Goal: Task Accomplishment & Management: Manage account settings

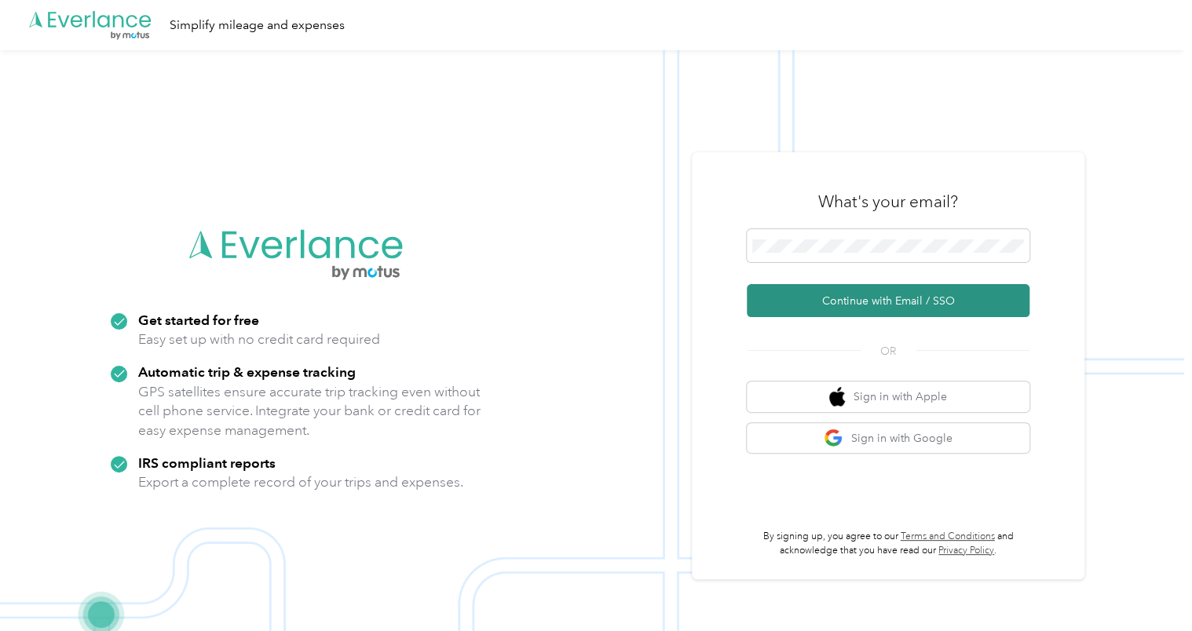
click at [851, 301] on button "Continue with Email / SSO" at bounding box center [888, 300] width 283 height 33
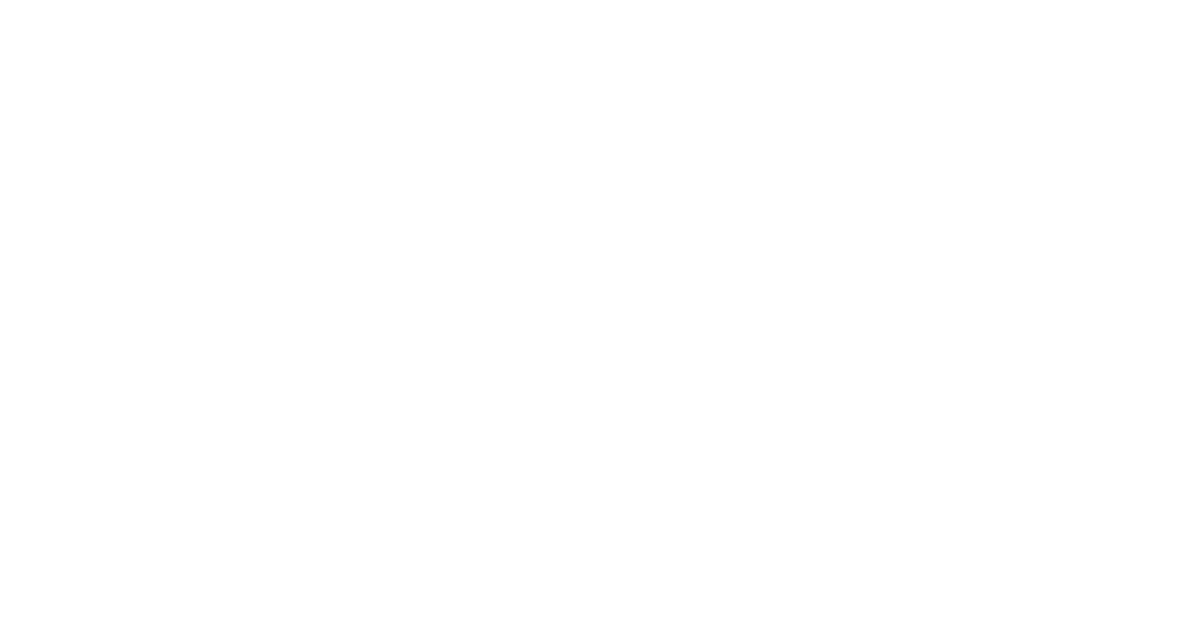
click at [904, 309] on html at bounding box center [592, 315] width 1184 height 631
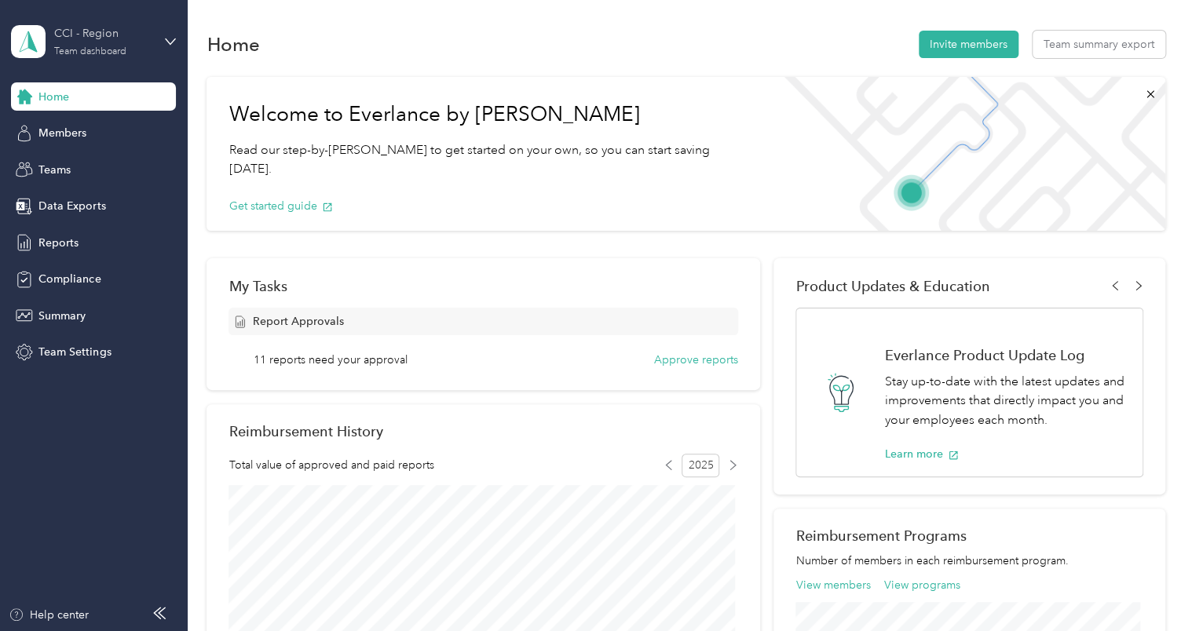
click at [117, 47] on div "Team dashboard" at bounding box center [90, 51] width 72 height 9
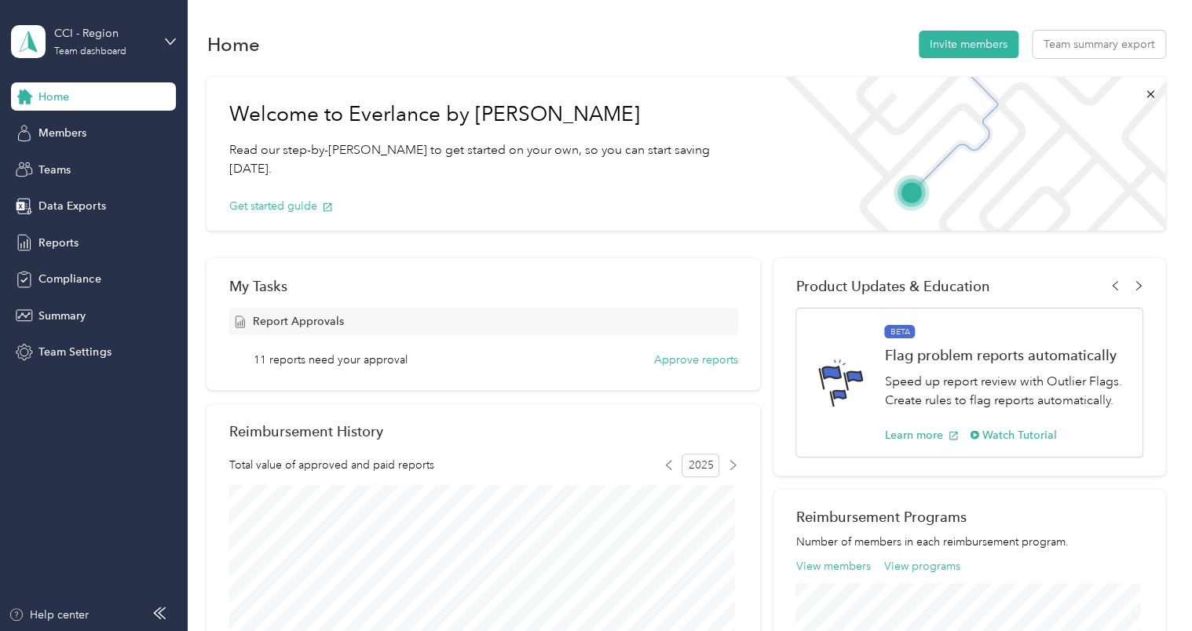
click at [85, 167] on div "Personal dashboard" at bounding box center [74, 163] width 99 height 16
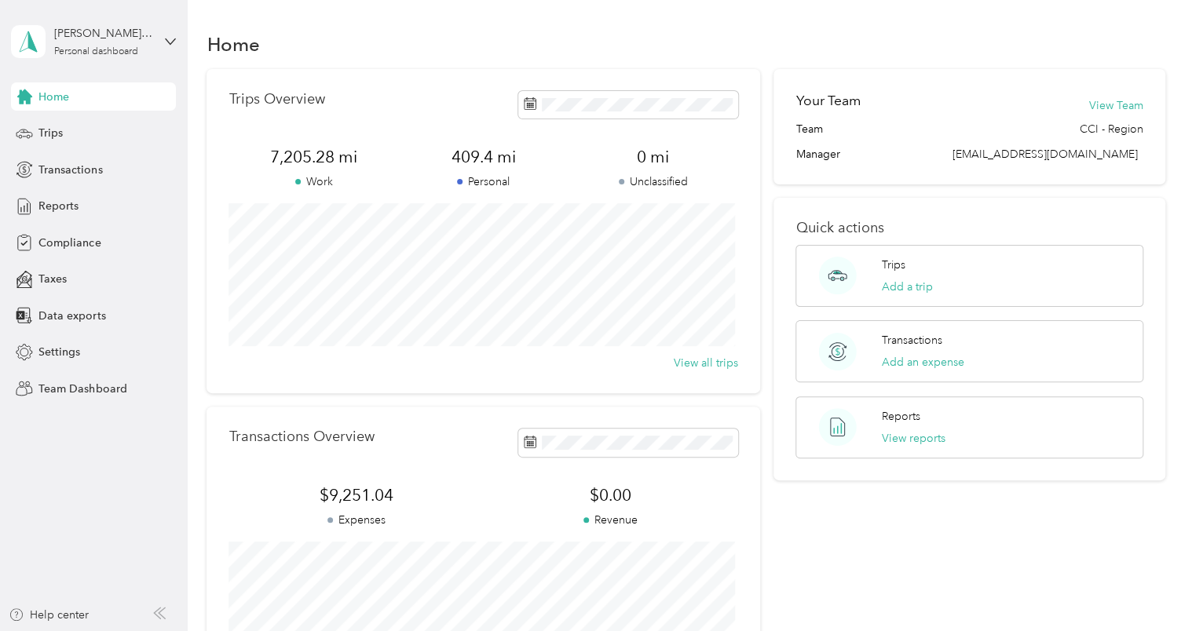
click at [435, 71] on div "Trips Overview 7,205.28 mi Work 409.4 mi Personal 0 mi Unclassified View all tr…" at bounding box center [482, 231] width 553 height 324
click at [48, 131] on span "Trips" at bounding box center [50, 133] width 24 height 16
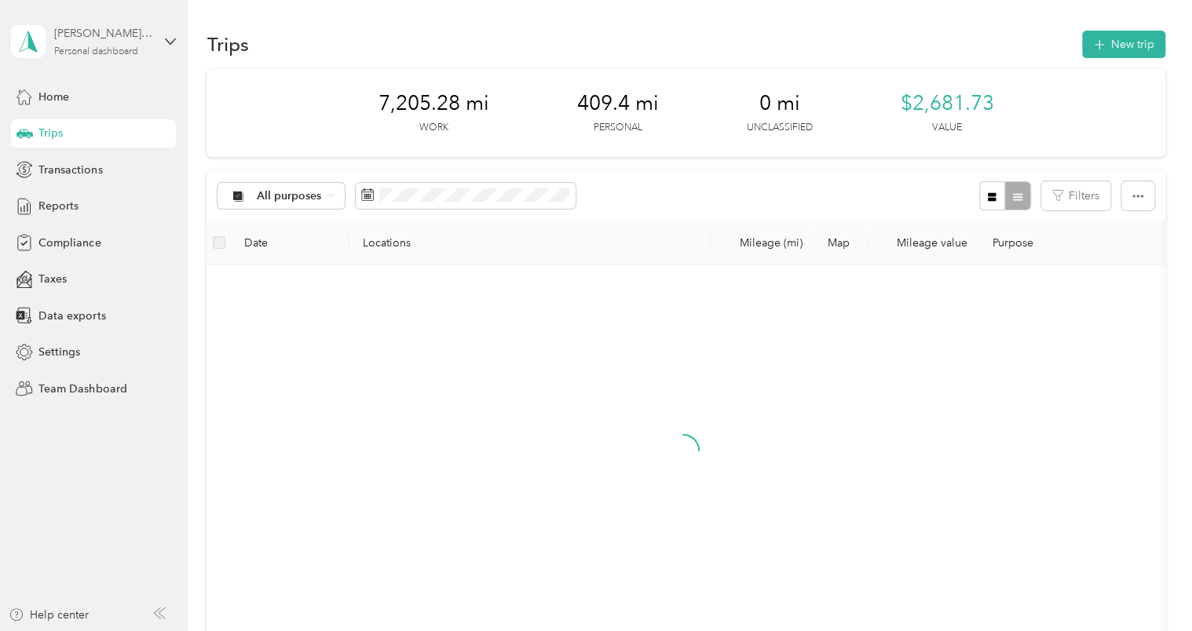
click at [117, 47] on div "Personal dashboard" at bounding box center [96, 51] width 84 height 9
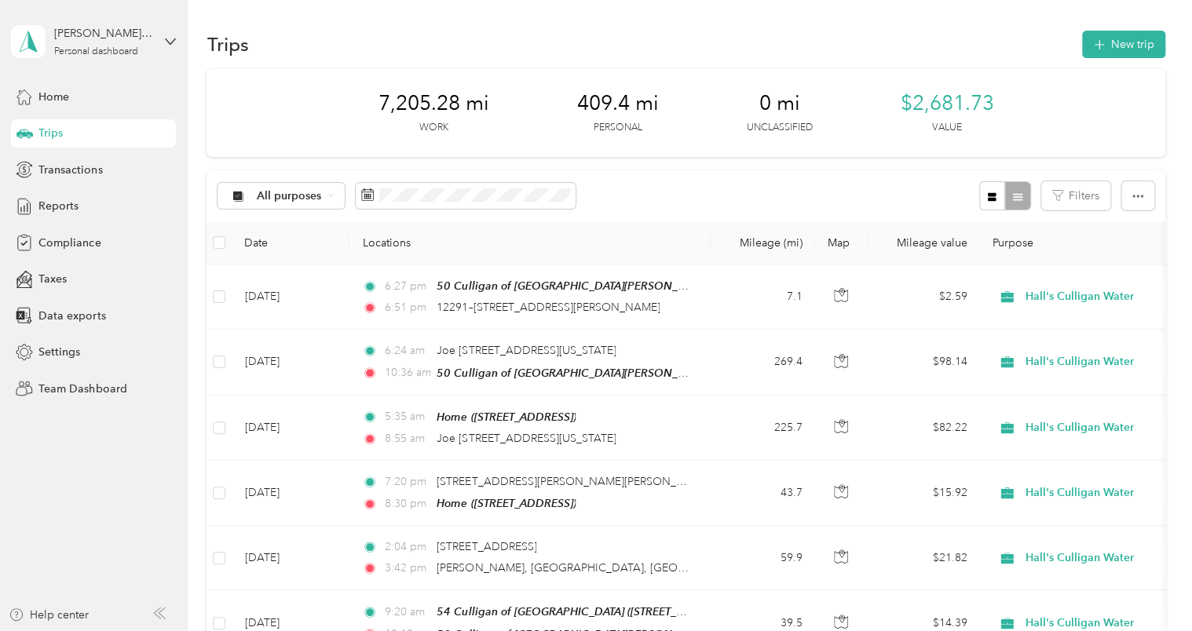
click at [89, 170] on div "Personal dashboard" at bounding box center [177, 164] width 309 height 27
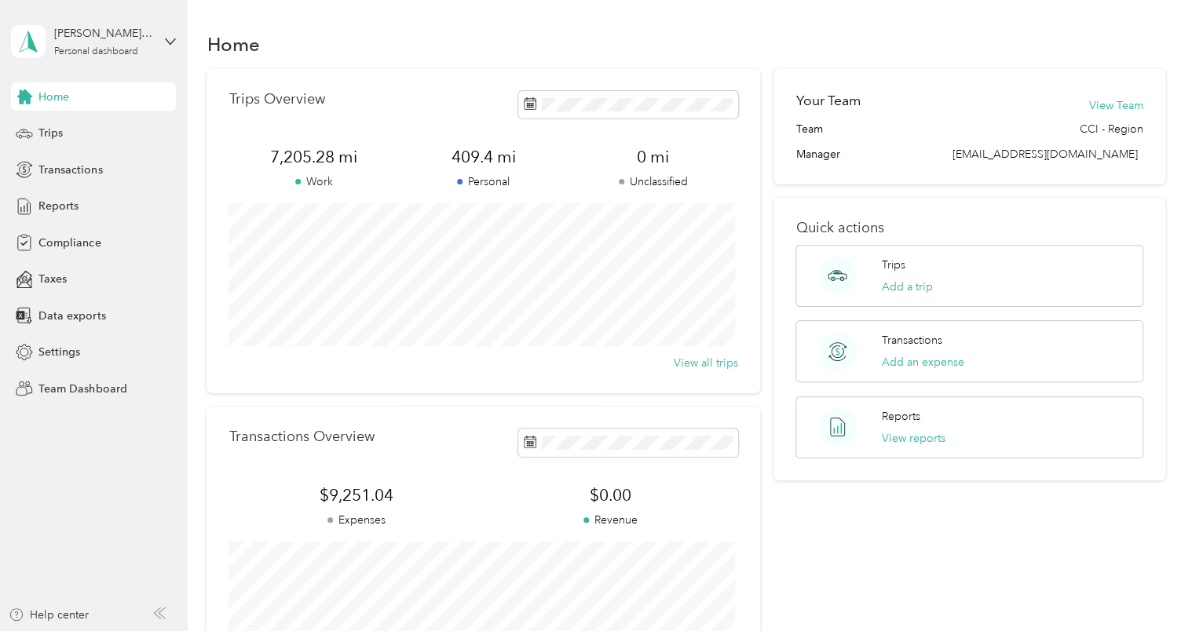
click at [54, 118] on div "Home Trips Transactions Reports Compliance Taxes Data exports Settings Team Das…" at bounding box center [93, 242] width 165 height 320
click at [52, 121] on div "Trips" at bounding box center [93, 133] width 165 height 28
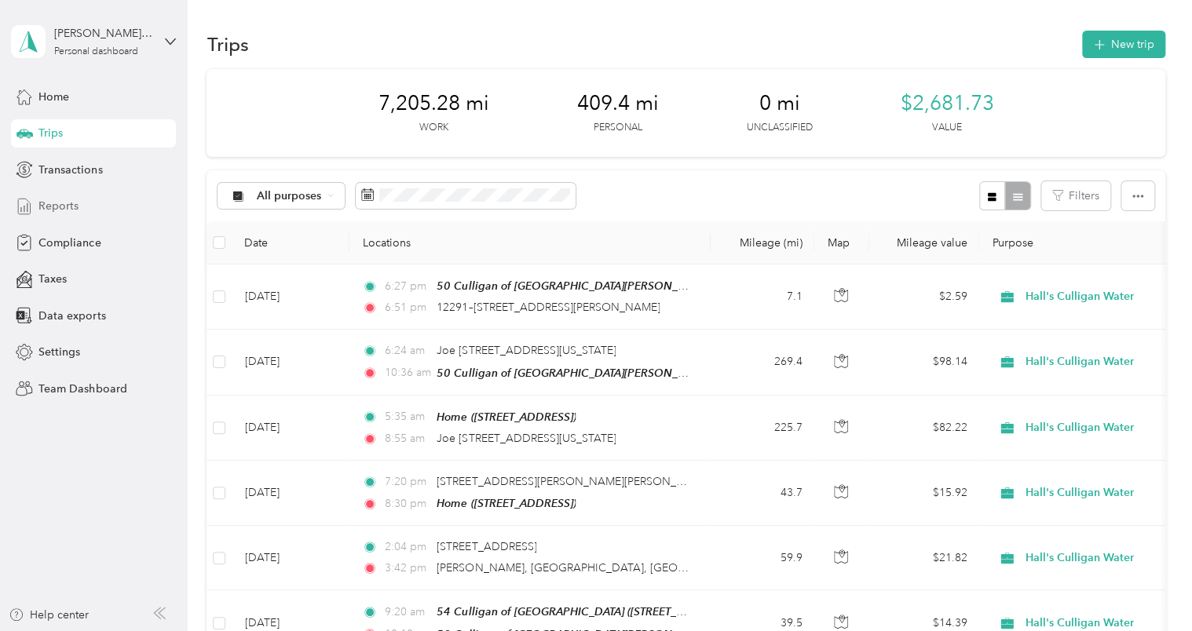
click at [79, 214] on div "Reports" at bounding box center [93, 206] width 165 height 28
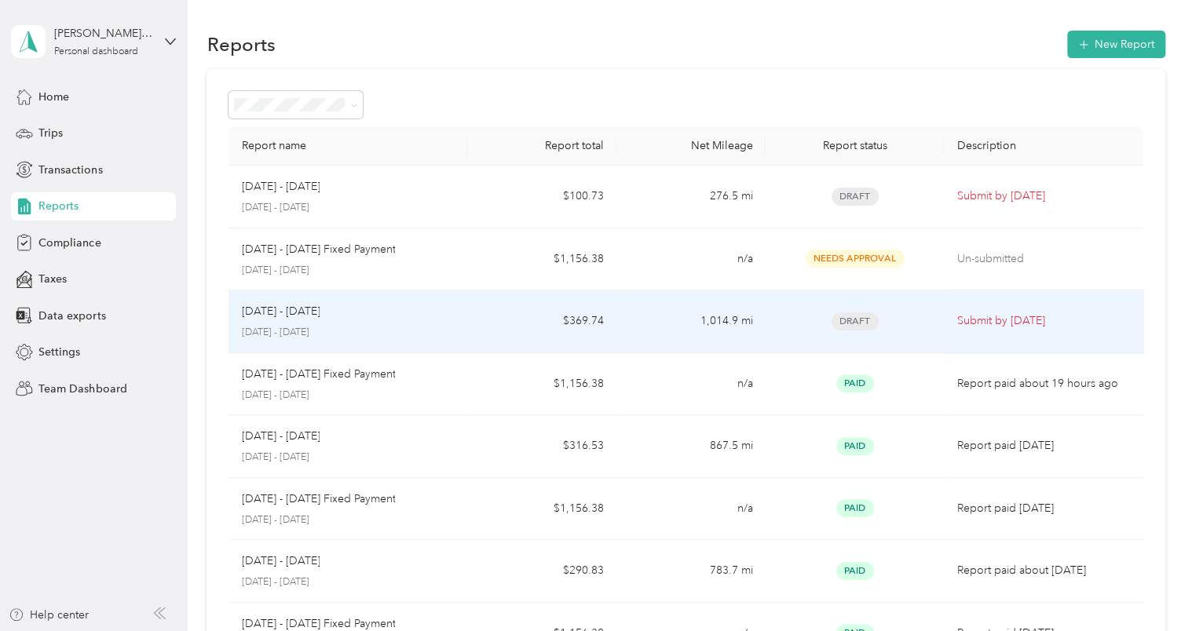
click at [333, 316] on div "[DATE] - [DATE]" at bounding box center [348, 311] width 214 height 17
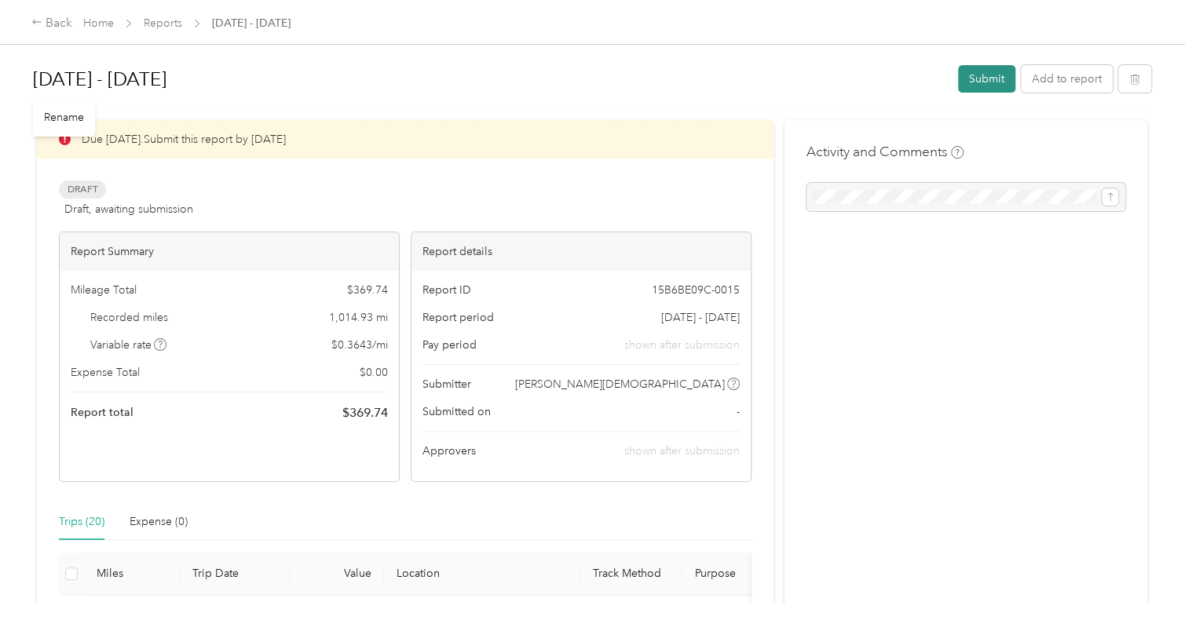
click at [981, 78] on button "Submit" at bounding box center [986, 78] width 57 height 27
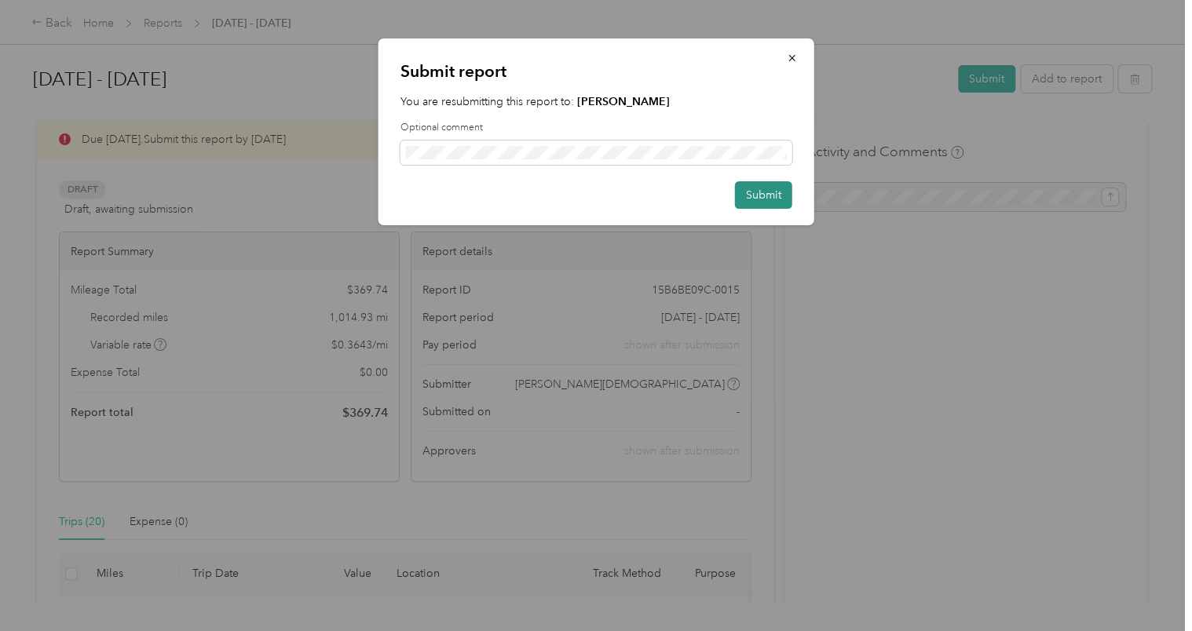
click at [779, 199] on button "Submit" at bounding box center [763, 194] width 57 height 27
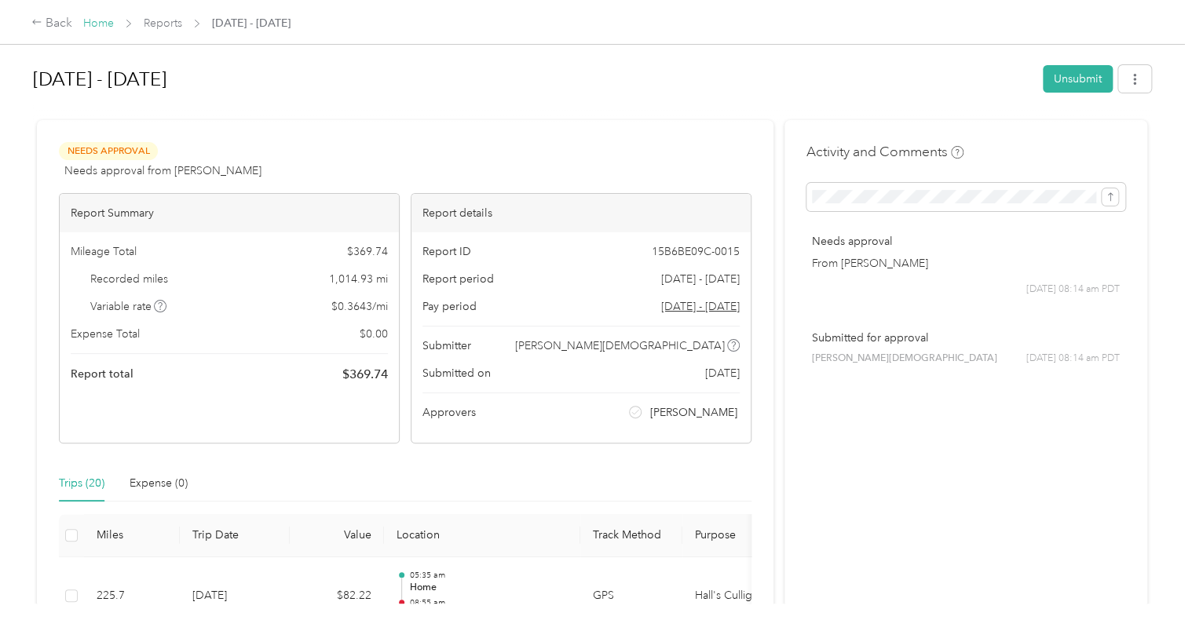
click at [100, 25] on link "Home" at bounding box center [98, 22] width 31 height 13
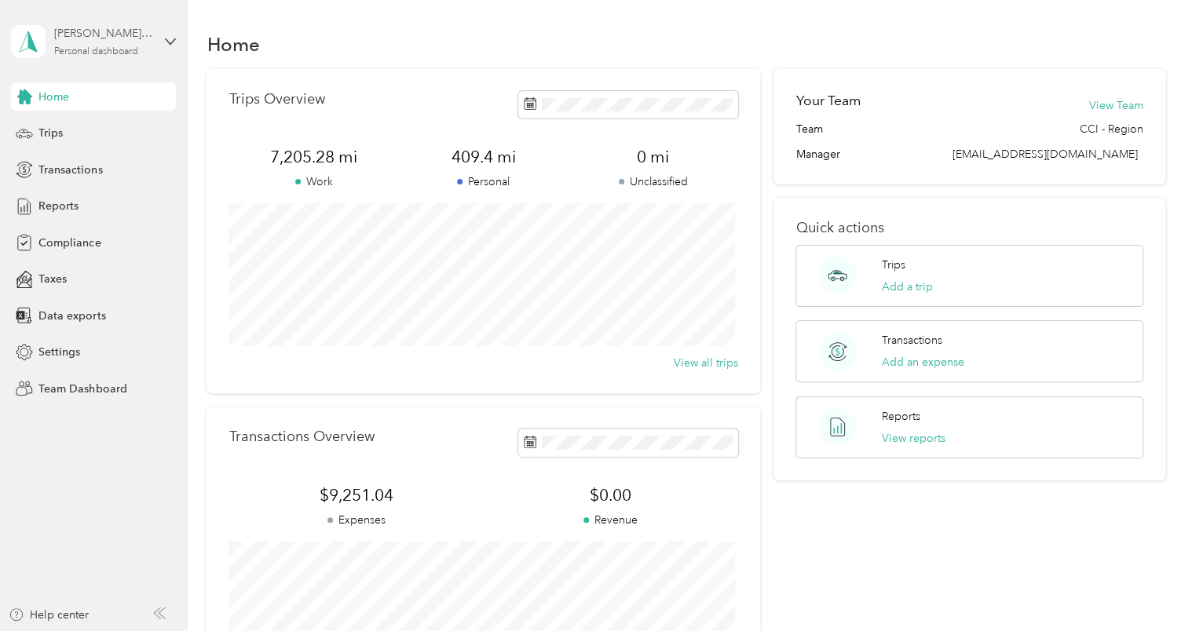
click at [129, 36] on div "[PERSON_NAME][DEMOGRAPHIC_DATA]" at bounding box center [103, 33] width 98 height 16
click at [82, 130] on div "Team dashboard" at bounding box center [67, 129] width 84 height 16
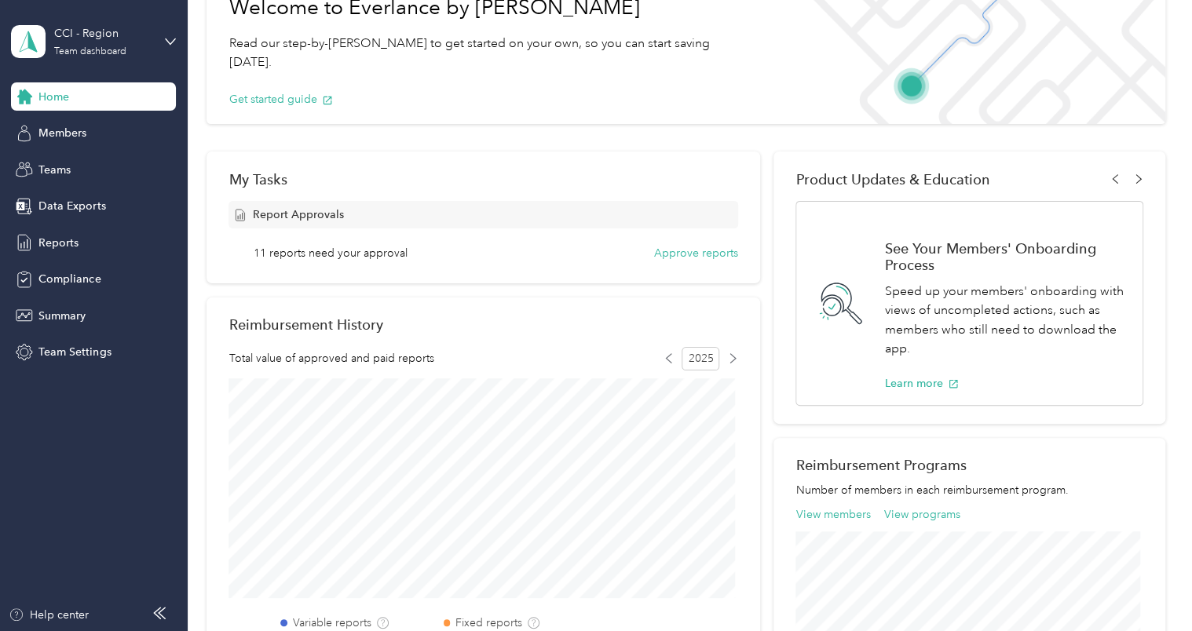
scroll to position [157, 0]
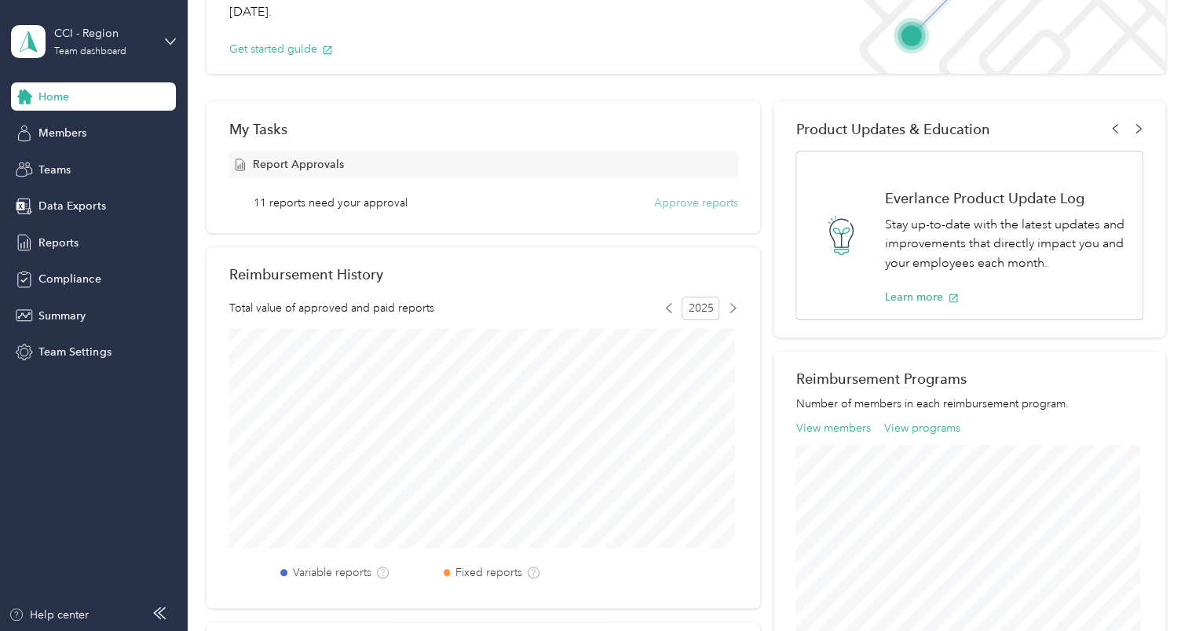
click at [711, 205] on button "Approve reports" at bounding box center [696, 203] width 84 height 16
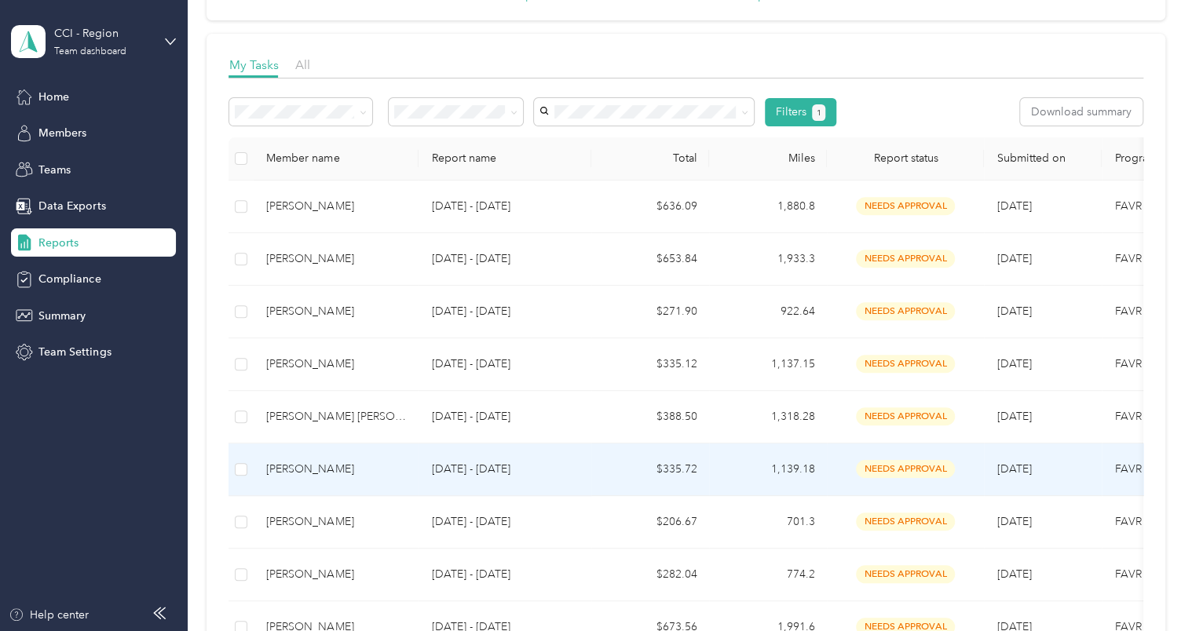
scroll to position [157, 0]
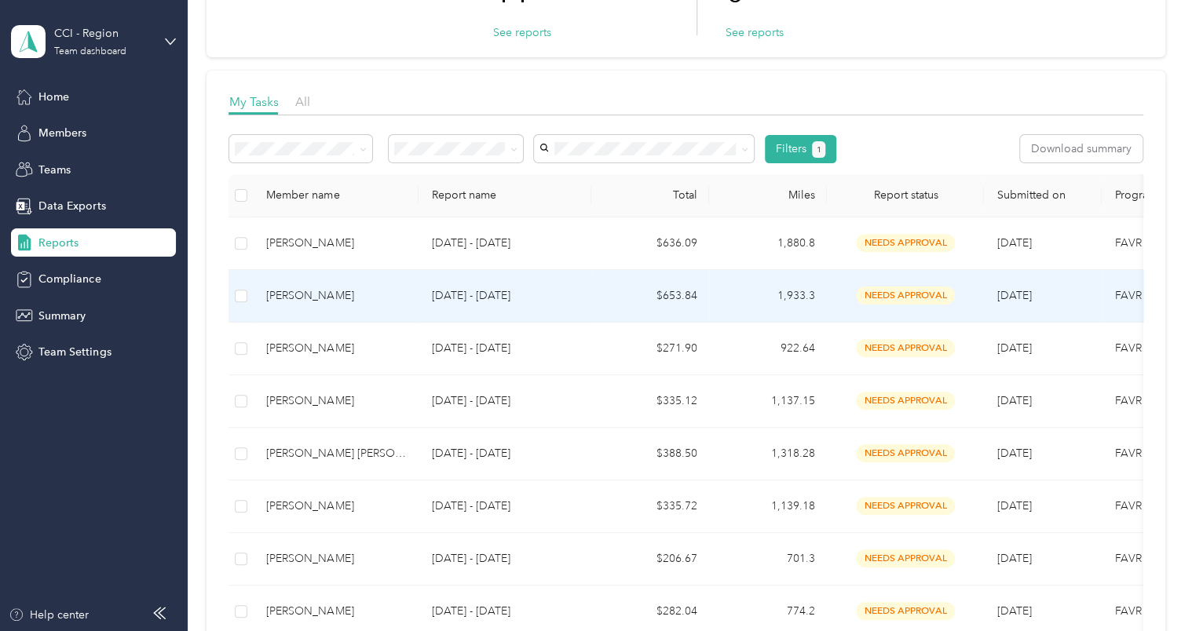
click at [311, 298] on div "[PERSON_NAME]" at bounding box center [336, 295] width 140 height 17
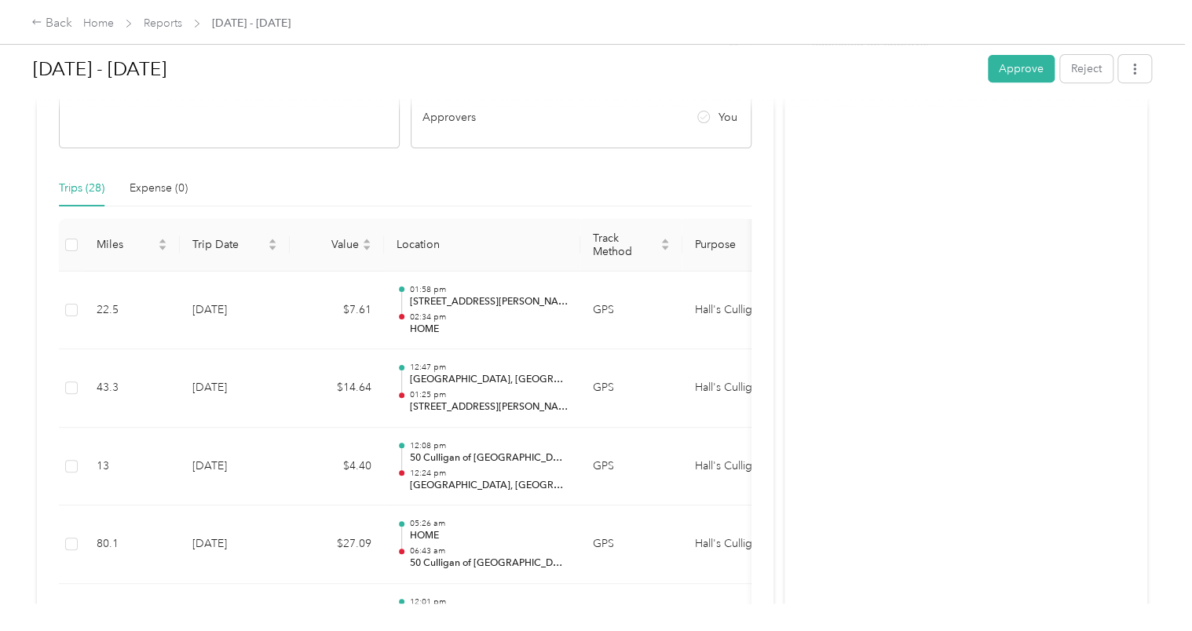
scroll to position [314, 0]
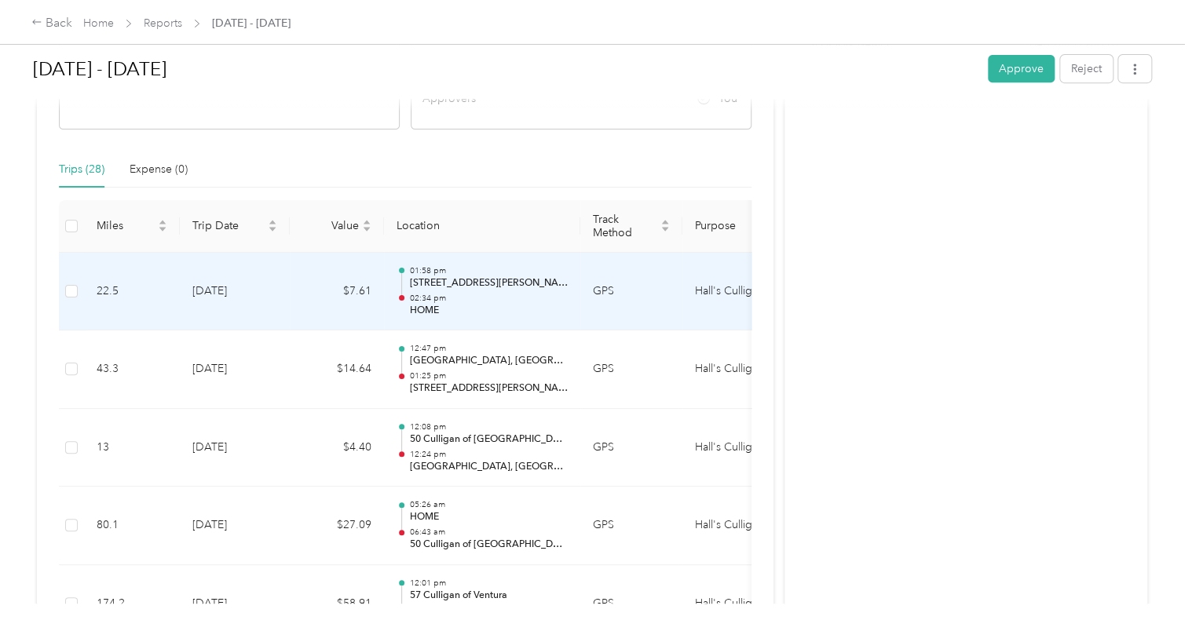
click at [475, 281] on p "[STREET_ADDRESS][PERSON_NAME]" at bounding box center [488, 283] width 159 height 14
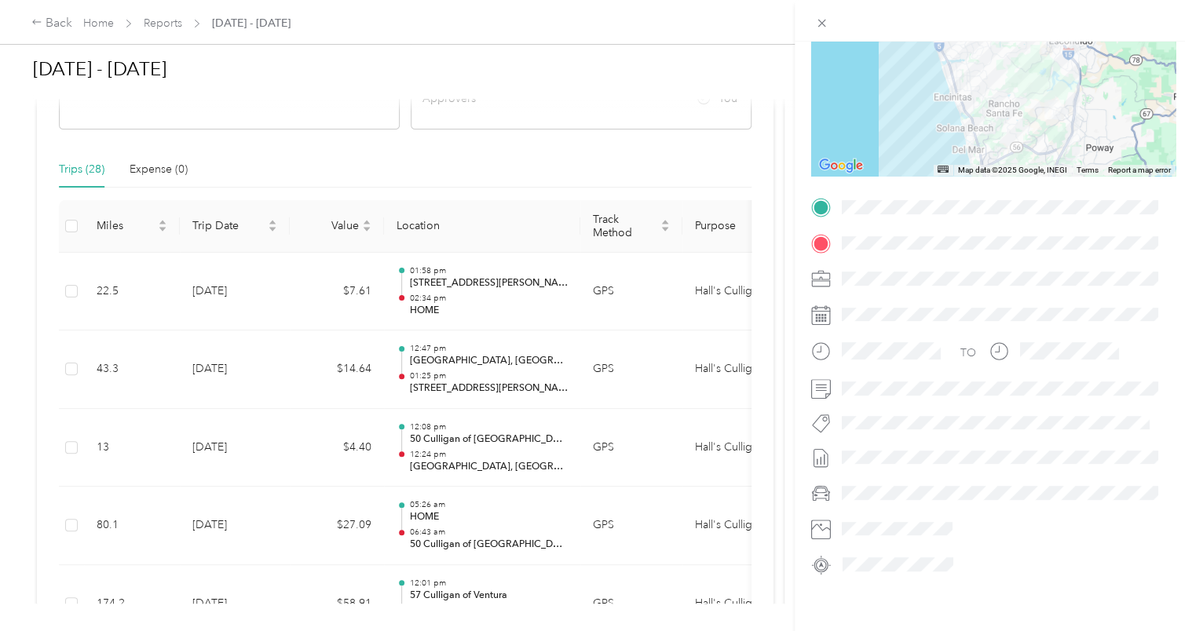
scroll to position [189, 0]
click at [568, 154] on div "Trip details This trip cannot be edited because it is either under review, appr…" at bounding box center [596, 315] width 1192 height 631
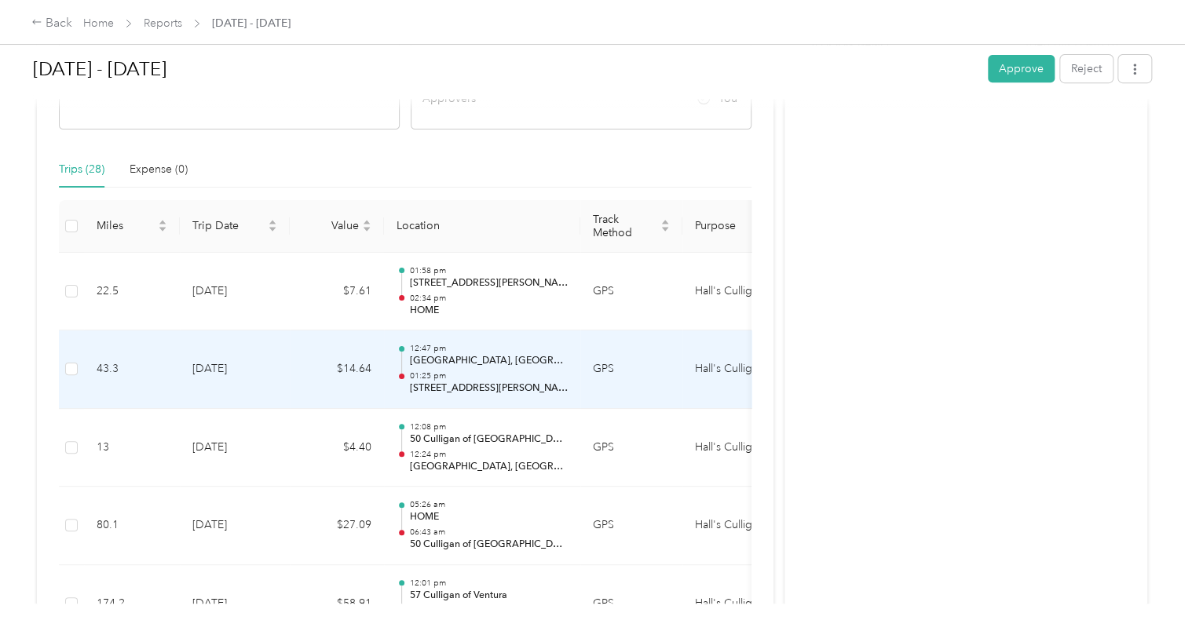
click at [507, 362] on p "[GEOGRAPHIC_DATA], [GEOGRAPHIC_DATA], [GEOGRAPHIC_DATA], [GEOGRAPHIC_DATA]" at bounding box center [488, 361] width 159 height 14
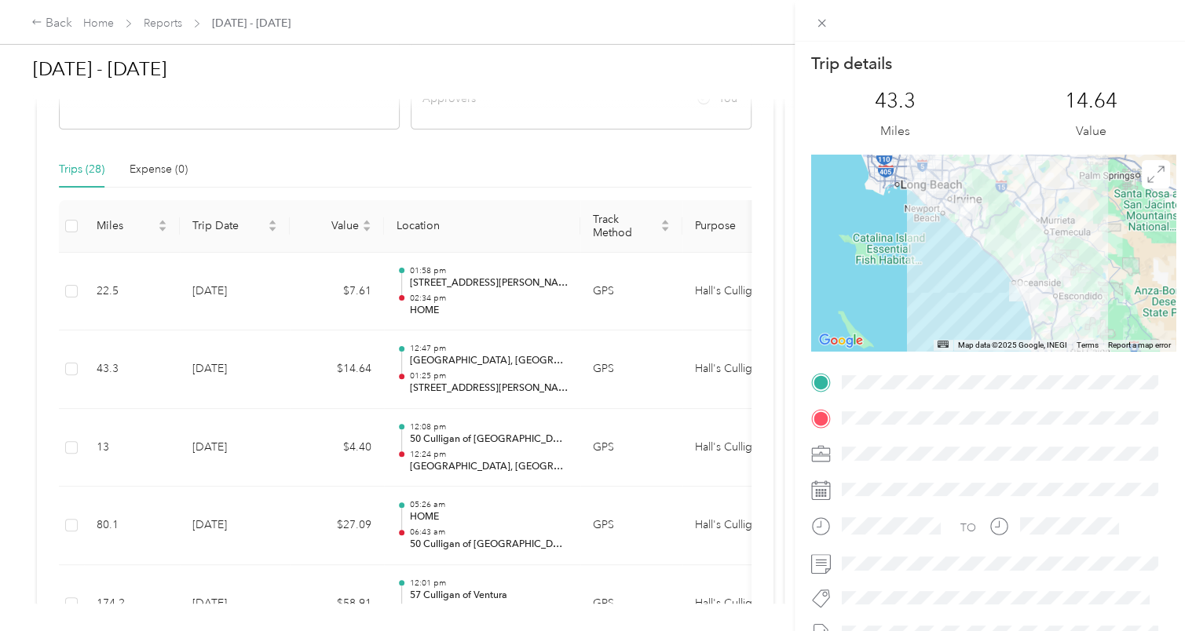
click at [459, 459] on div "Trip details This trip cannot be edited because it is either under review, appr…" at bounding box center [596, 315] width 1192 height 631
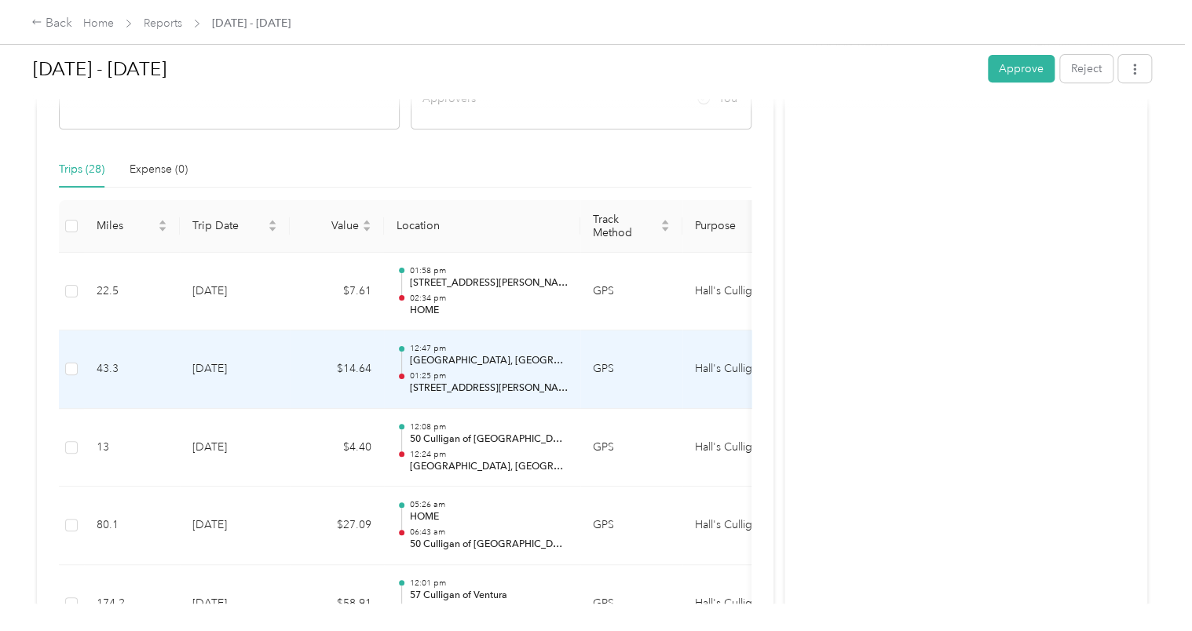
click at [446, 372] on p "01:25 pm" at bounding box center [488, 376] width 159 height 11
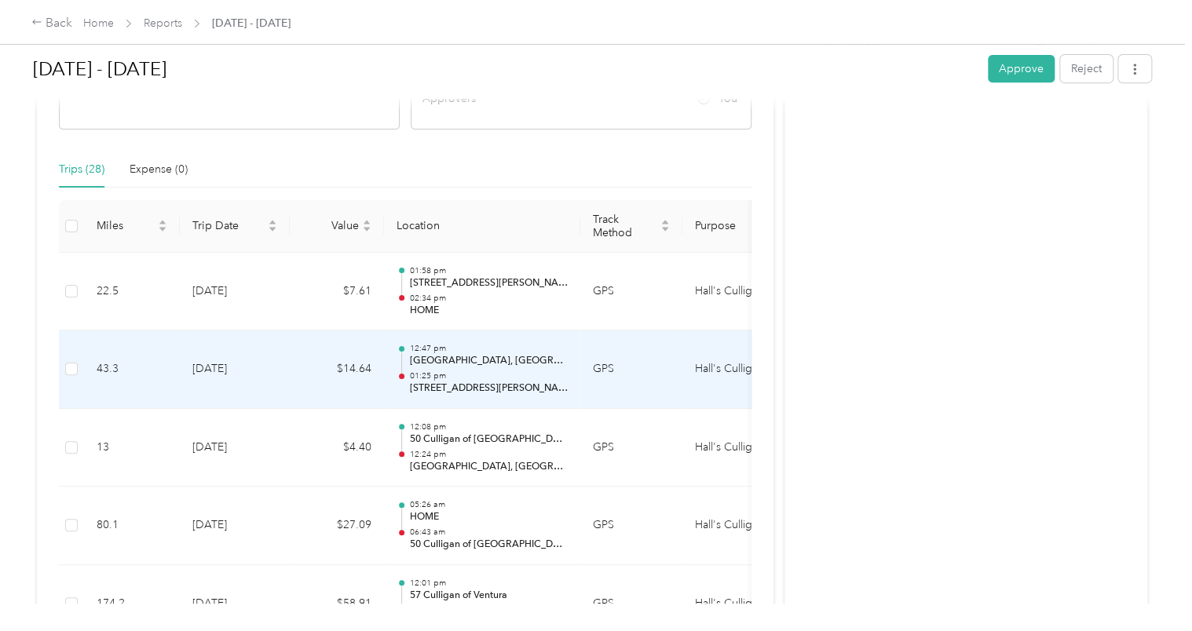
drag, startPoint x: 446, startPoint y: 372, endPoint x: 394, endPoint y: 380, distance: 52.4
click at [394, 380] on td "12:47 pm [GEOGRAPHIC_DATA], [GEOGRAPHIC_DATA], [GEOGRAPHIC_DATA], [GEOGRAPHIC_D…" at bounding box center [482, 370] width 196 height 79
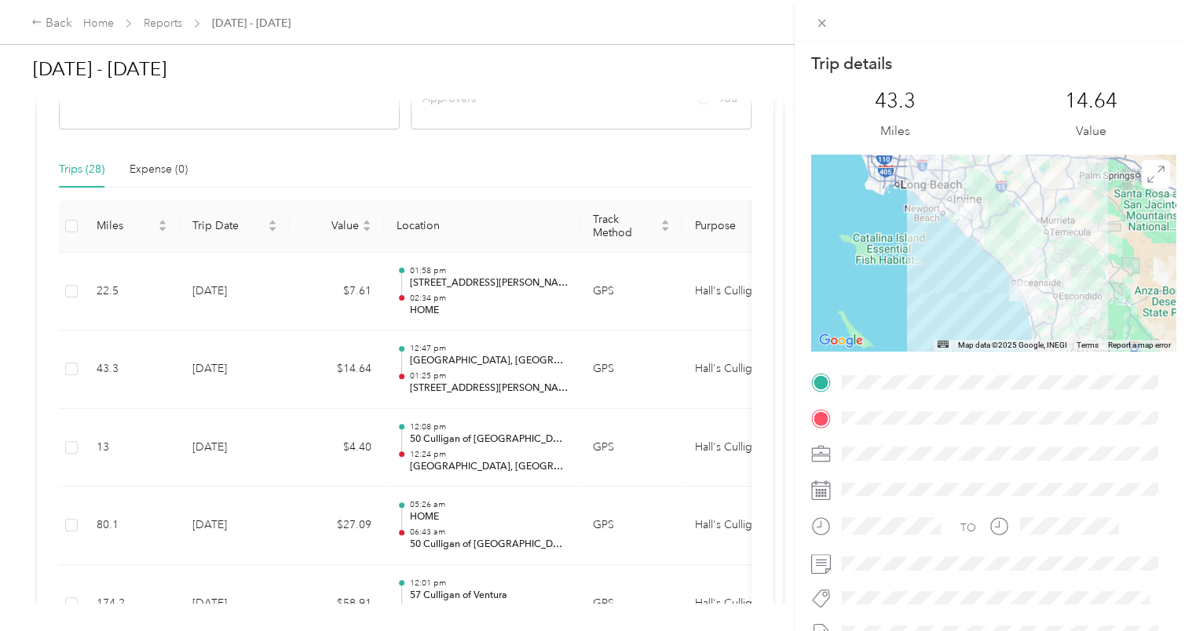
click at [762, 330] on div "Trip details This trip cannot be edited because it is either under review, appr…" at bounding box center [596, 315] width 1192 height 631
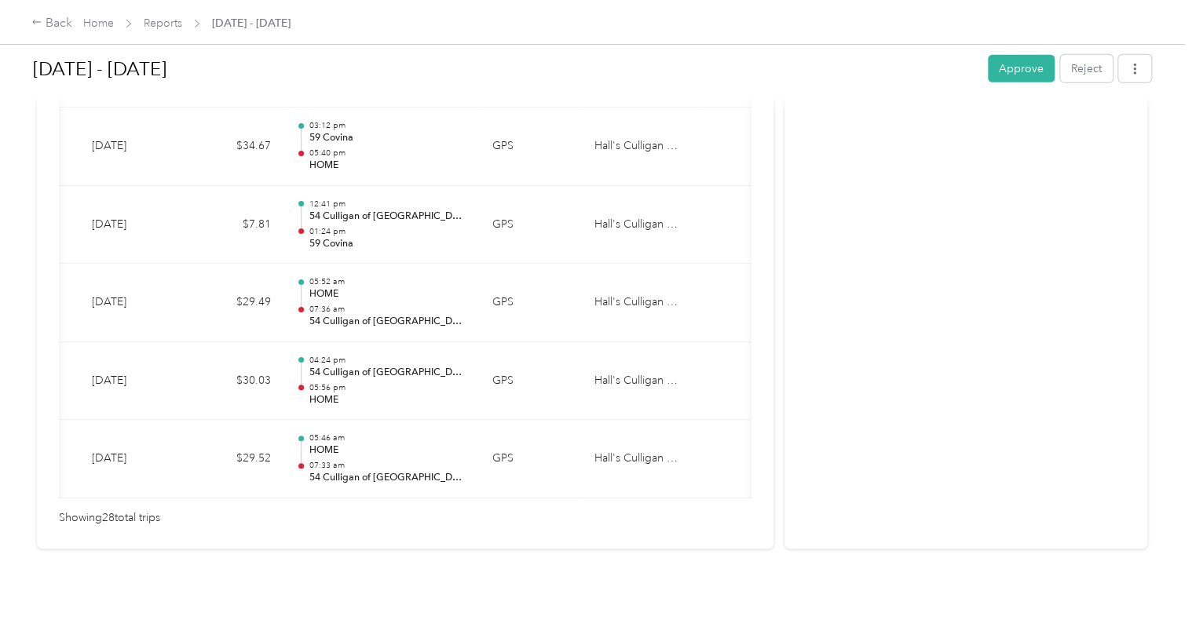
scroll to position [0, 0]
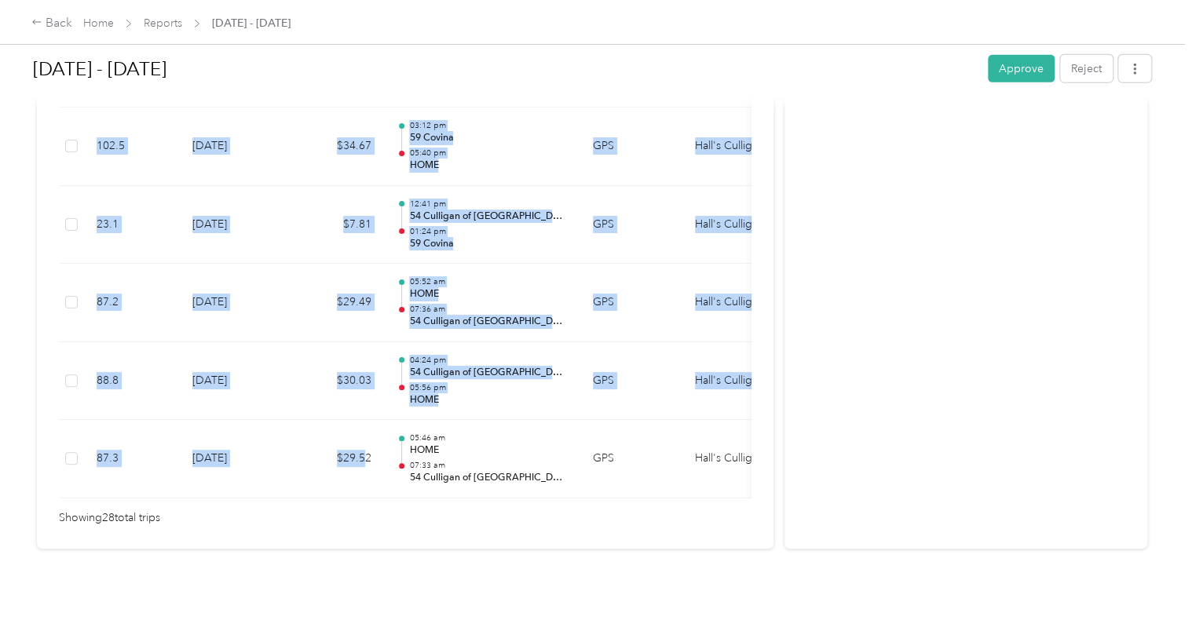
drag, startPoint x: 366, startPoint y: 473, endPoint x: 338, endPoint y: 474, distance: 28.3
click at [338, 474] on td "$29.52" at bounding box center [337, 459] width 94 height 79
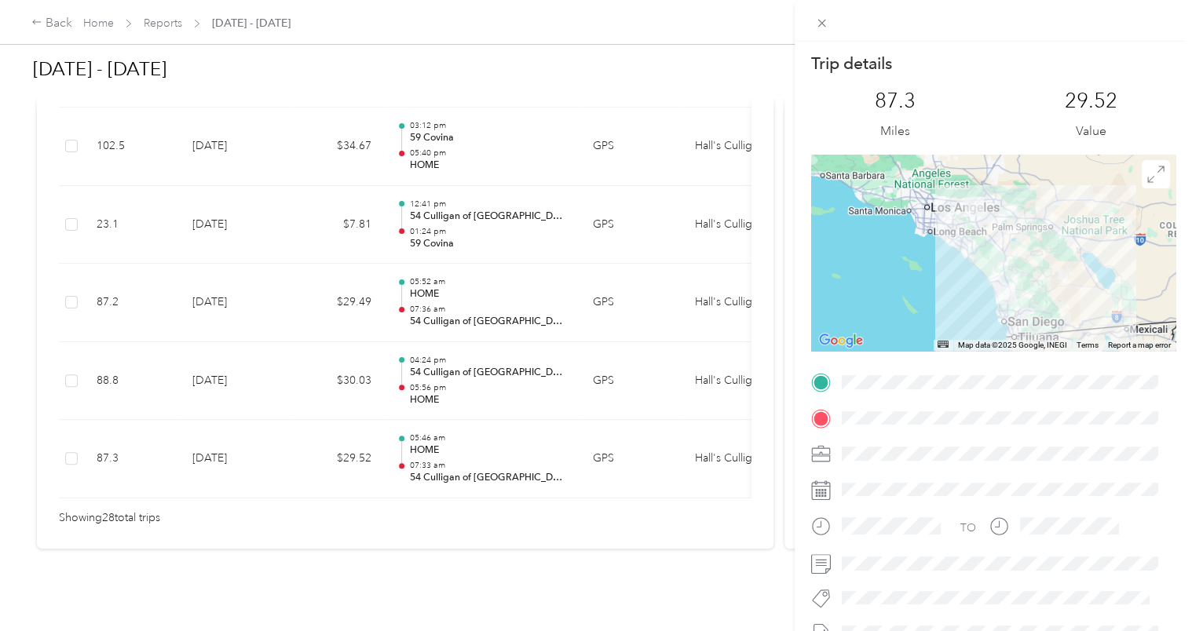
click at [311, 260] on div "Trip details This trip cannot be edited because it is either under review, appr…" at bounding box center [596, 315] width 1192 height 631
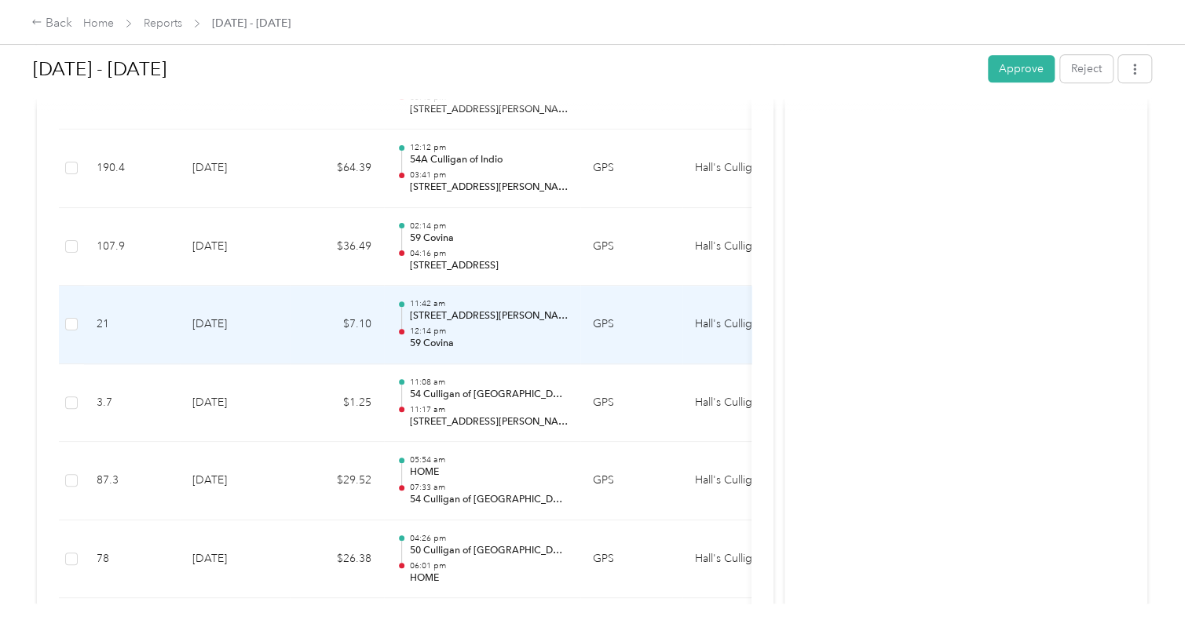
scroll to position [939, 0]
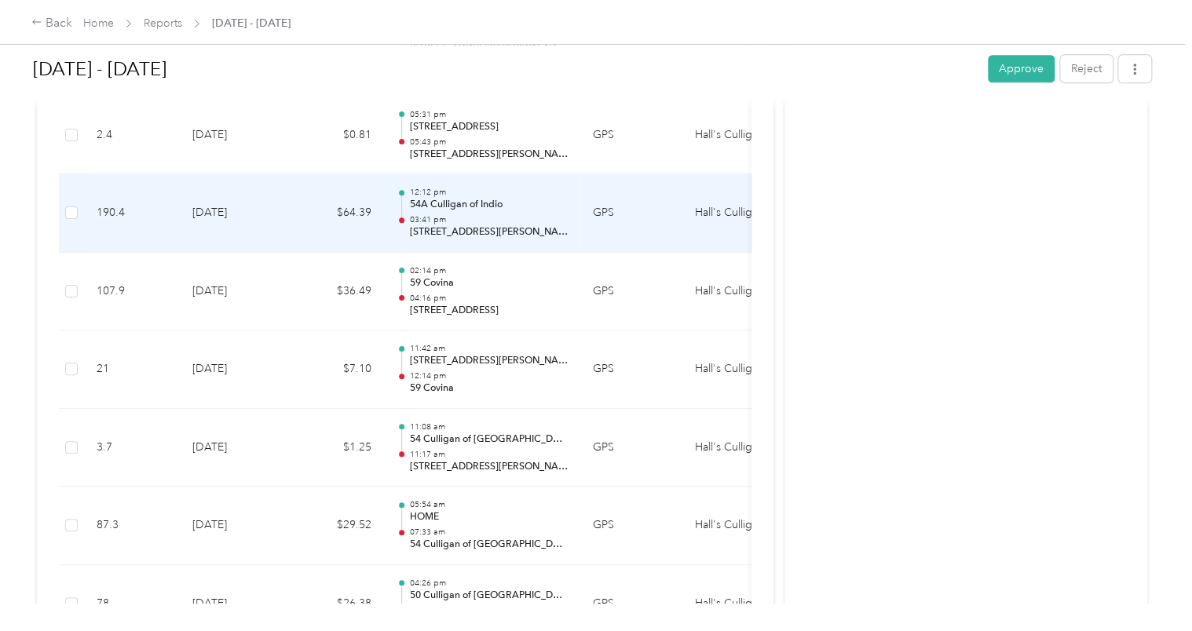
click at [452, 207] on p "54A Culligan of Indio" at bounding box center [488, 205] width 159 height 14
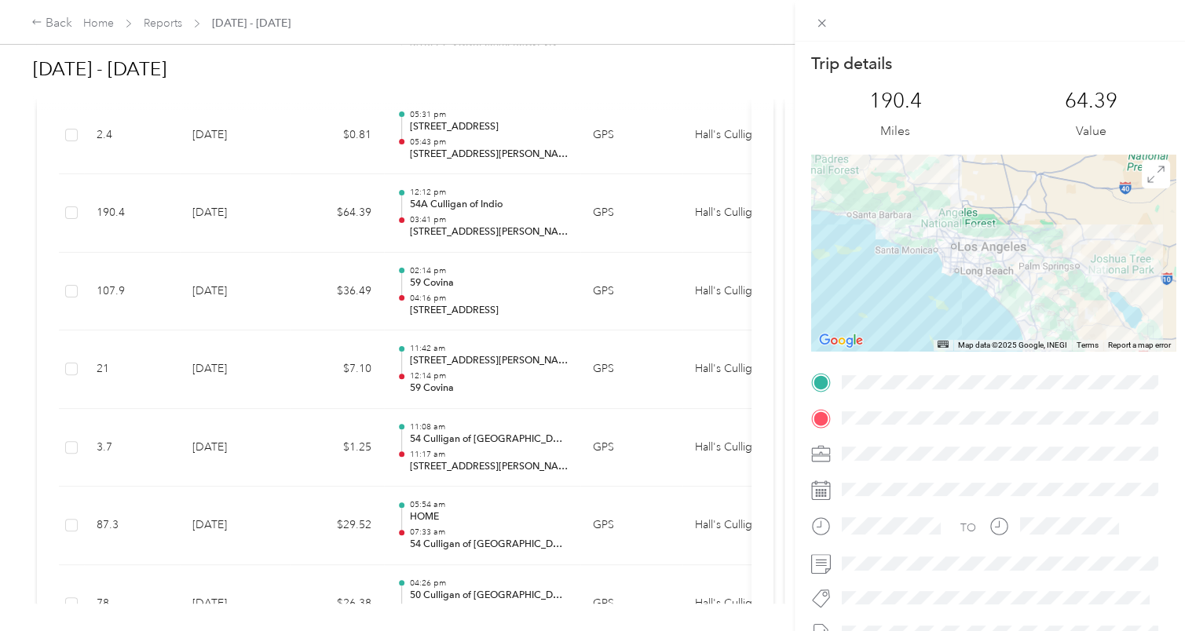
click at [308, 133] on div "Trip details This trip cannot be edited because it is either under review, appr…" at bounding box center [596, 315] width 1192 height 631
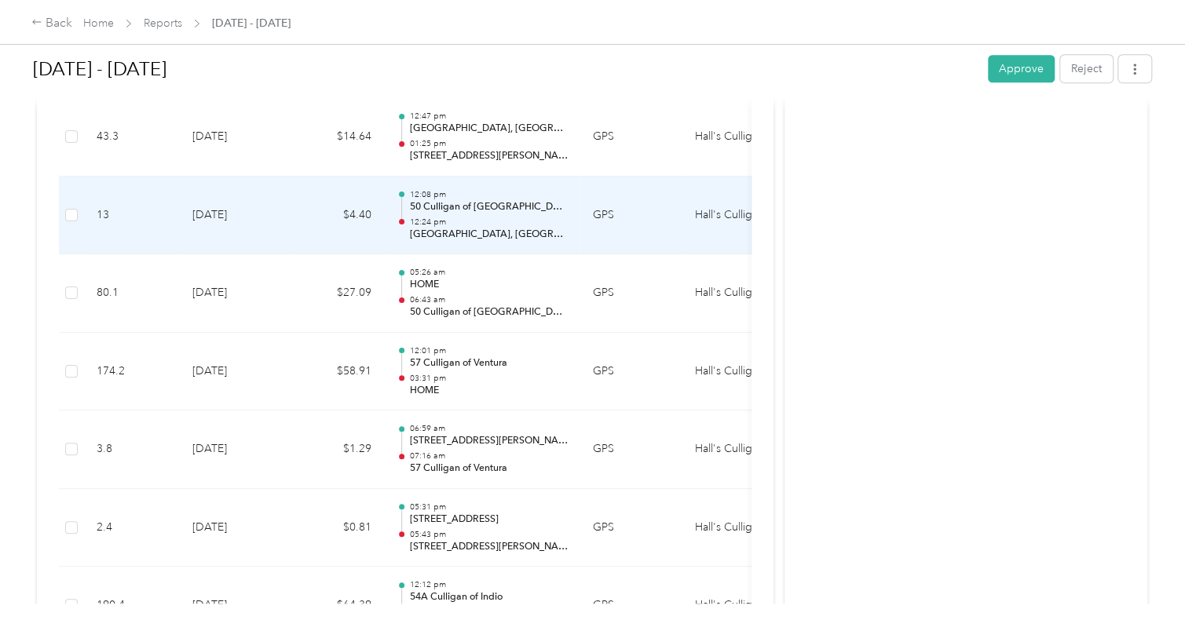
scroll to position [468, 0]
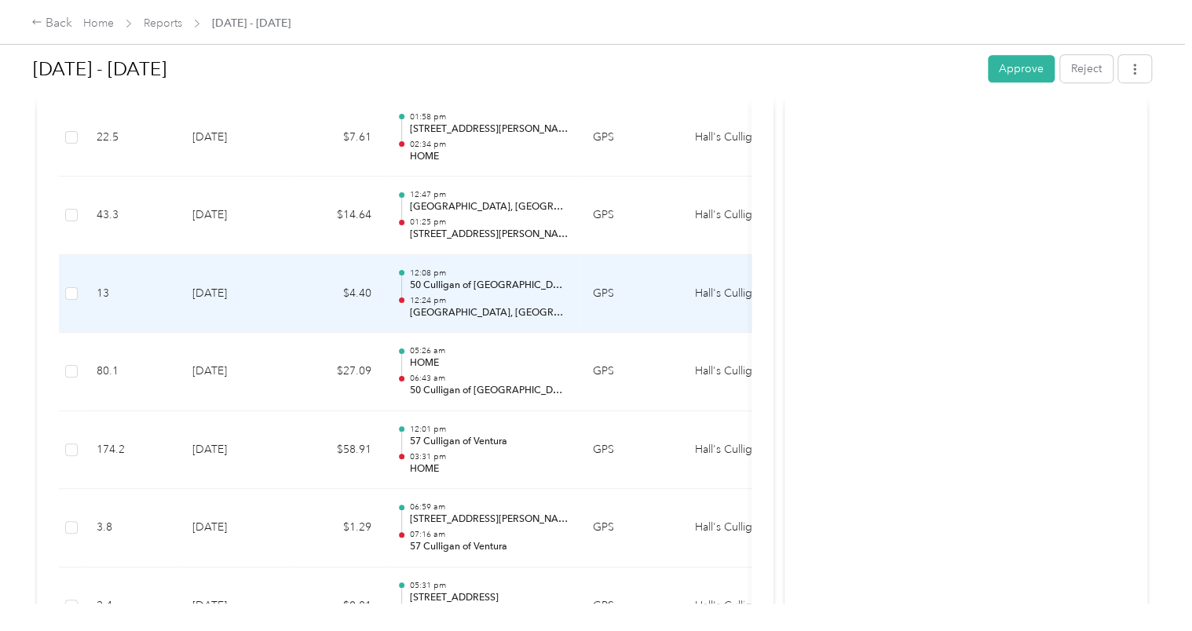
click at [491, 312] on p "[GEOGRAPHIC_DATA], [GEOGRAPHIC_DATA], [GEOGRAPHIC_DATA], [GEOGRAPHIC_DATA]" at bounding box center [488, 313] width 159 height 14
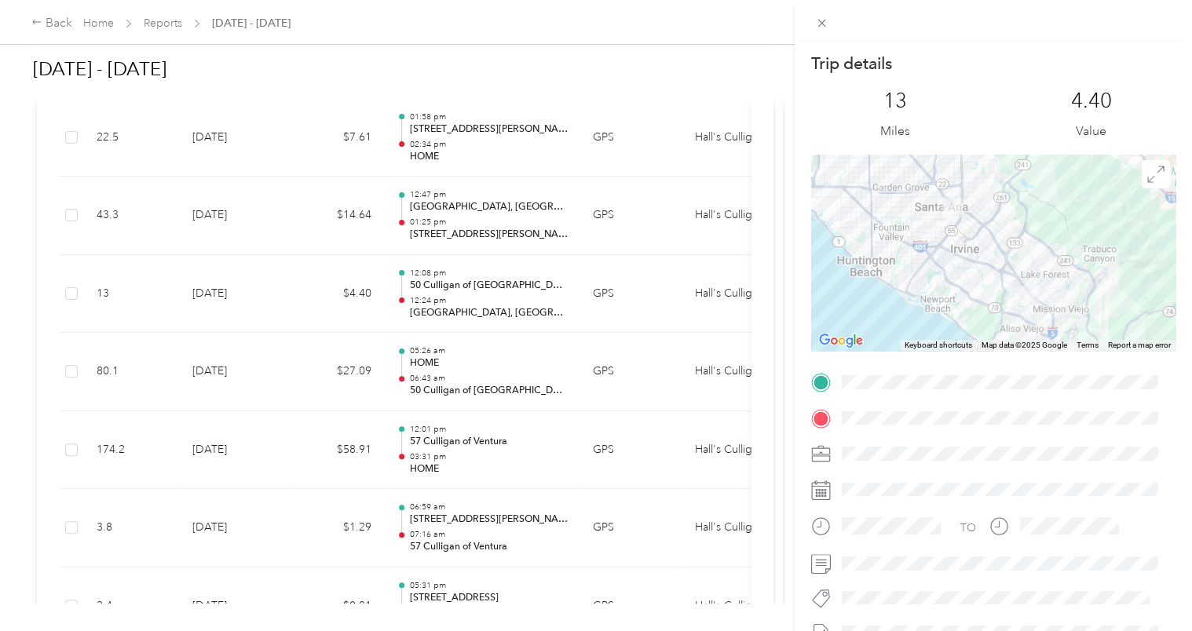
click at [477, 222] on div "Trip details This trip cannot be edited because it is either under review, appr…" at bounding box center [596, 315] width 1192 height 631
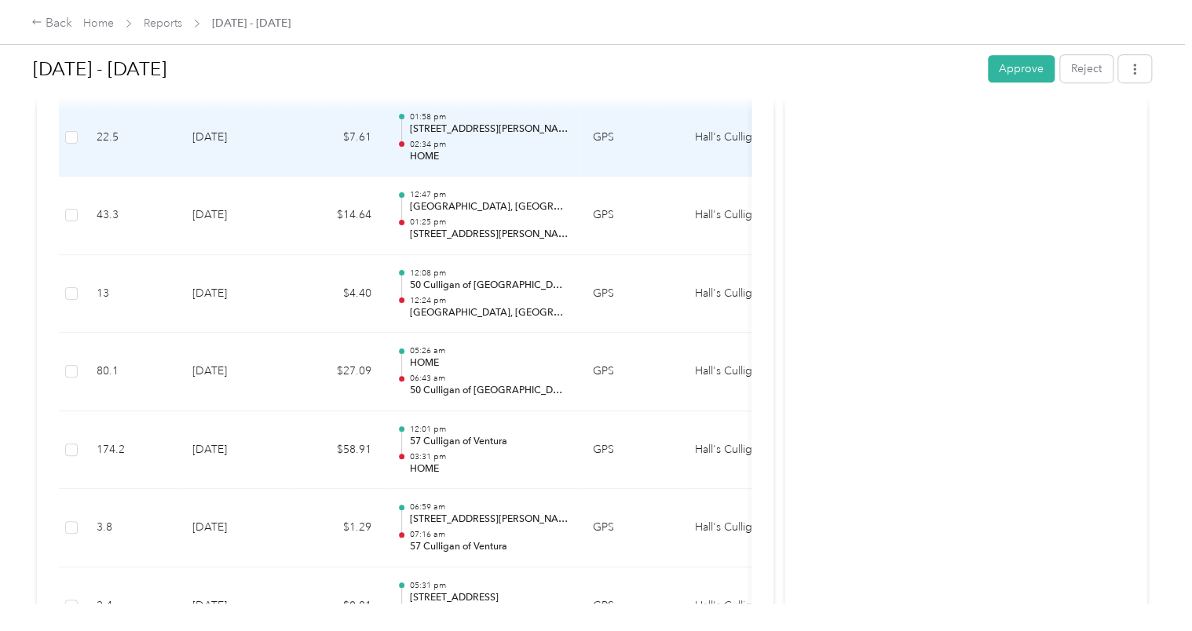
click at [468, 150] on p "HOME" at bounding box center [488, 157] width 159 height 14
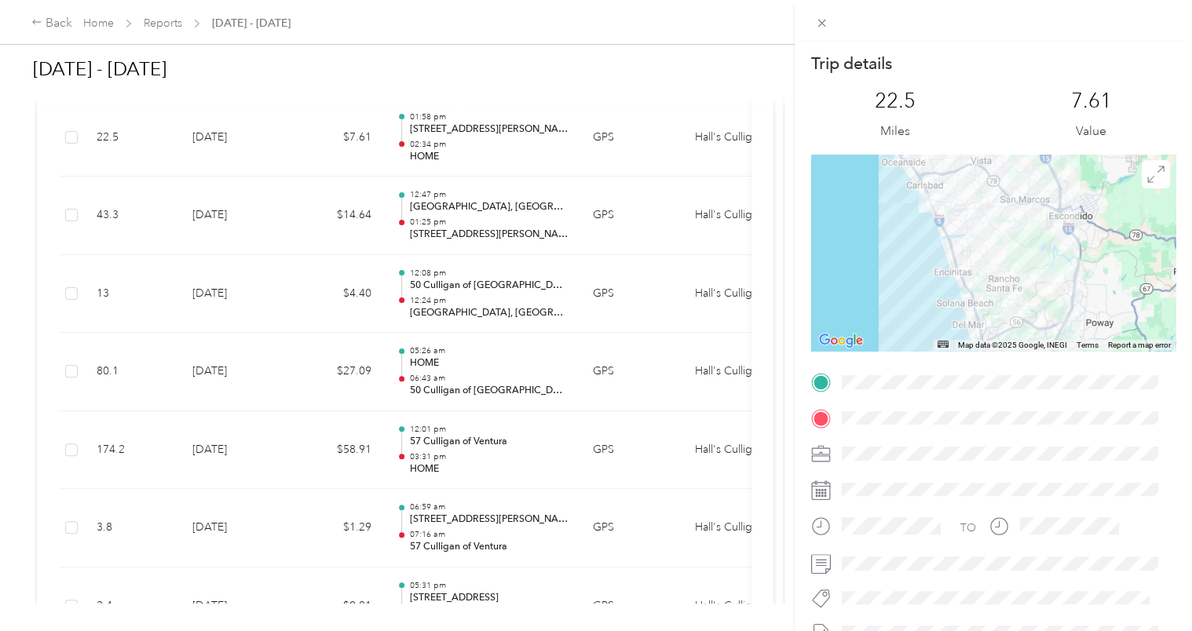
click at [49, 25] on div "Trip details This trip cannot be edited because it is either under review, appr…" at bounding box center [596, 315] width 1192 height 631
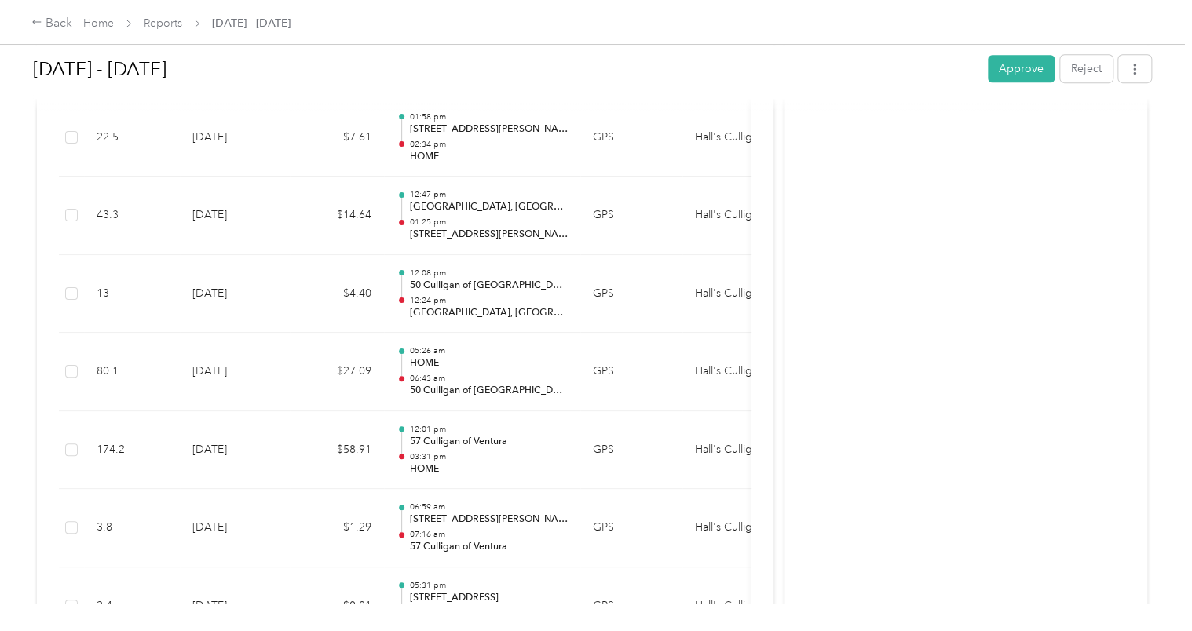
click at [1001, 69] on button "Approve" at bounding box center [1021, 68] width 67 height 27
click at [1157, 33] on icon at bounding box center [1158, 31] width 12 height 14
click at [45, 26] on div "Back" at bounding box center [51, 23] width 41 height 19
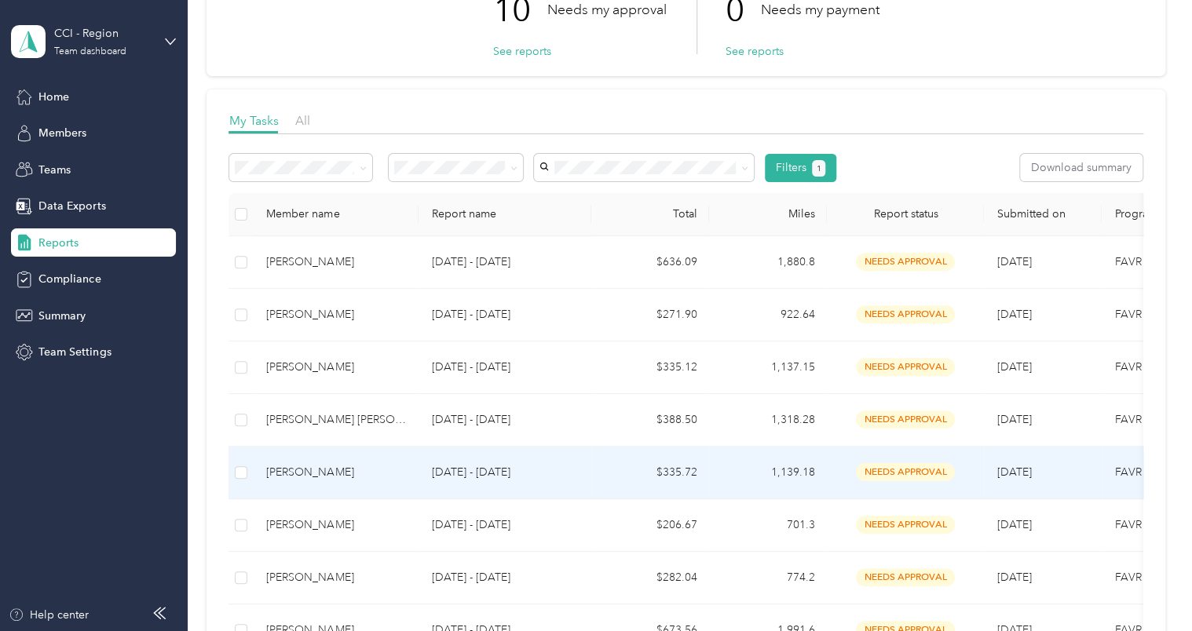
scroll to position [121, 0]
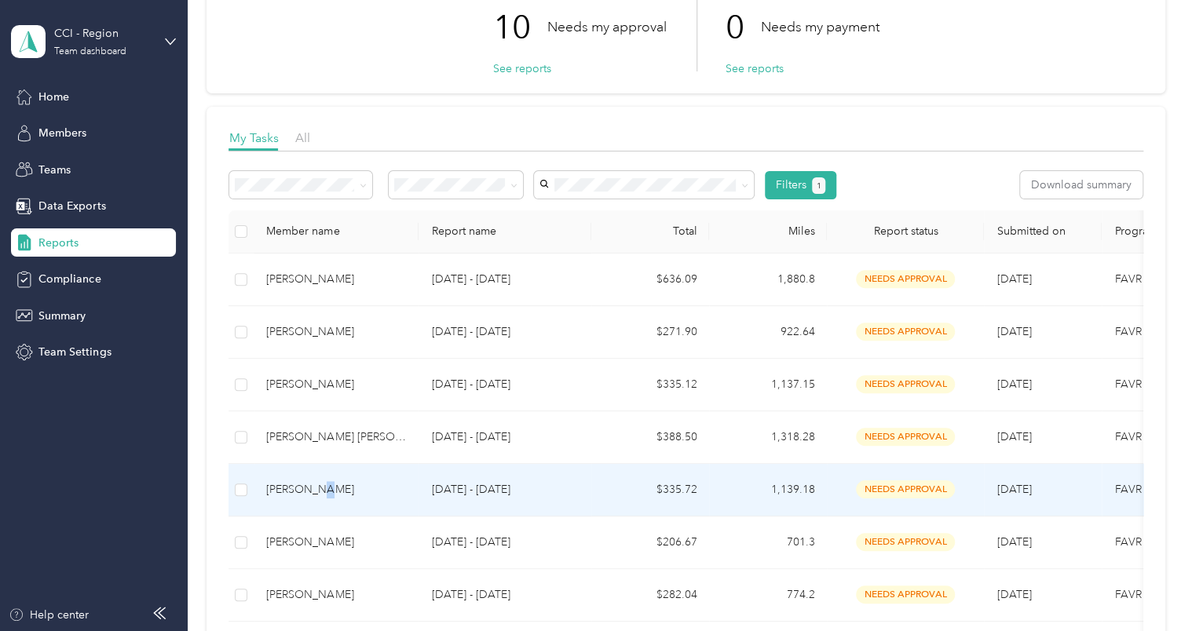
click at [320, 486] on div "[PERSON_NAME]" at bounding box center [336, 489] width 140 height 17
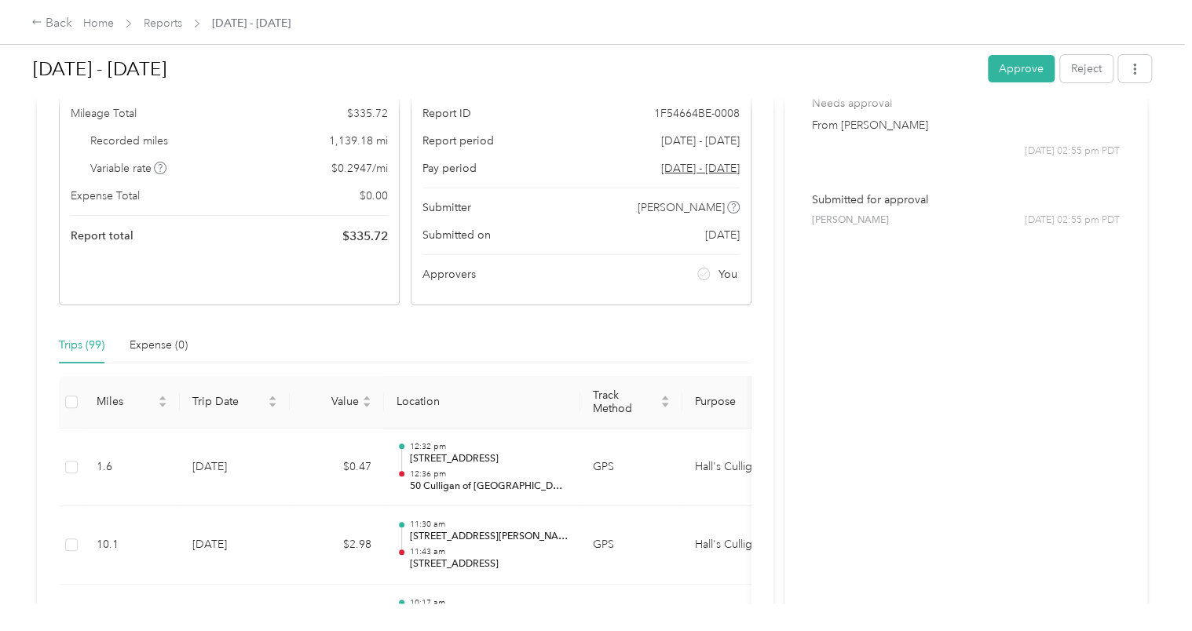
scroll to position [236, 0]
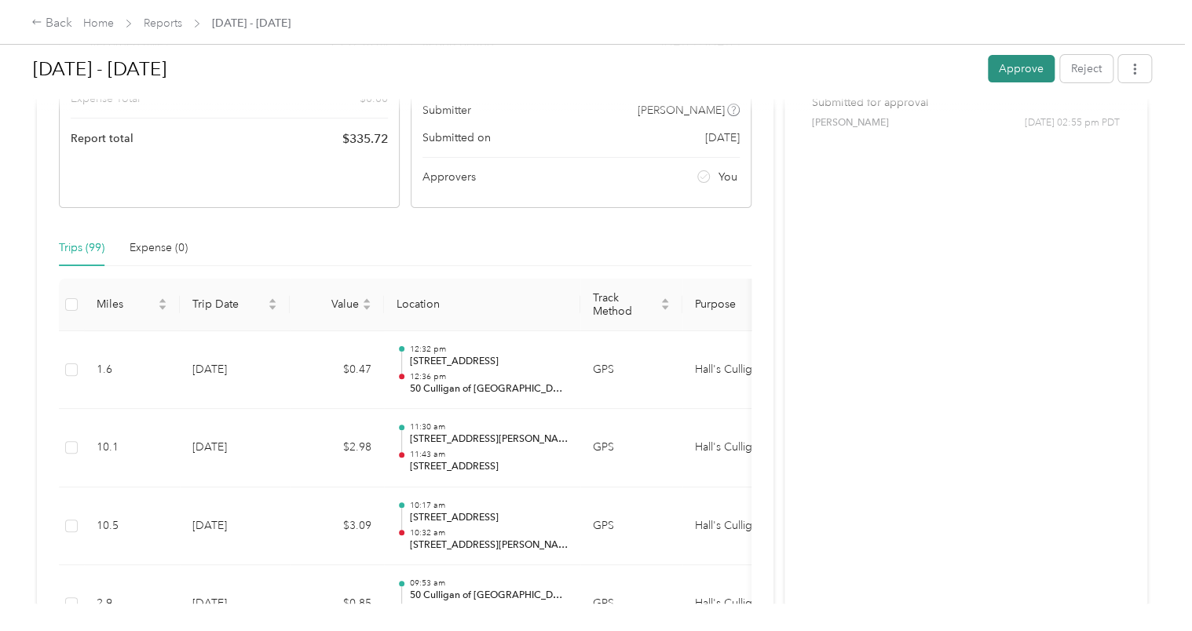
click at [1014, 75] on button "Approve" at bounding box center [1021, 68] width 67 height 27
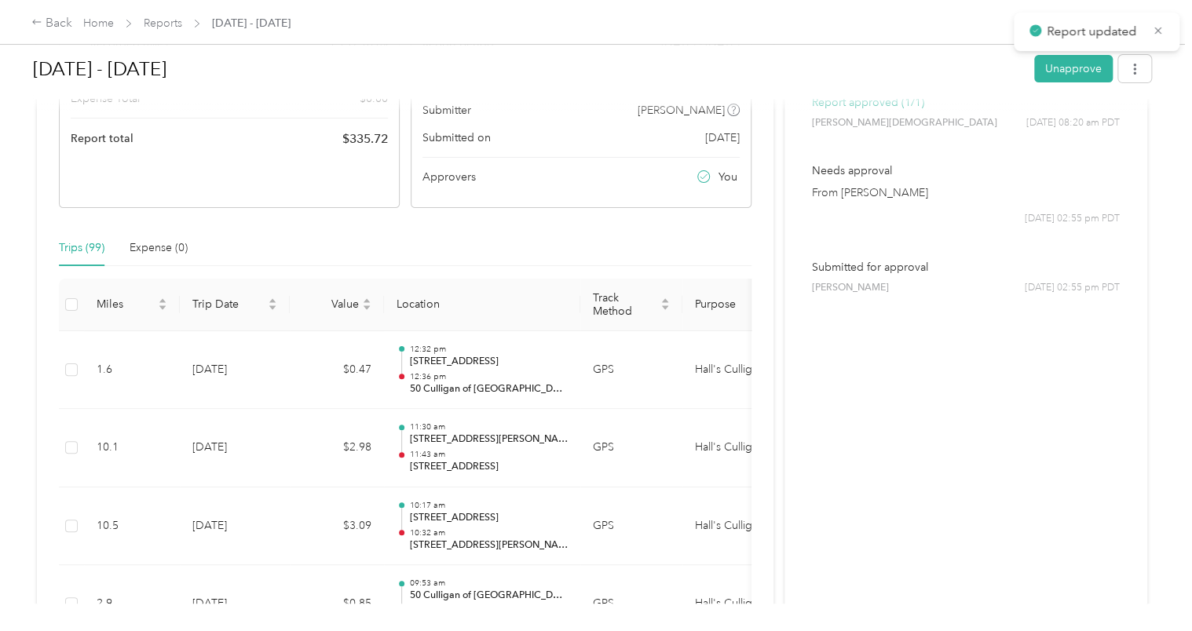
drag, startPoint x: 1158, startPoint y: 235, endPoint x: 1158, endPoint y: 196, distance: 38.5
click at [1156, 236] on div "[DATE] - [DATE] Unapprove Needs Payment Needs payment from [PERSON_NAME] View a…" at bounding box center [592, 302] width 1184 height 604
click at [1162, 32] on icon at bounding box center [1158, 31] width 12 height 14
click at [56, 24] on div "Back" at bounding box center [51, 23] width 41 height 19
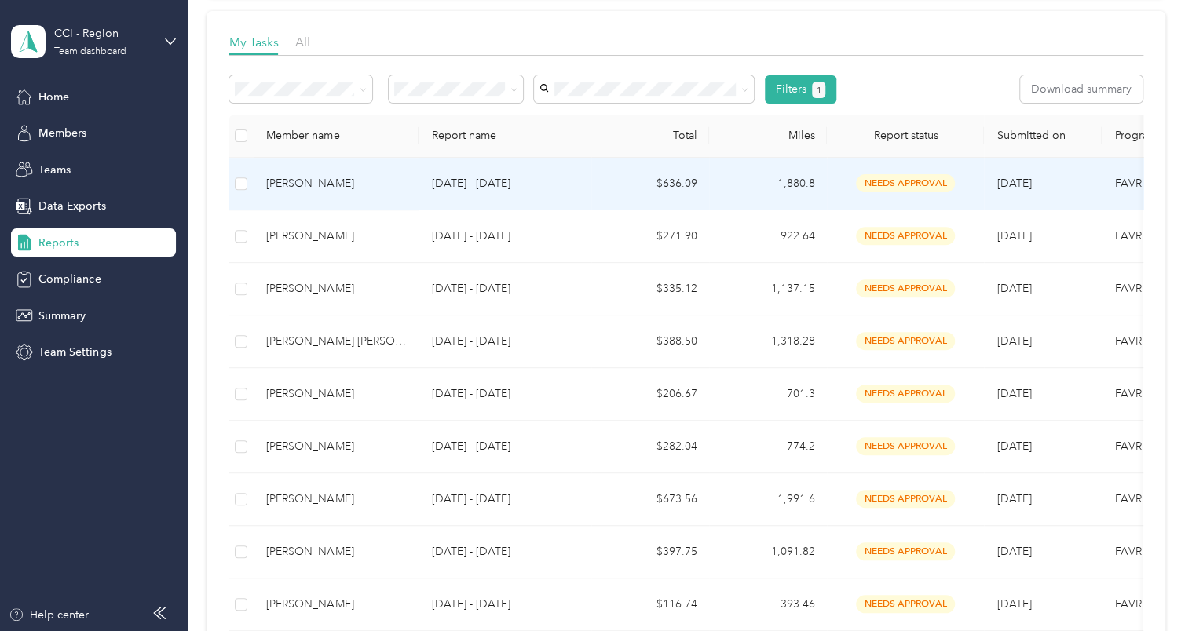
scroll to position [236, 0]
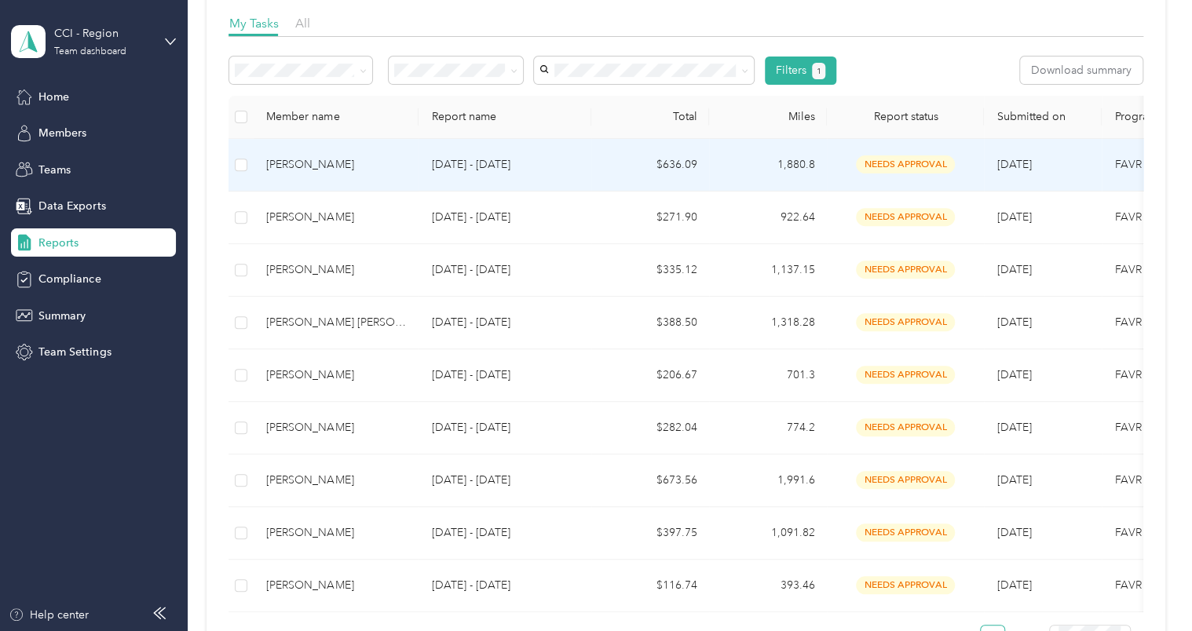
click at [301, 171] on div "[PERSON_NAME]" at bounding box center [336, 164] width 140 height 17
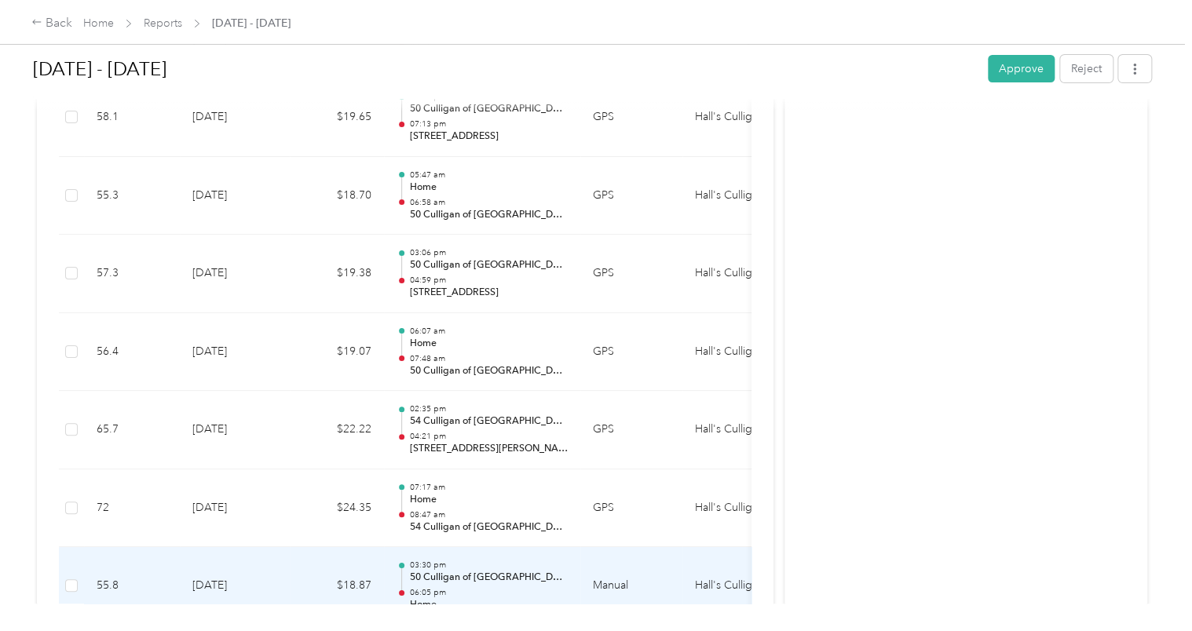
scroll to position [3131, 0]
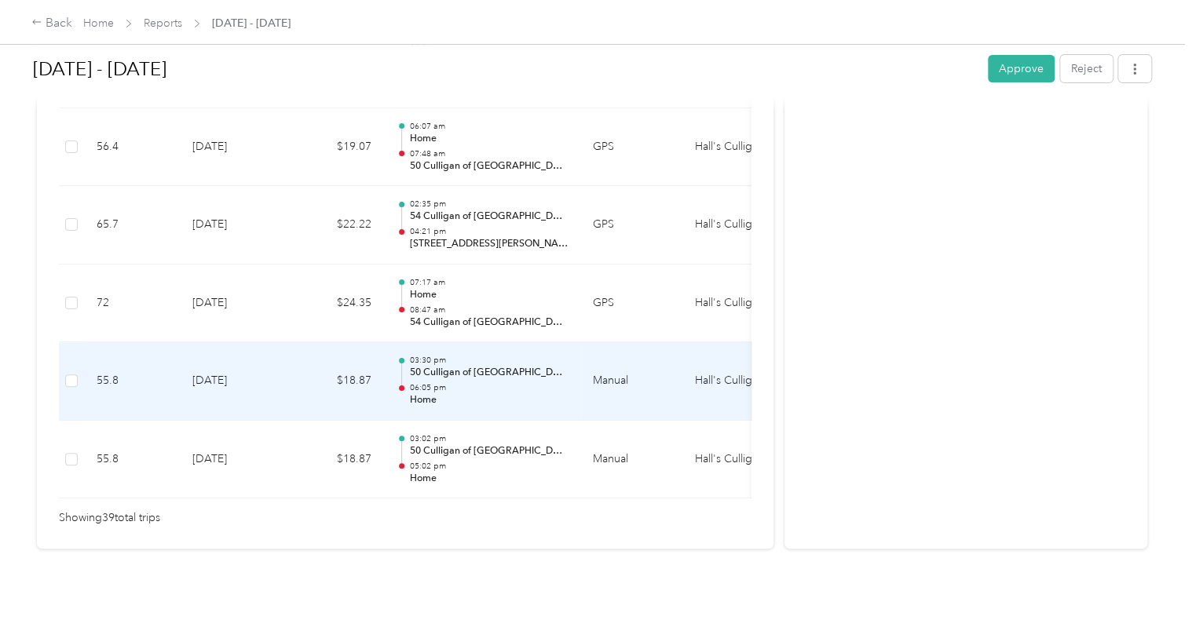
click at [59, 361] on td at bounding box center [71, 381] width 25 height 79
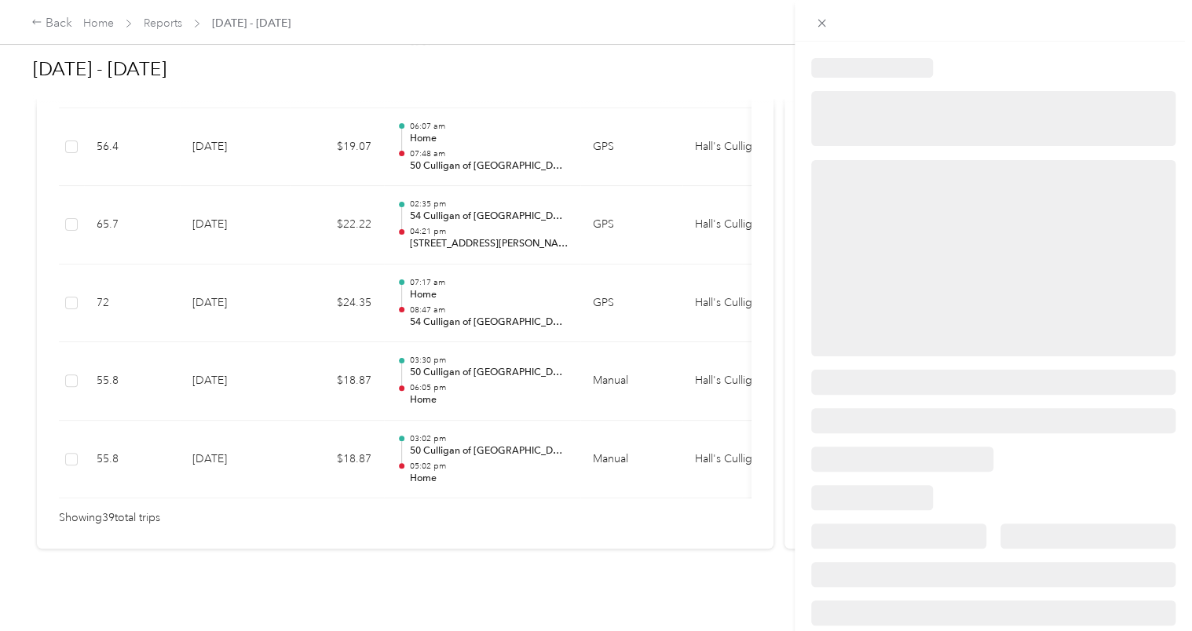
click at [71, 358] on div at bounding box center [596, 315] width 1192 height 631
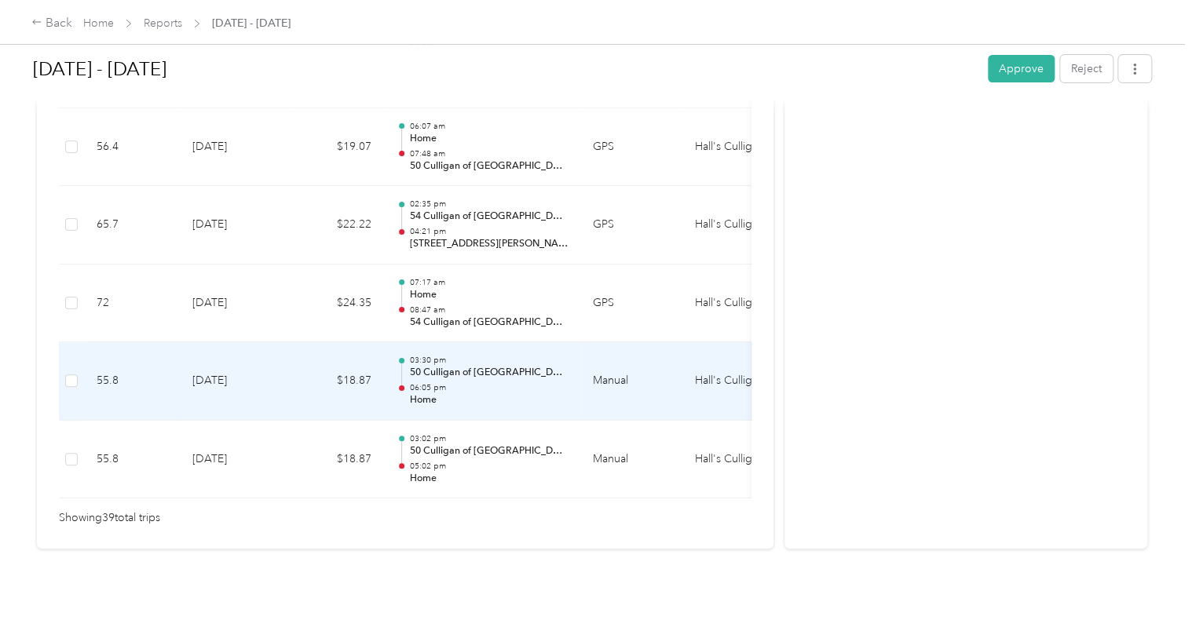
click at [73, 360] on td at bounding box center [71, 381] width 25 height 79
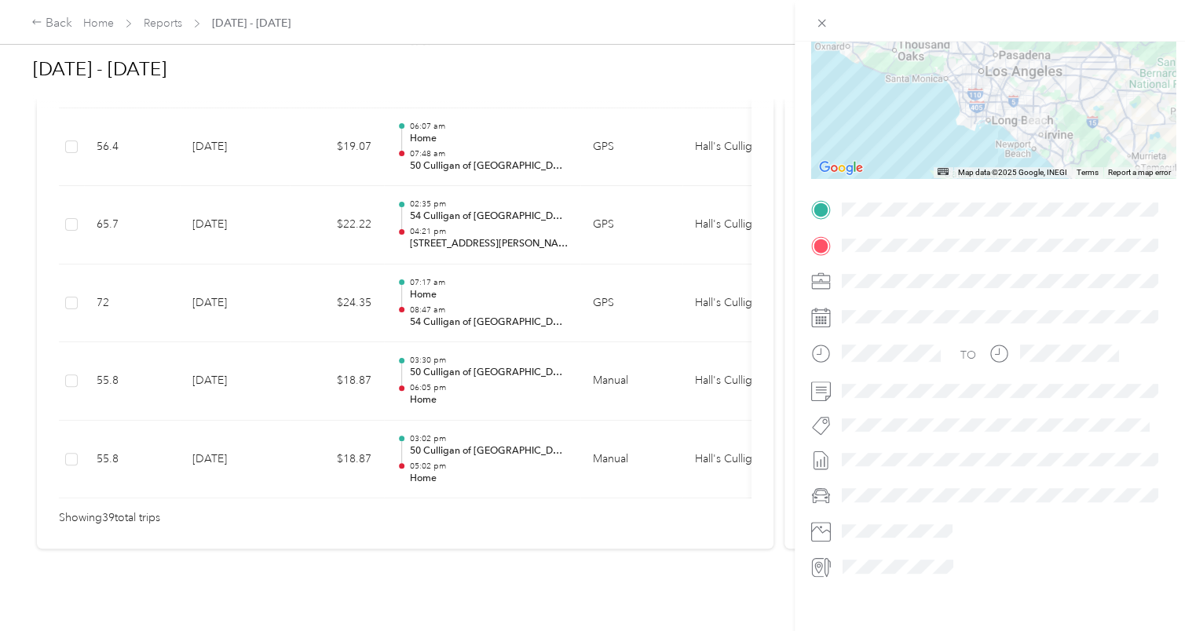
scroll to position [189, 0]
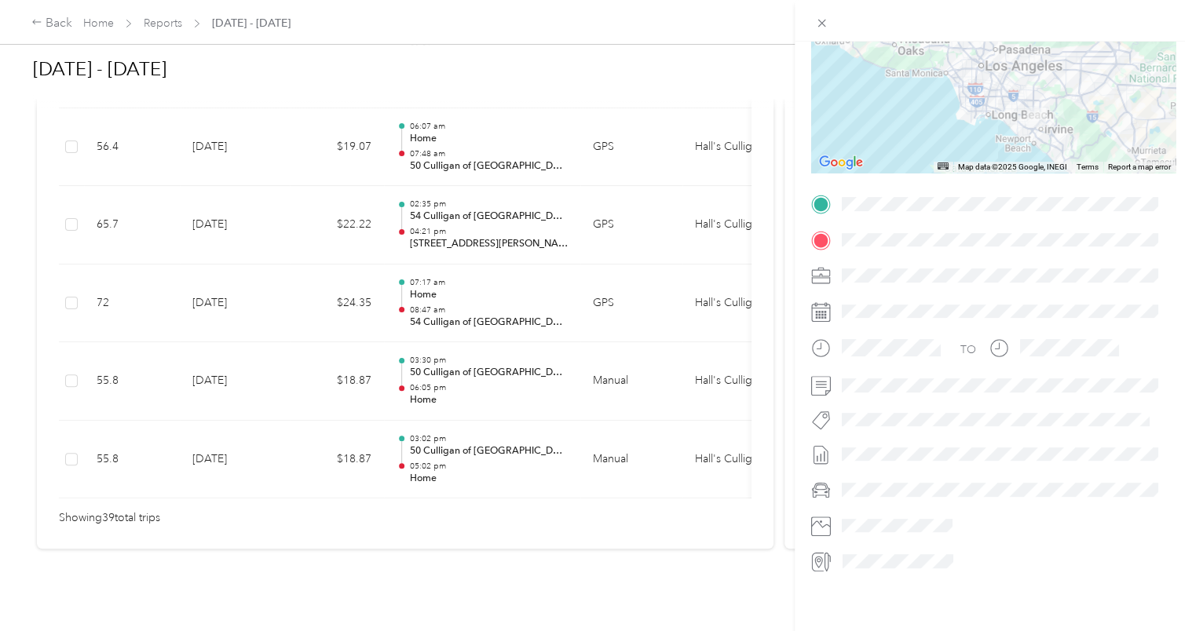
click at [305, 252] on div "Trip details This trip cannot be edited because it is either under review, appr…" at bounding box center [596, 315] width 1192 height 631
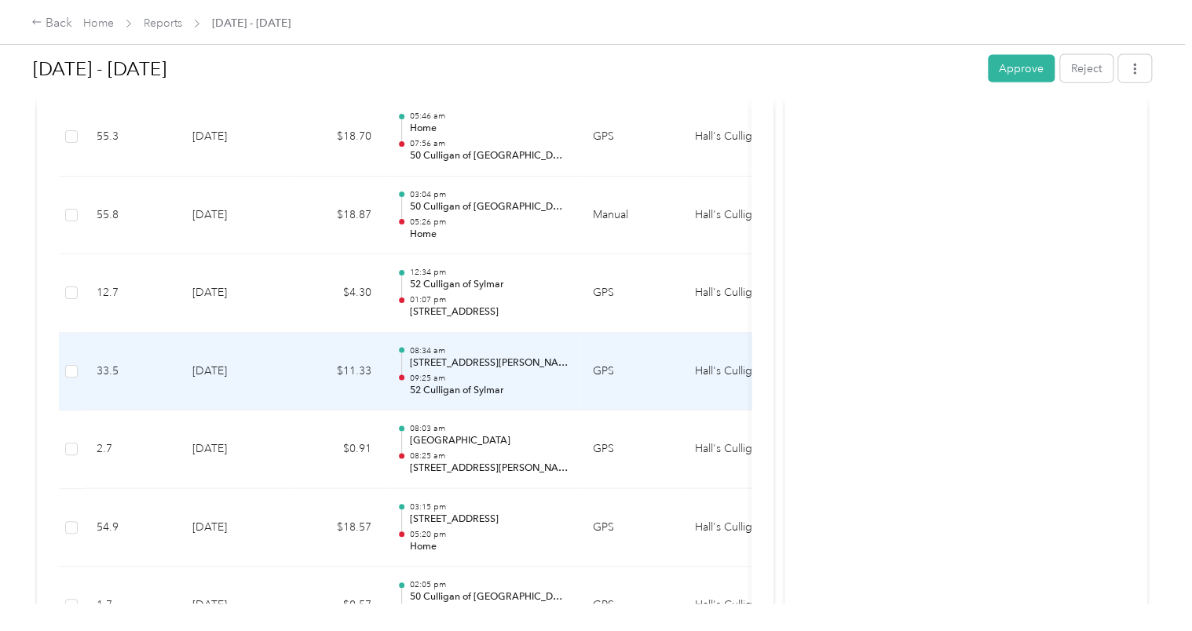
scroll to position [1796, 0]
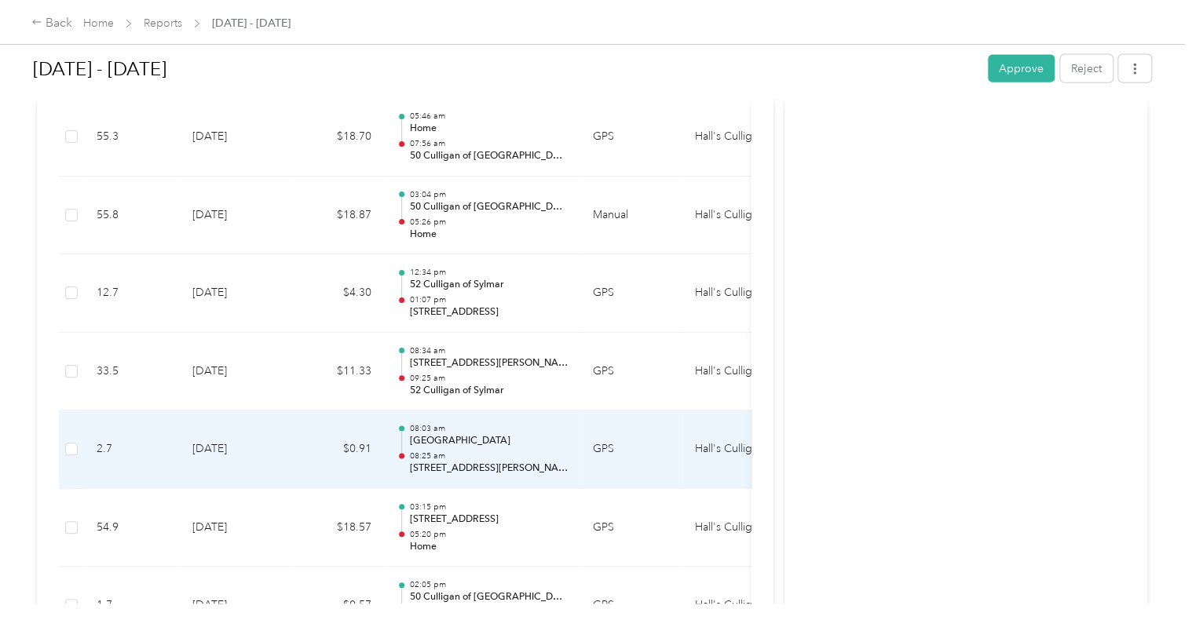
click at [287, 435] on td "[DATE]" at bounding box center [235, 450] width 110 height 79
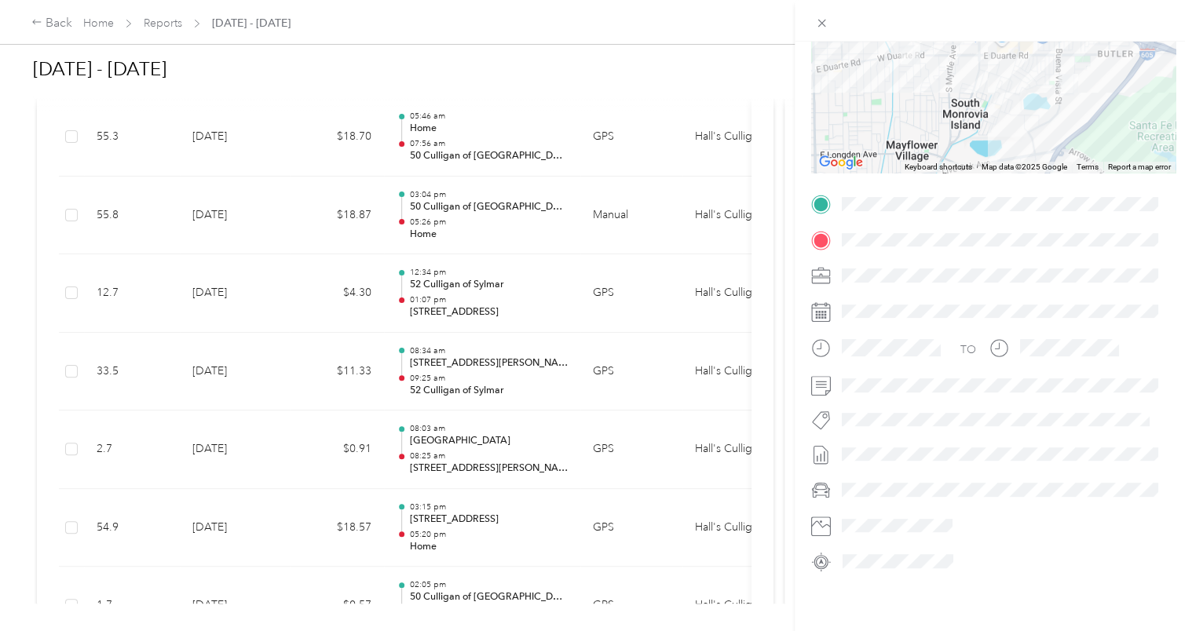
scroll to position [189, 0]
click at [637, 306] on div "Trip details This trip cannot be edited because it is either under review, appr…" at bounding box center [596, 315] width 1192 height 631
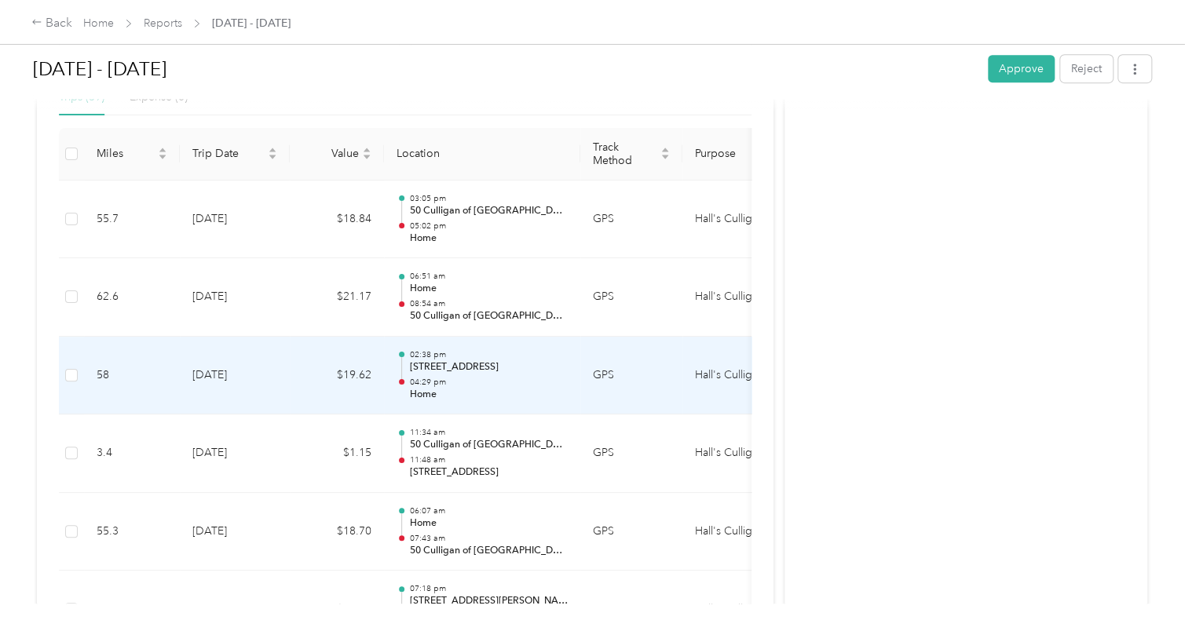
scroll to position [383, 0]
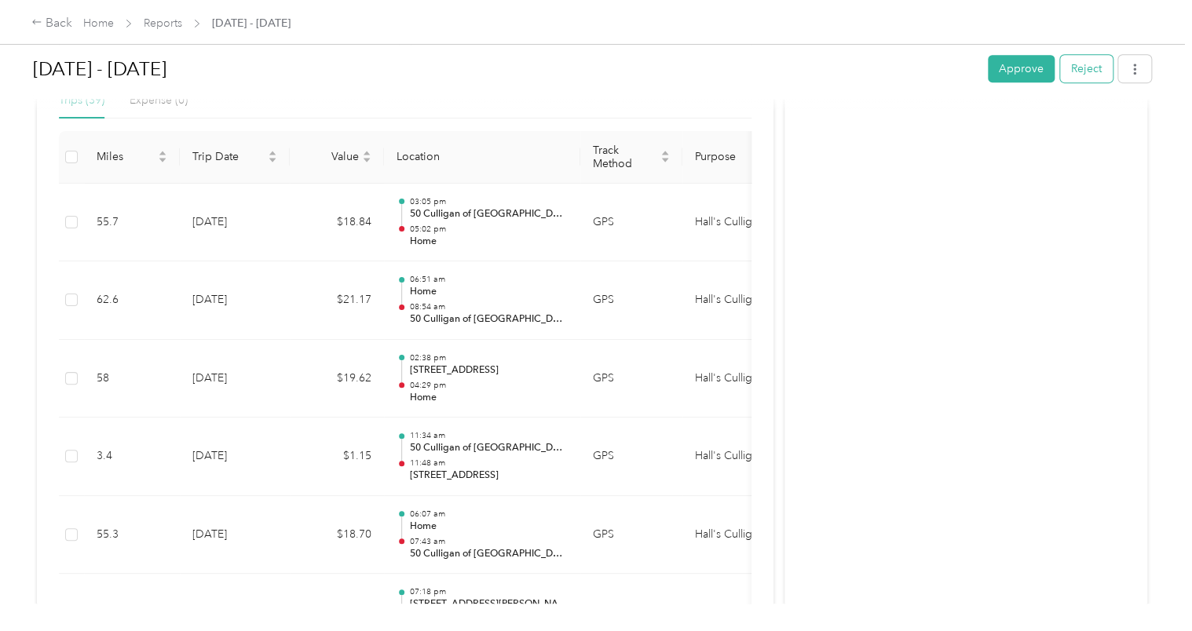
click at [1087, 77] on button "Reject" at bounding box center [1086, 68] width 53 height 27
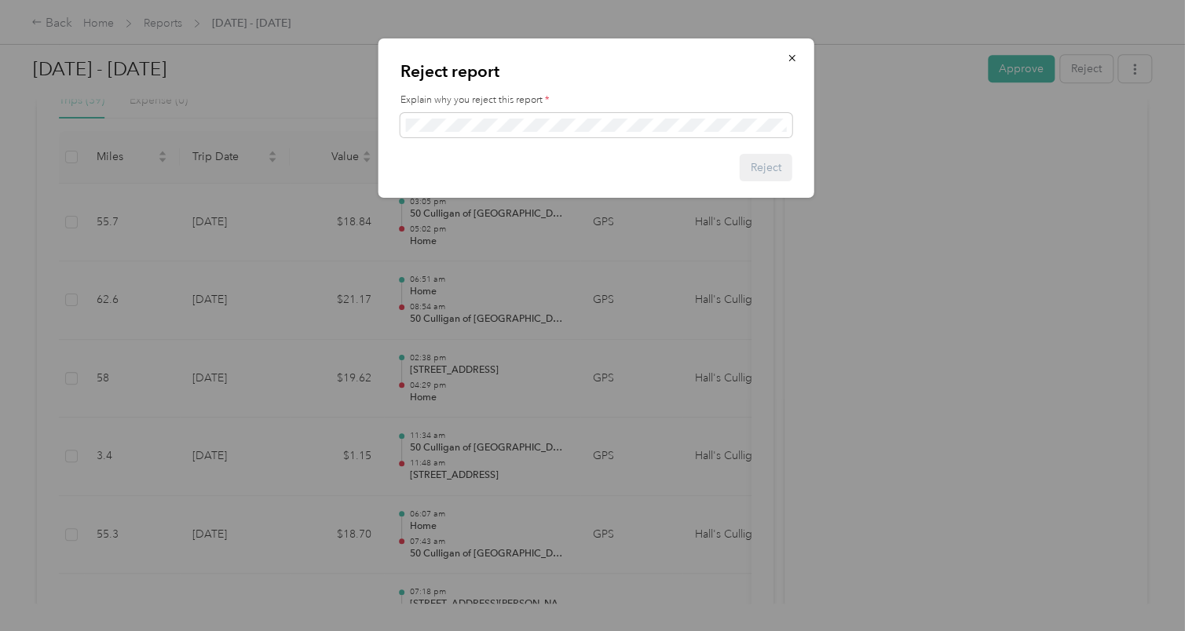
click at [923, 311] on div at bounding box center [596, 315] width 1192 height 631
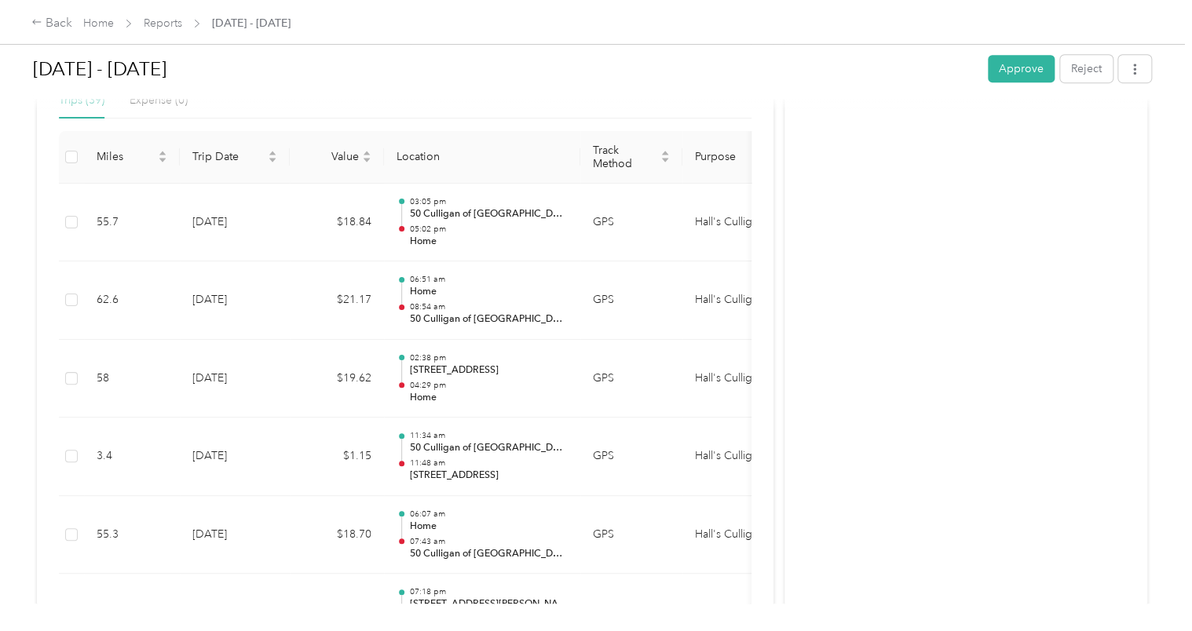
click at [477, 72] on h1 "[DATE] - [DATE]" at bounding box center [505, 69] width 944 height 38
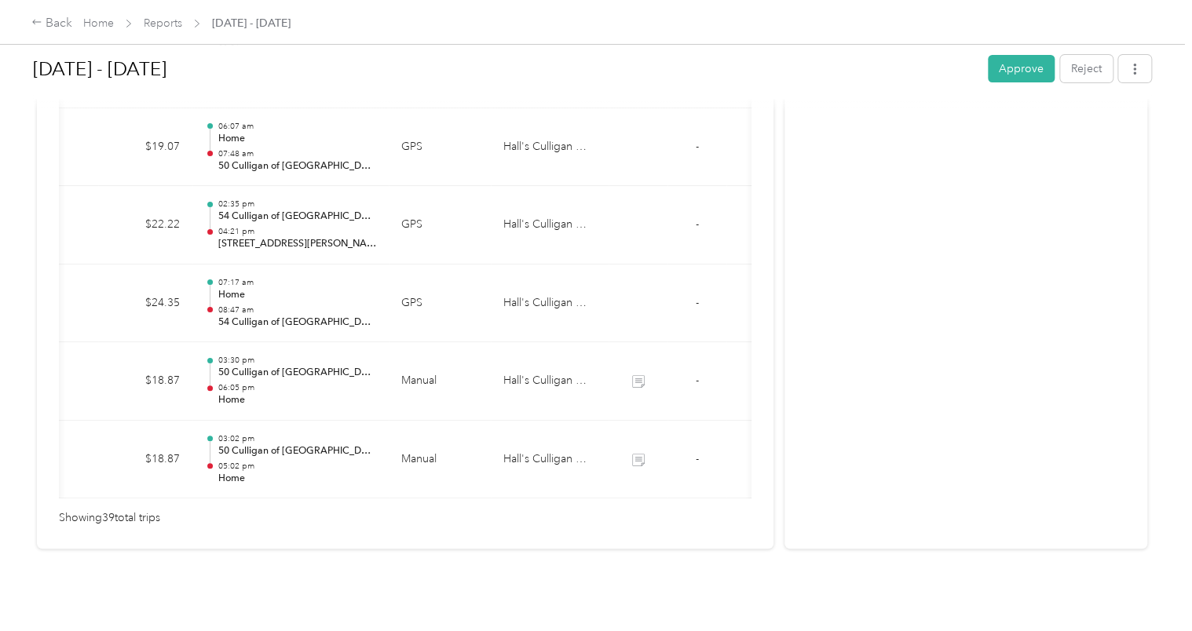
scroll to position [0, 0]
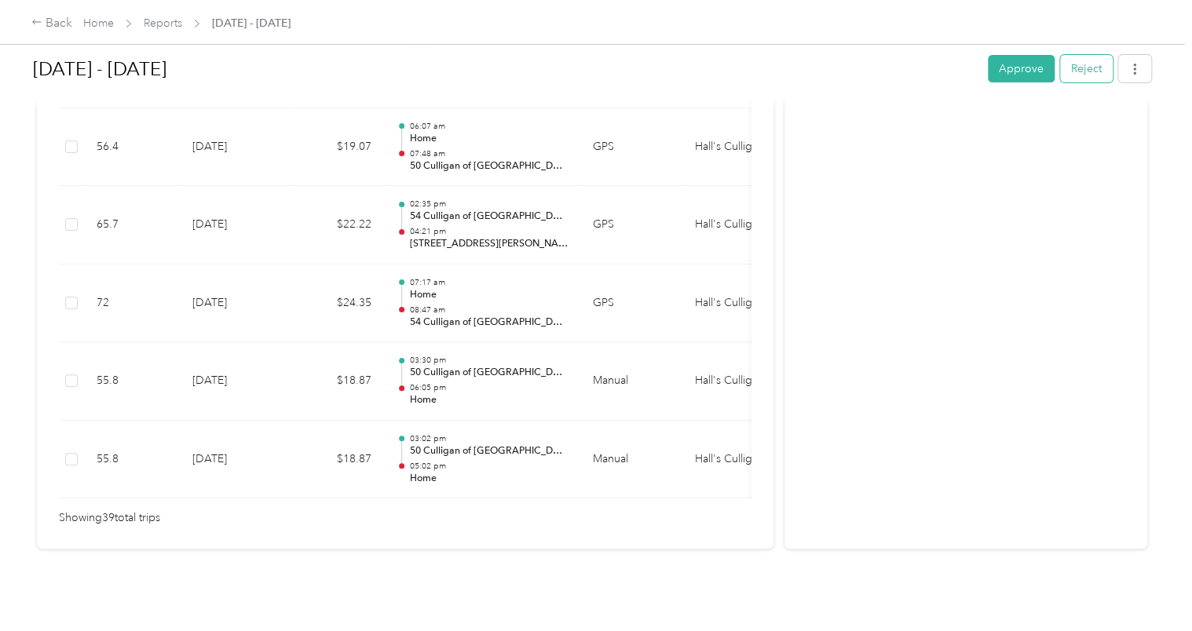
click at [1077, 70] on button "Reject" at bounding box center [1086, 68] width 53 height 27
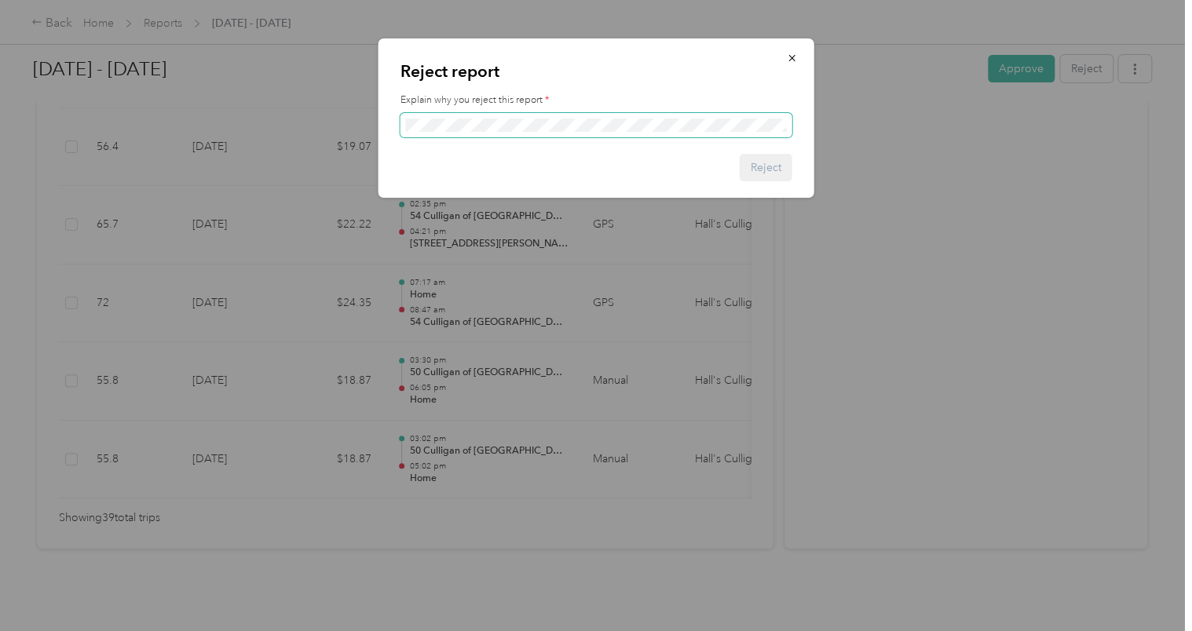
click at [529, 119] on span at bounding box center [596, 125] width 392 height 25
click at [508, 113] on div "Explain why you reject this report *" at bounding box center [596, 115] width 392 height 44
click at [763, 180] on button "Reject" at bounding box center [766, 167] width 53 height 27
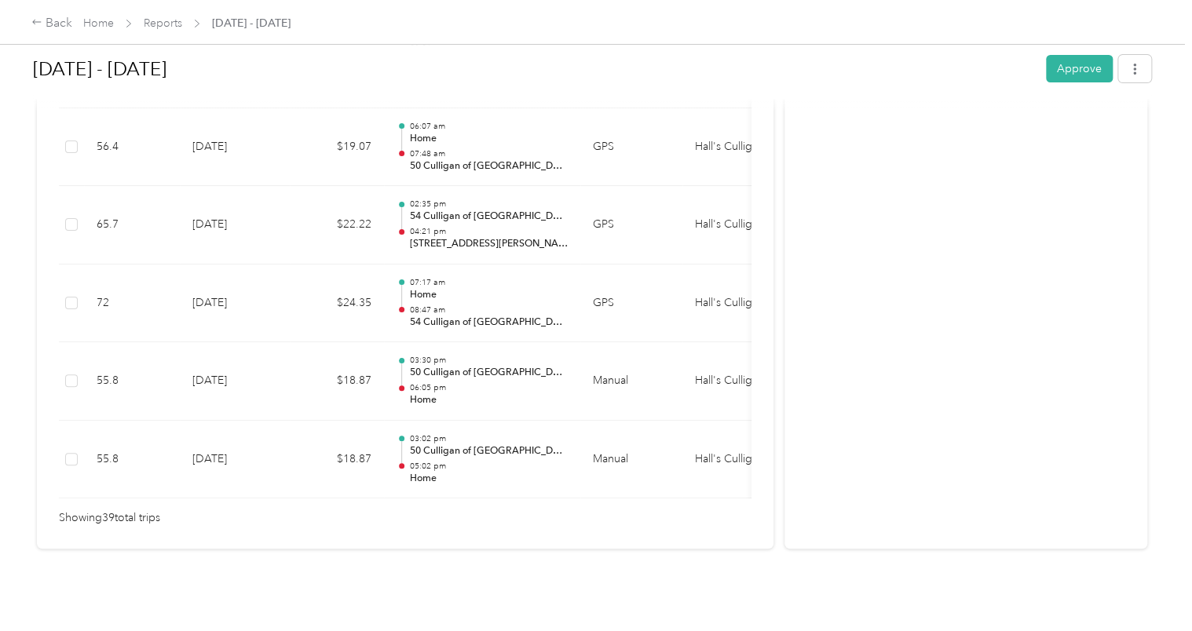
scroll to position [2660, 0]
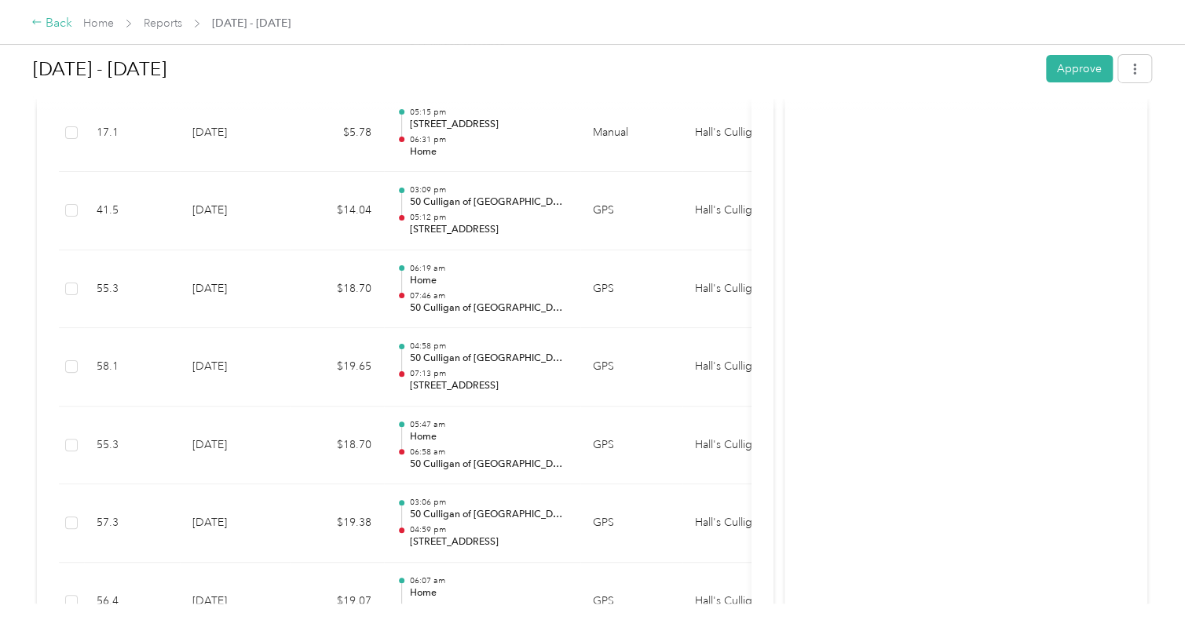
click at [49, 21] on div "Back" at bounding box center [51, 23] width 41 height 19
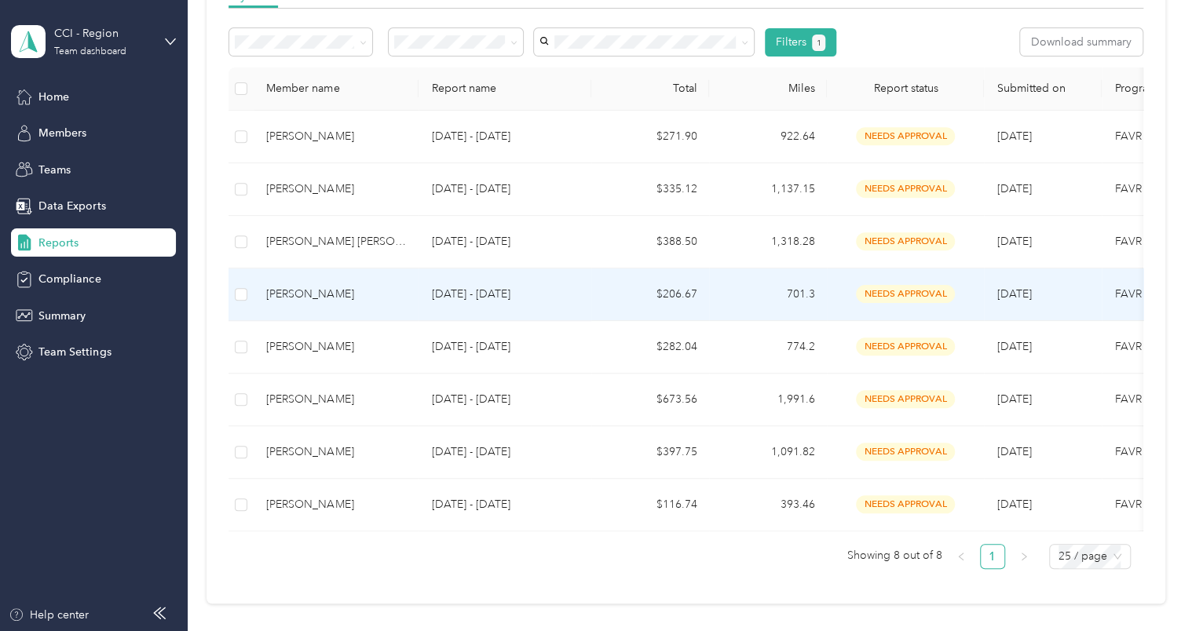
scroll to position [251, 0]
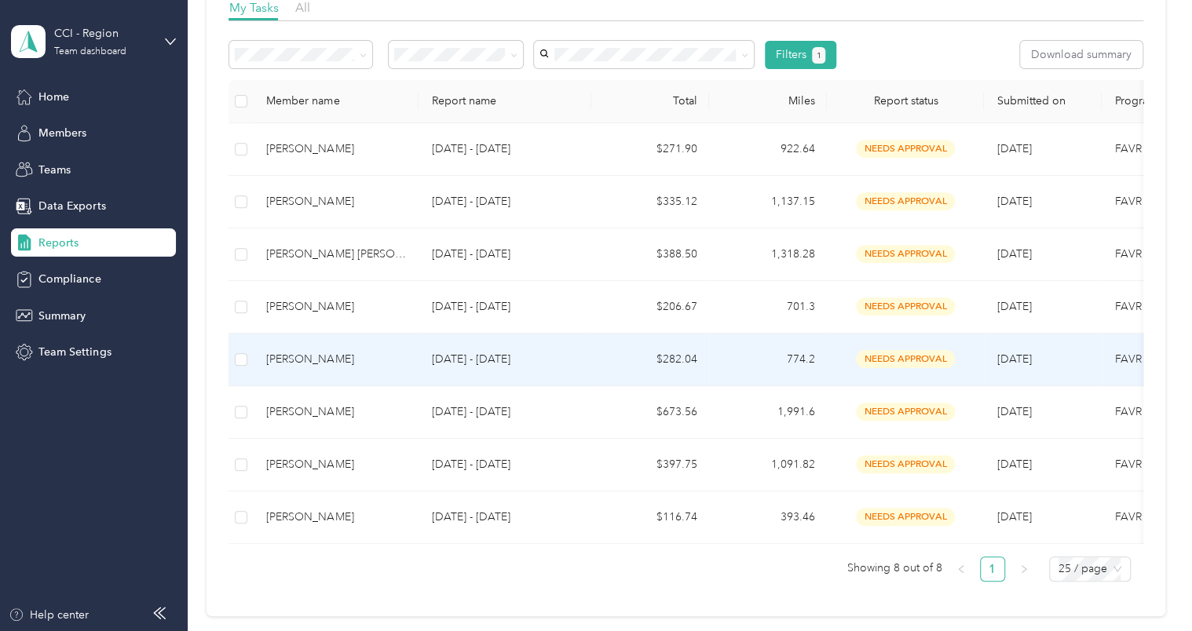
click at [306, 358] on div "[PERSON_NAME]" at bounding box center [336, 359] width 140 height 17
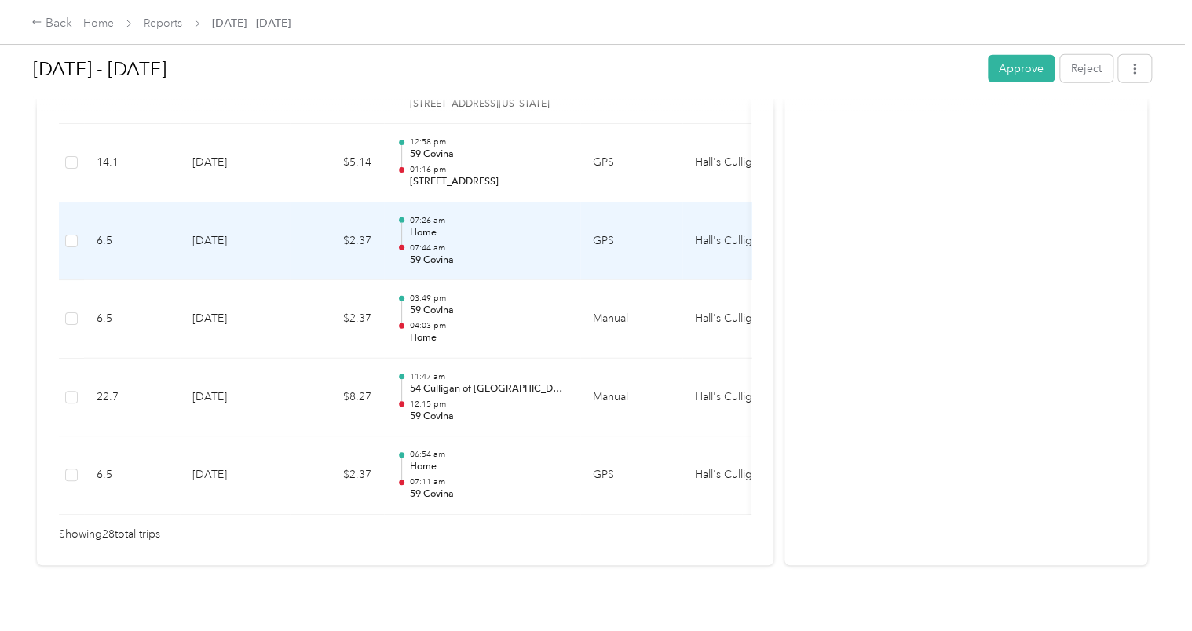
scroll to position [2274, 0]
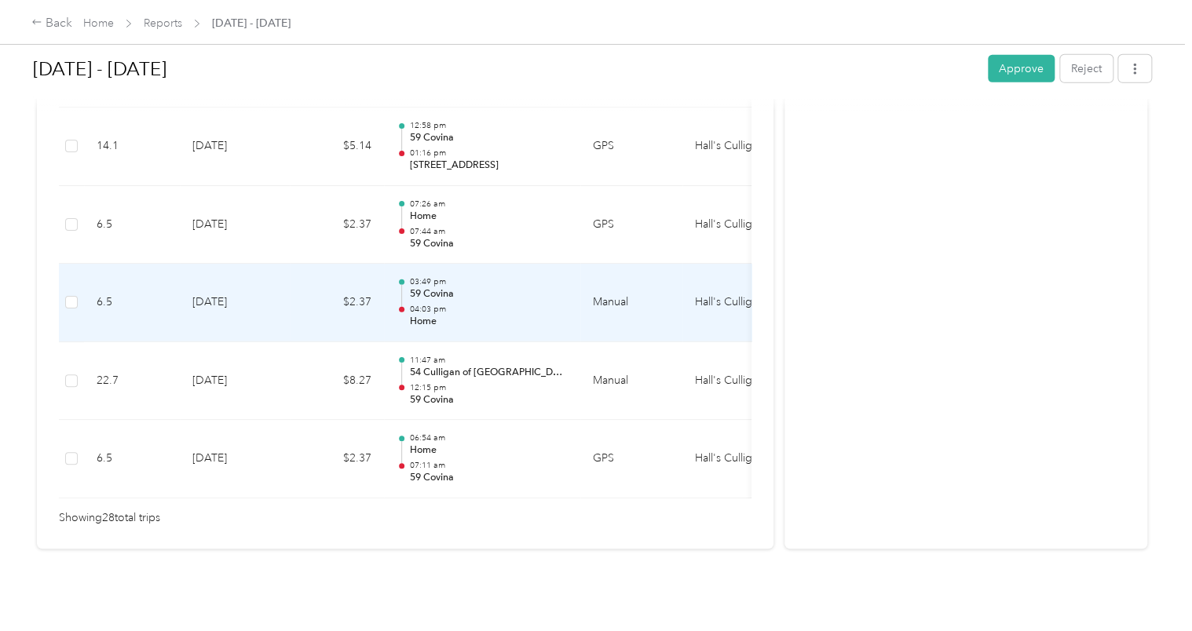
click at [314, 312] on td "$2.37" at bounding box center [337, 303] width 94 height 79
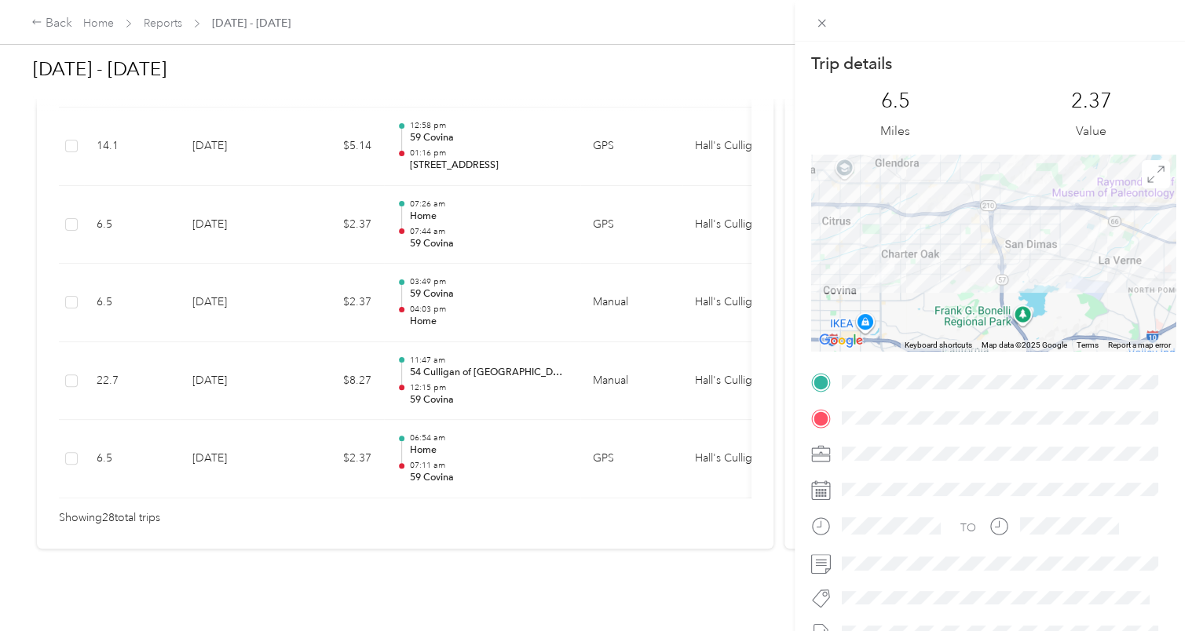
drag, startPoint x: 361, startPoint y: 480, endPoint x: 374, endPoint y: 469, distance: 17.3
click at [381, 478] on div "Trip details This trip cannot be edited because it is either under review, appr…" at bounding box center [596, 315] width 1192 height 631
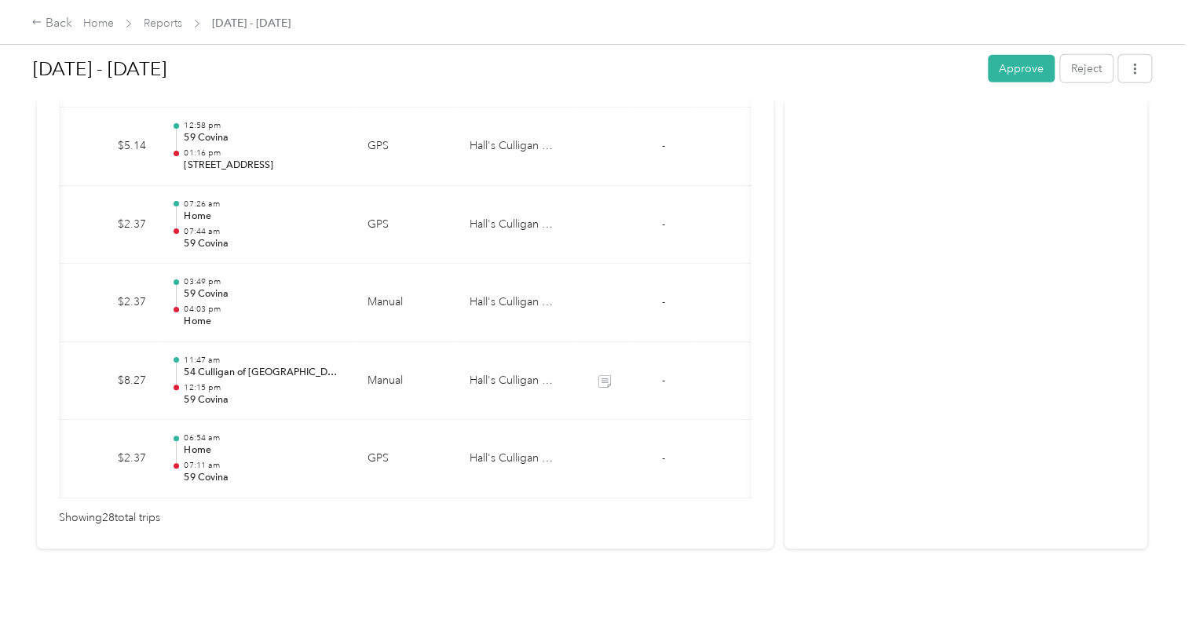
scroll to position [0, 0]
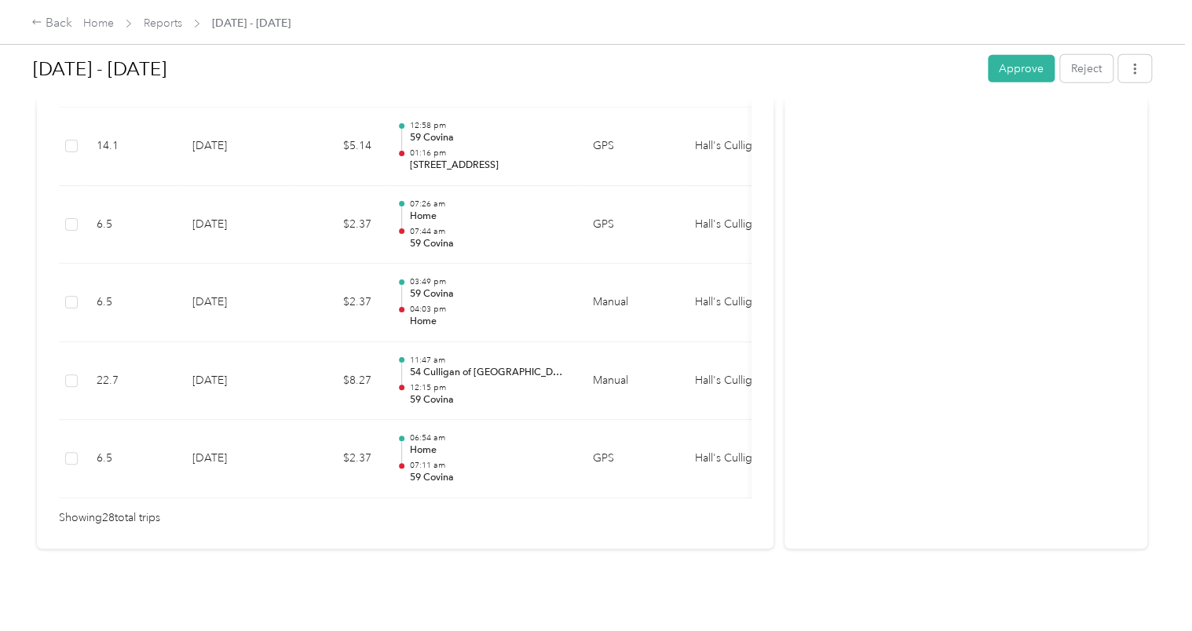
click at [1027, 73] on button "Approve" at bounding box center [1021, 68] width 67 height 27
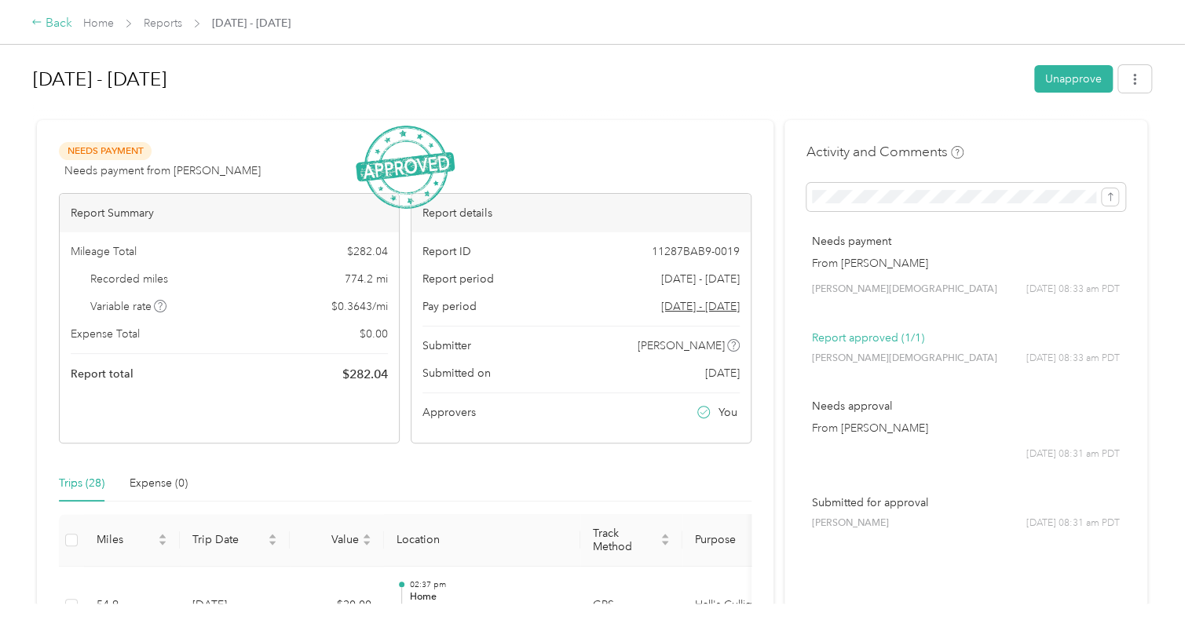
click at [61, 25] on div "Back" at bounding box center [51, 23] width 41 height 19
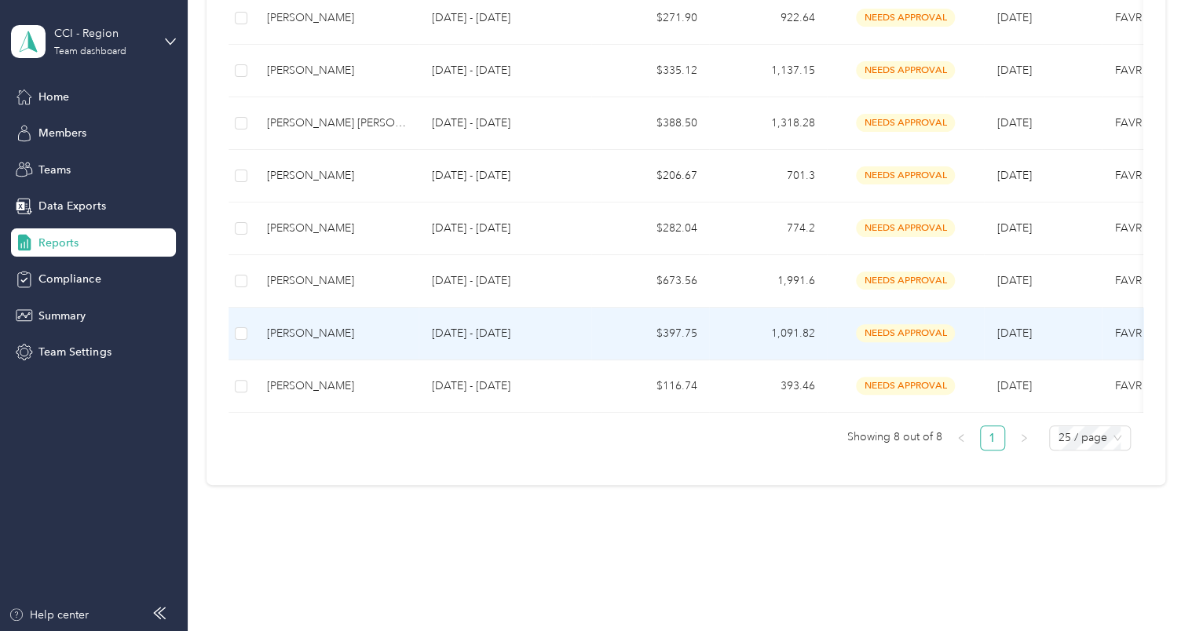
scroll to position [393, 0]
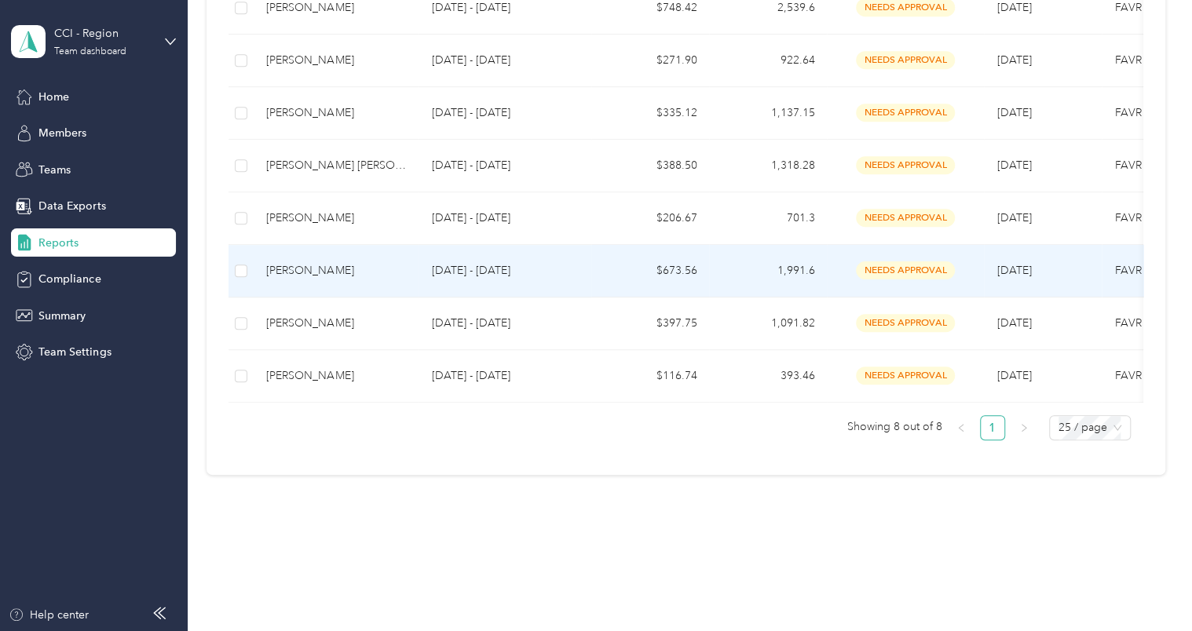
click at [471, 269] on p "[DATE] - [DATE]" at bounding box center [505, 270] width 148 height 17
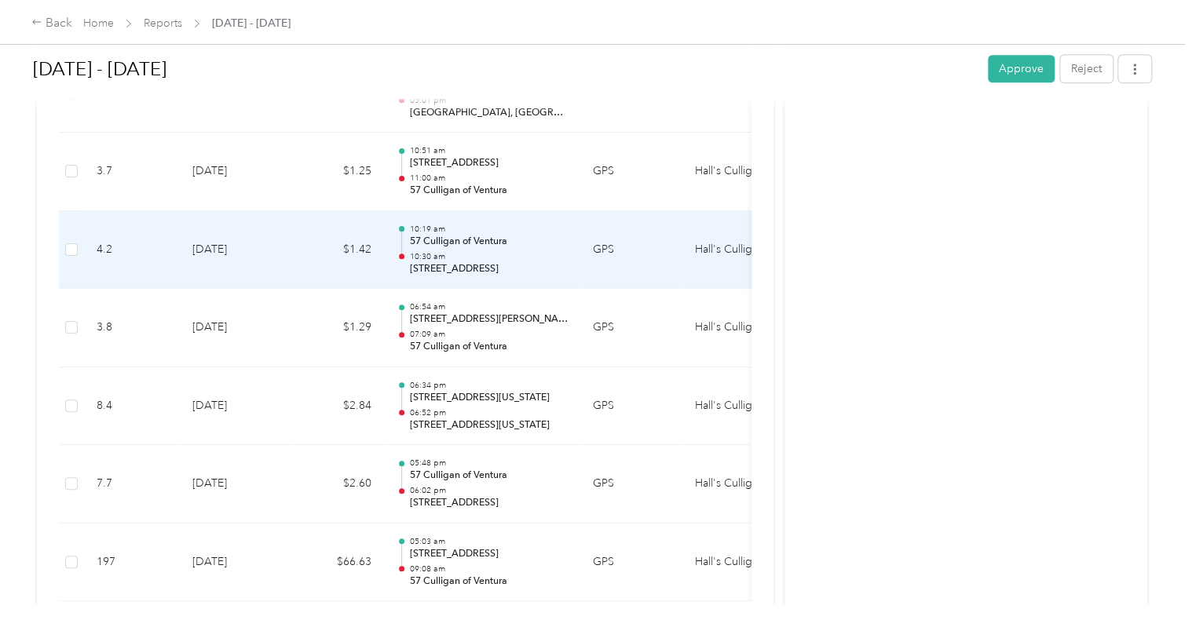
scroll to position [3755, 0]
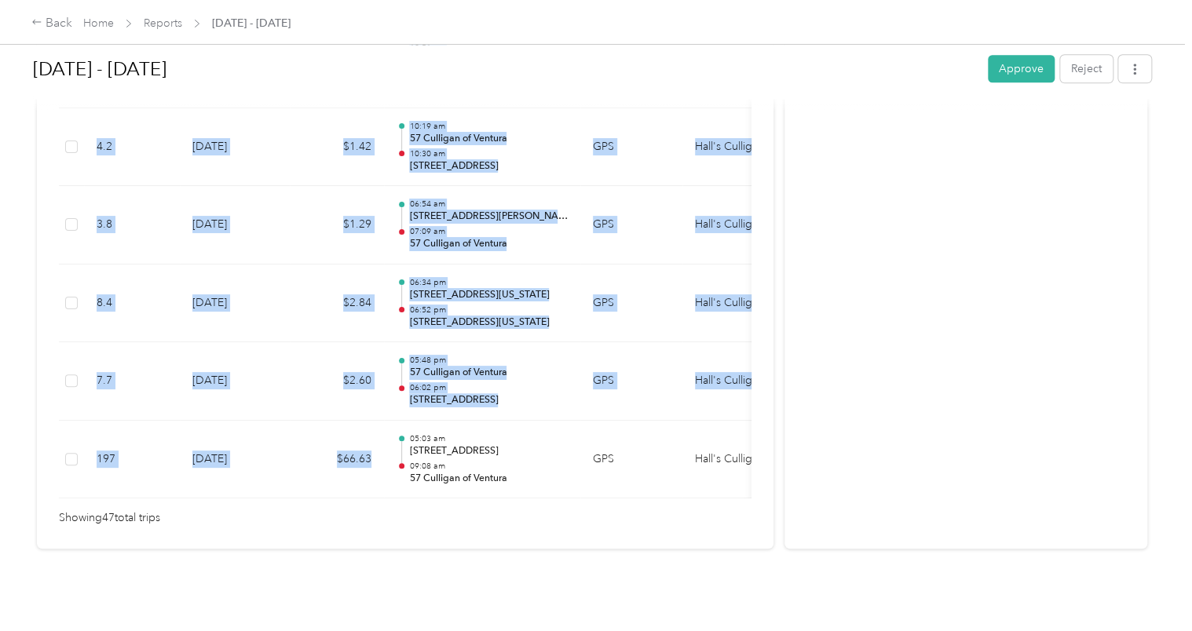
drag, startPoint x: 380, startPoint y: 472, endPoint x: 407, endPoint y: 482, distance: 28.6
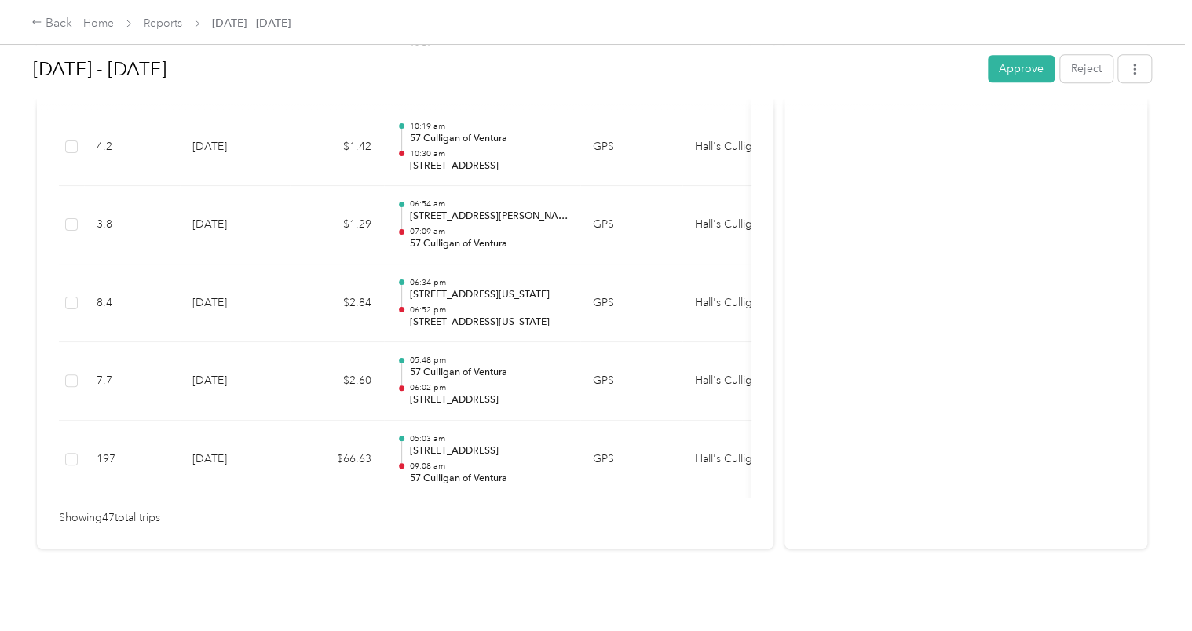
drag, startPoint x: 407, startPoint y: 482, endPoint x: 389, endPoint y: 553, distance: 72.9
click at [389, 554] on div "[DATE] - [DATE] Approve Reject Needs Approval Needs approval from [PERSON_NAME]…" at bounding box center [592, 302] width 1184 height 604
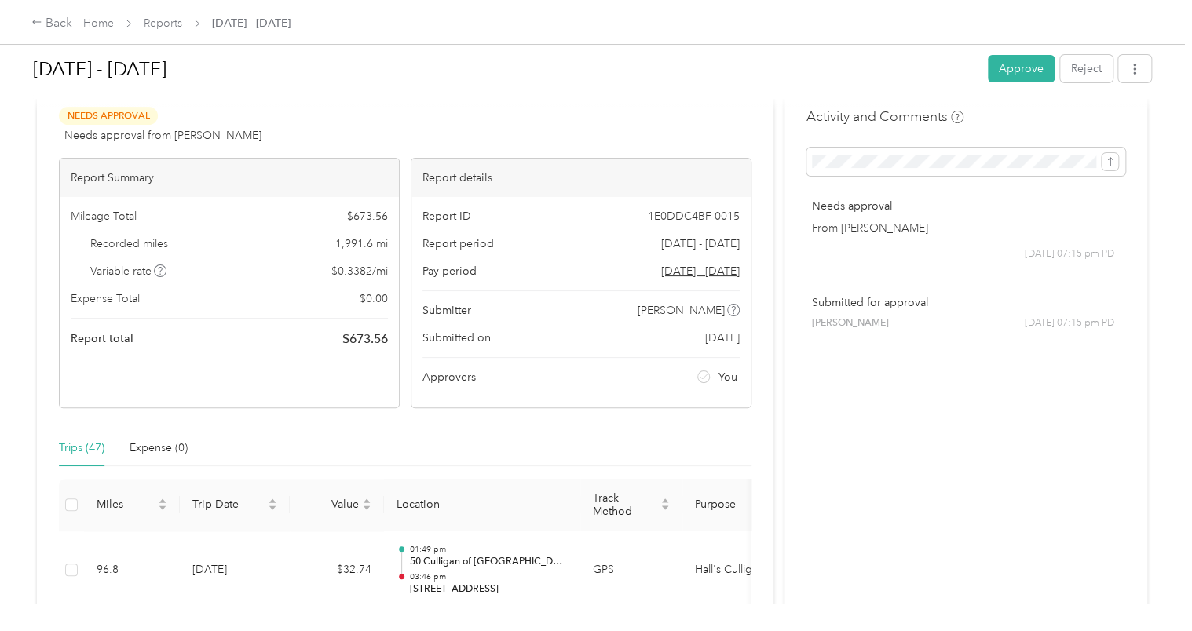
scroll to position [0, 0]
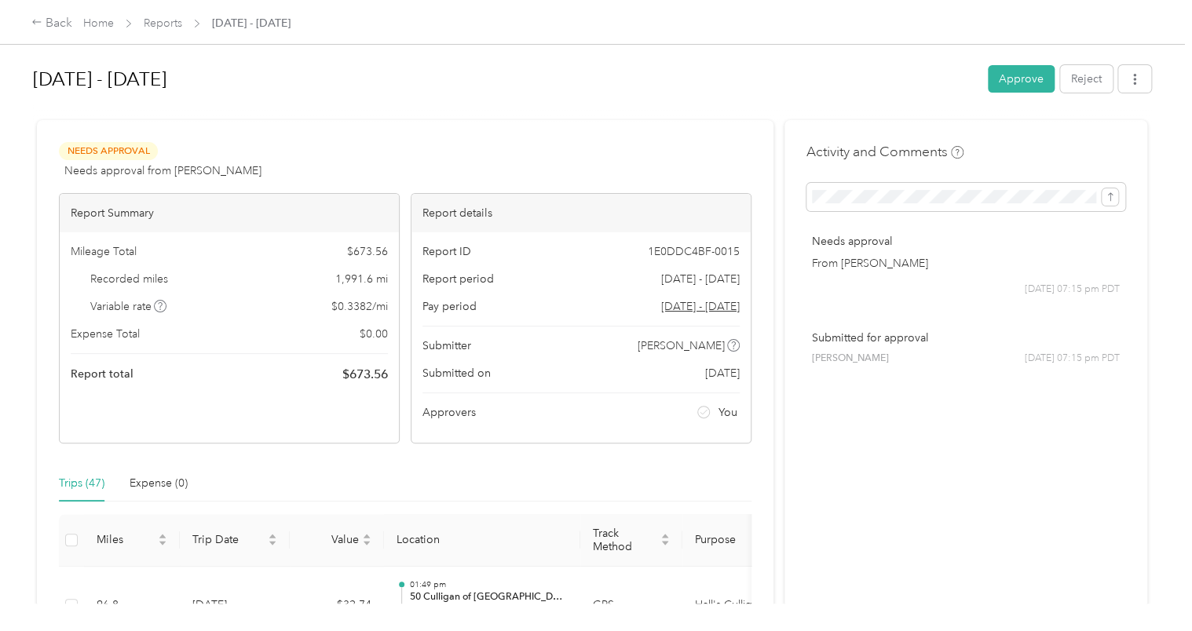
click at [1011, 93] on div "[DATE] - [DATE] Approve Reject" at bounding box center [592, 82] width 1118 height 46
click at [1005, 86] on button "Approve" at bounding box center [1021, 78] width 67 height 27
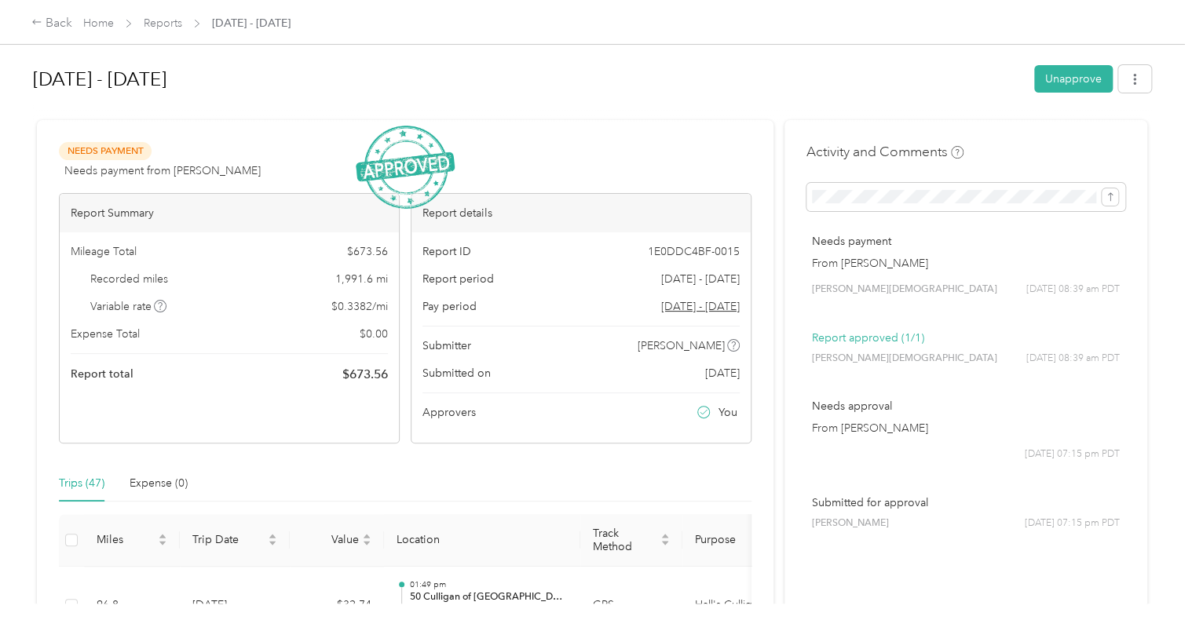
click at [738, 79] on h1 "[DATE] - [DATE]" at bounding box center [528, 79] width 990 height 38
click at [61, 28] on div "Back" at bounding box center [51, 23] width 41 height 19
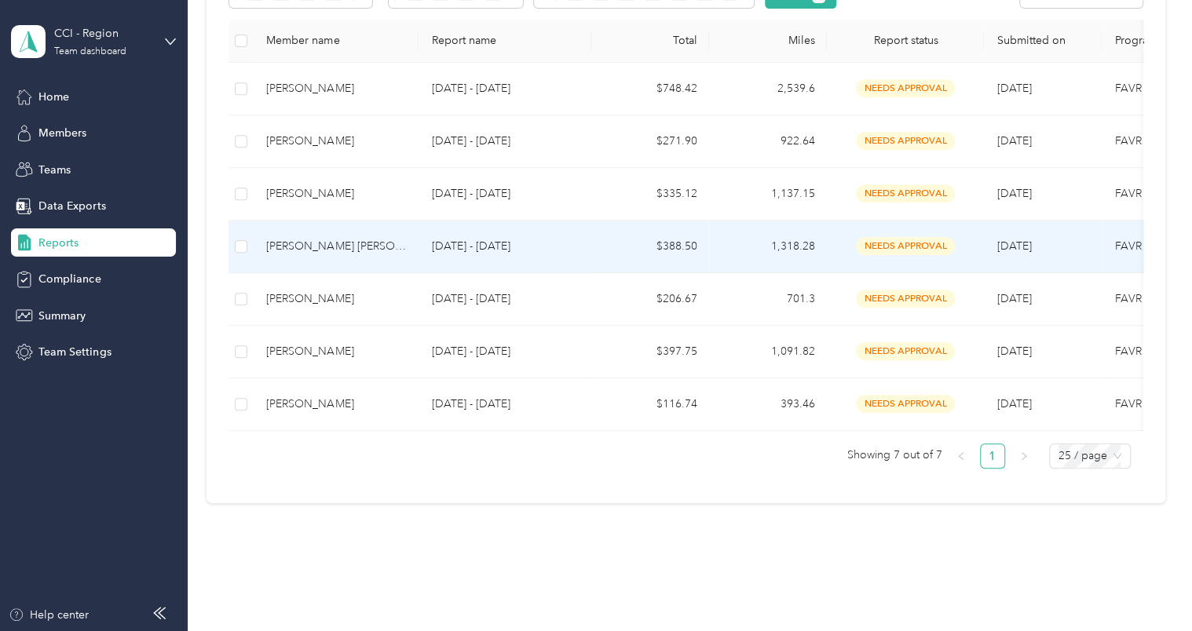
scroll to position [277, 0]
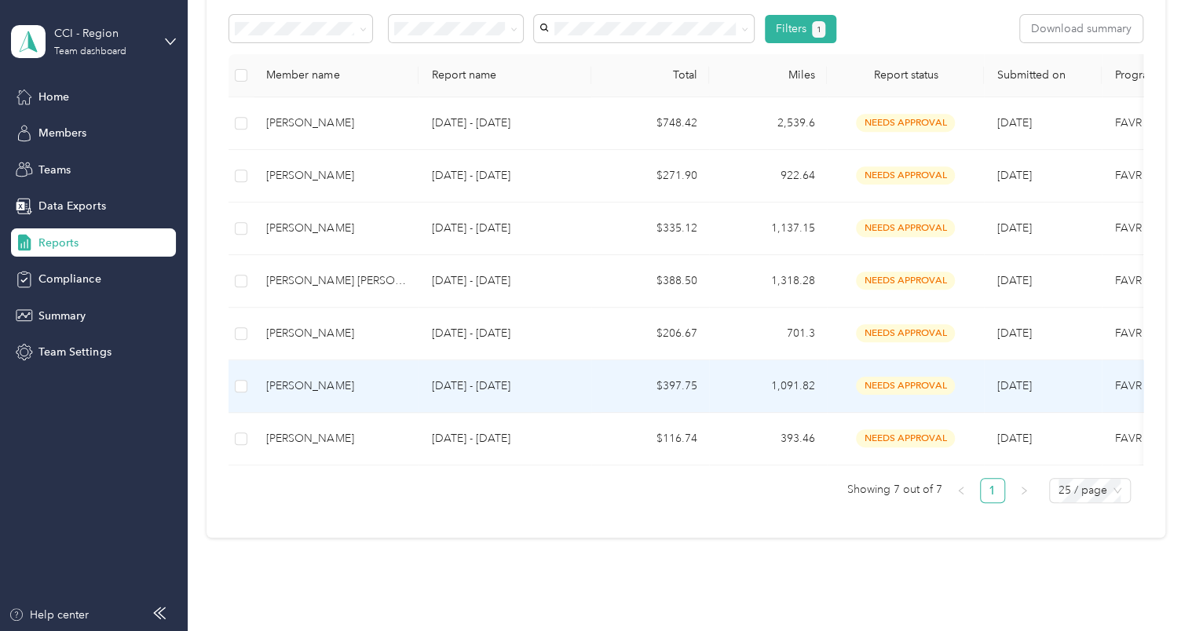
click at [309, 385] on div "[PERSON_NAME]" at bounding box center [336, 386] width 140 height 17
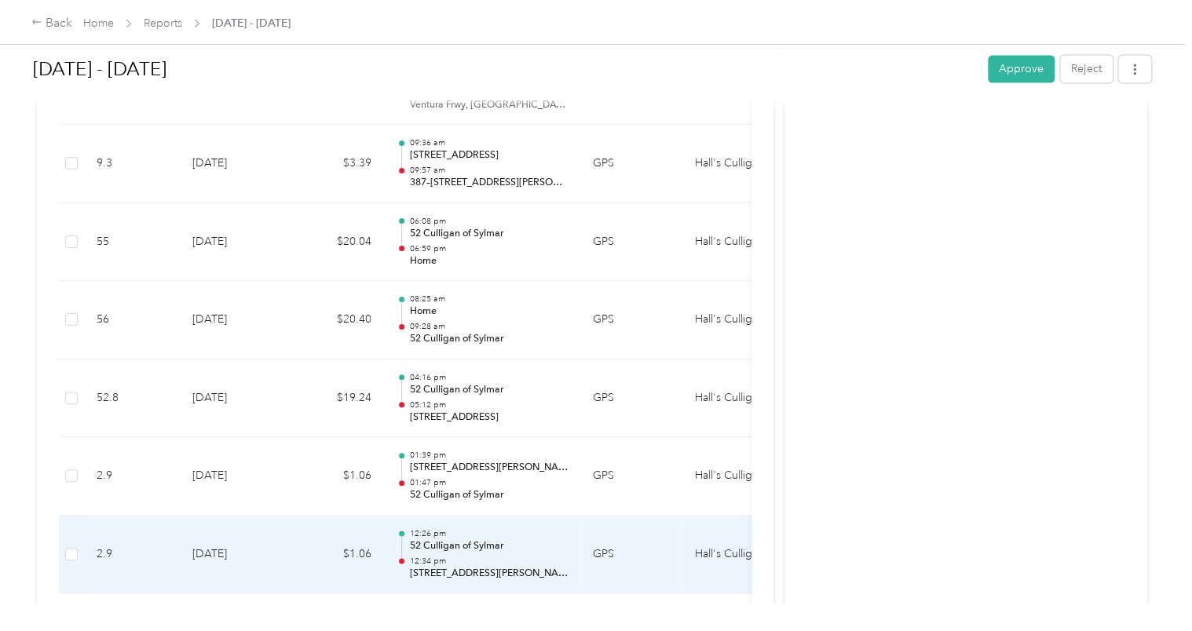
scroll to position [1494, 0]
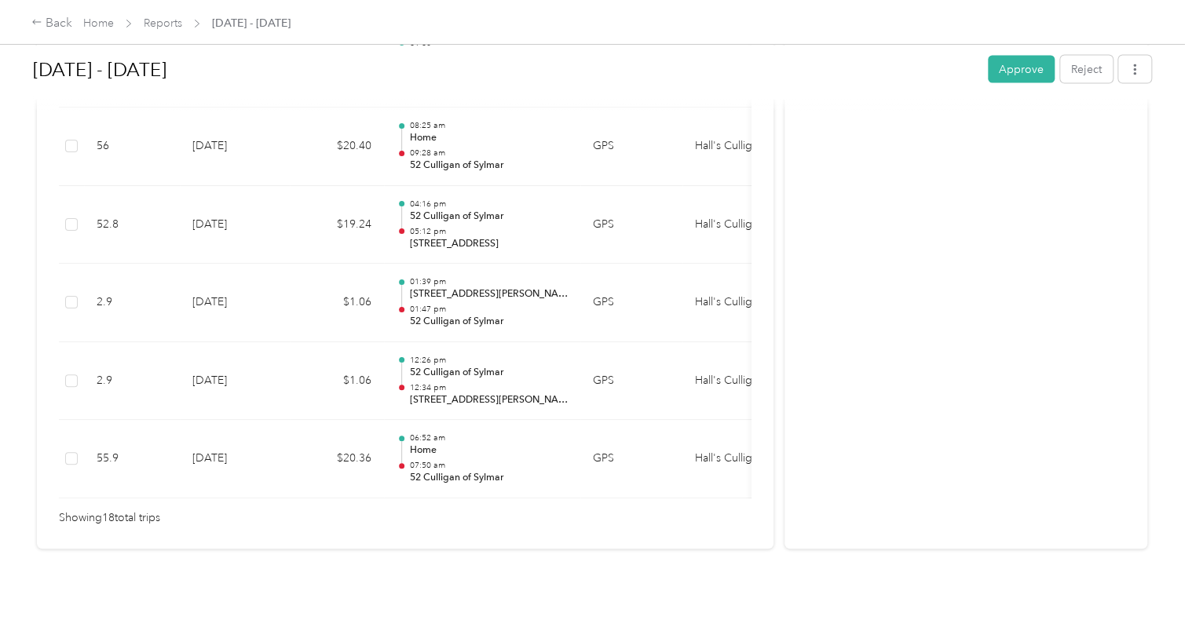
click at [1010, 67] on button "Approve" at bounding box center [1021, 68] width 67 height 27
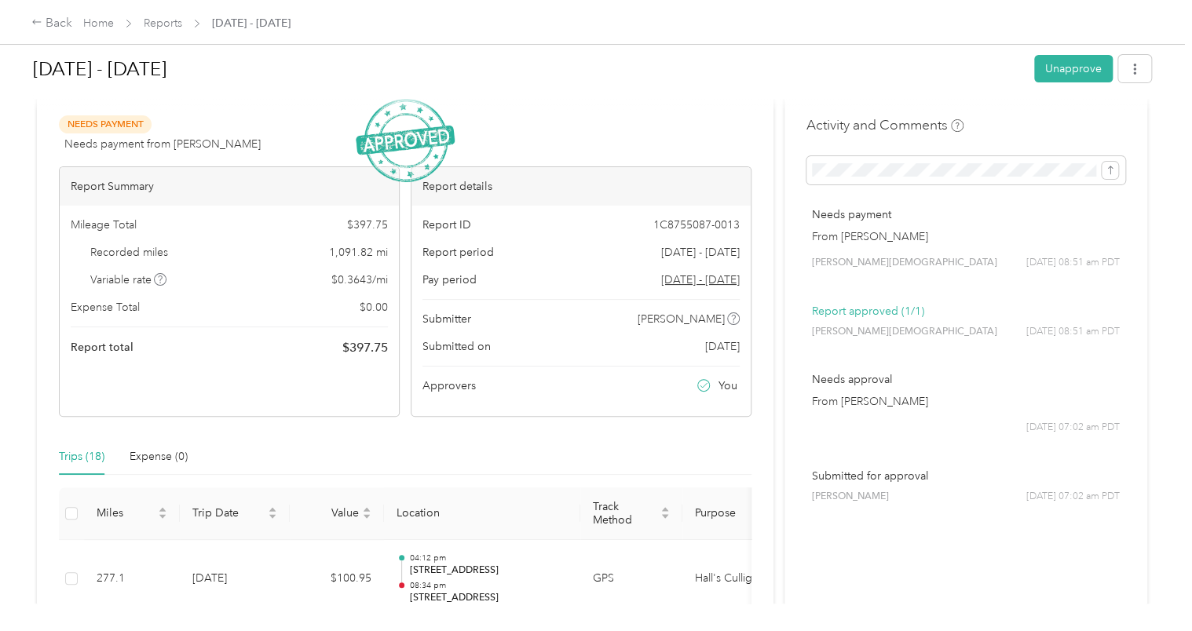
scroll to position [0, 0]
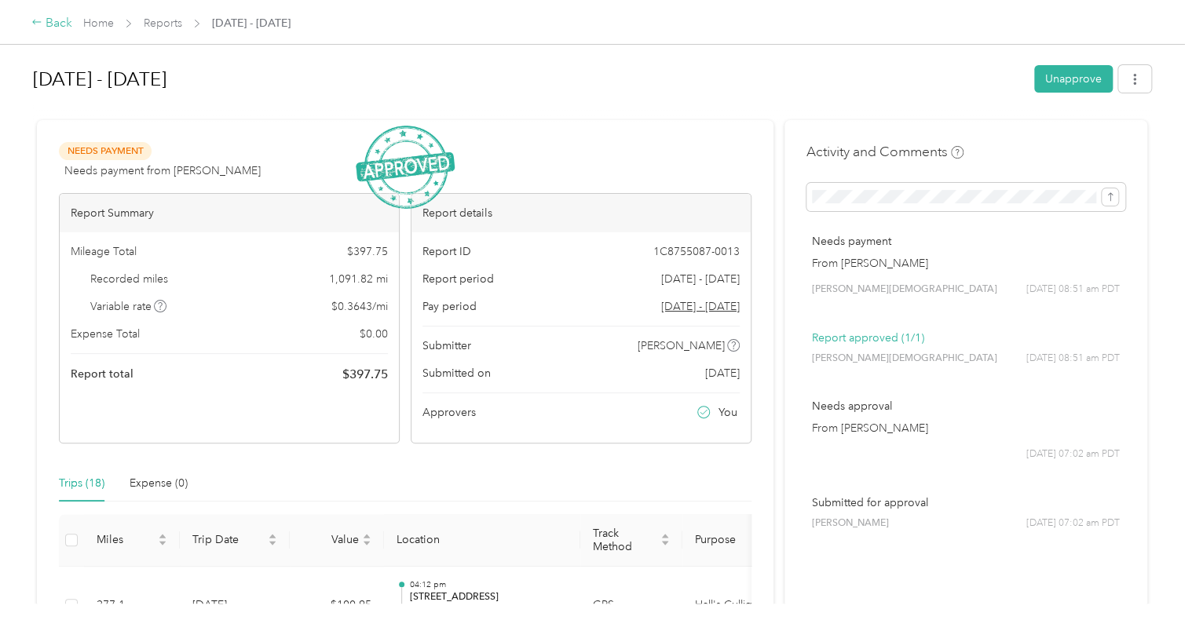
click at [38, 26] on icon at bounding box center [36, 21] width 11 height 11
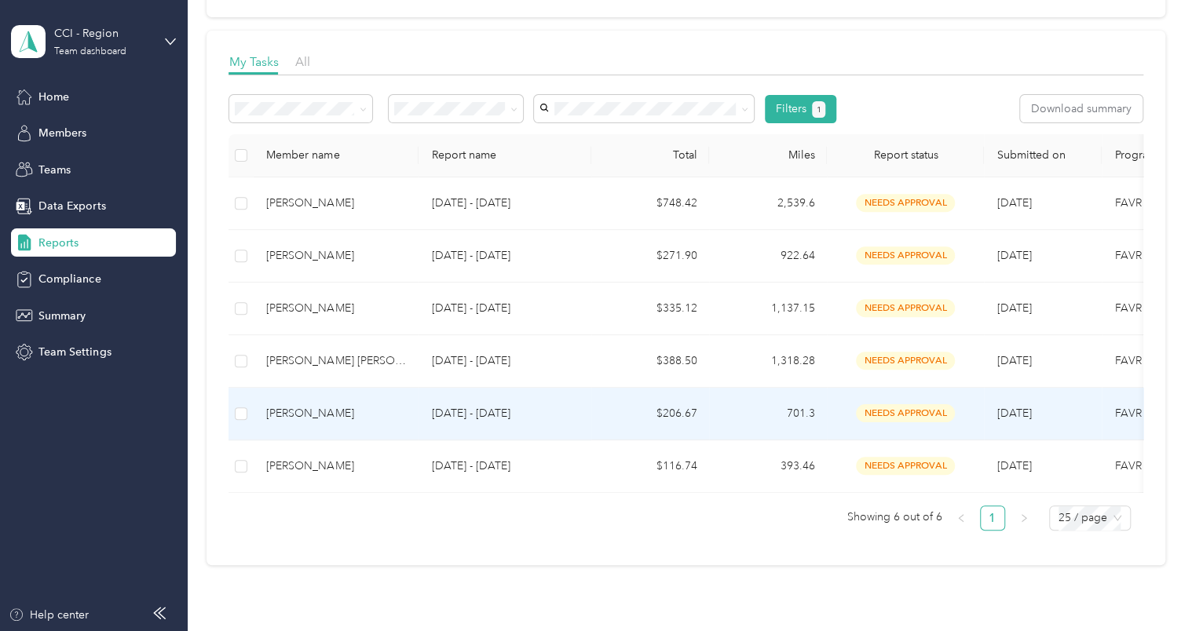
scroll to position [236, 0]
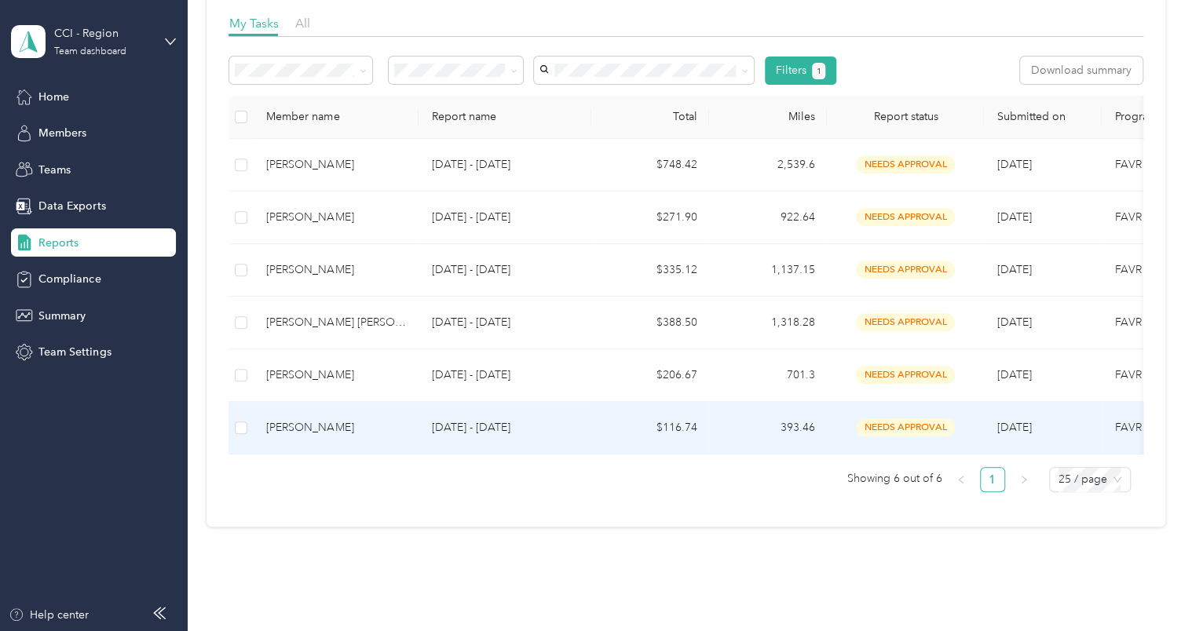
click at [291, 433] on div "[PERSON_NAME]" at bounding box center [336, 427] width 140 height 17
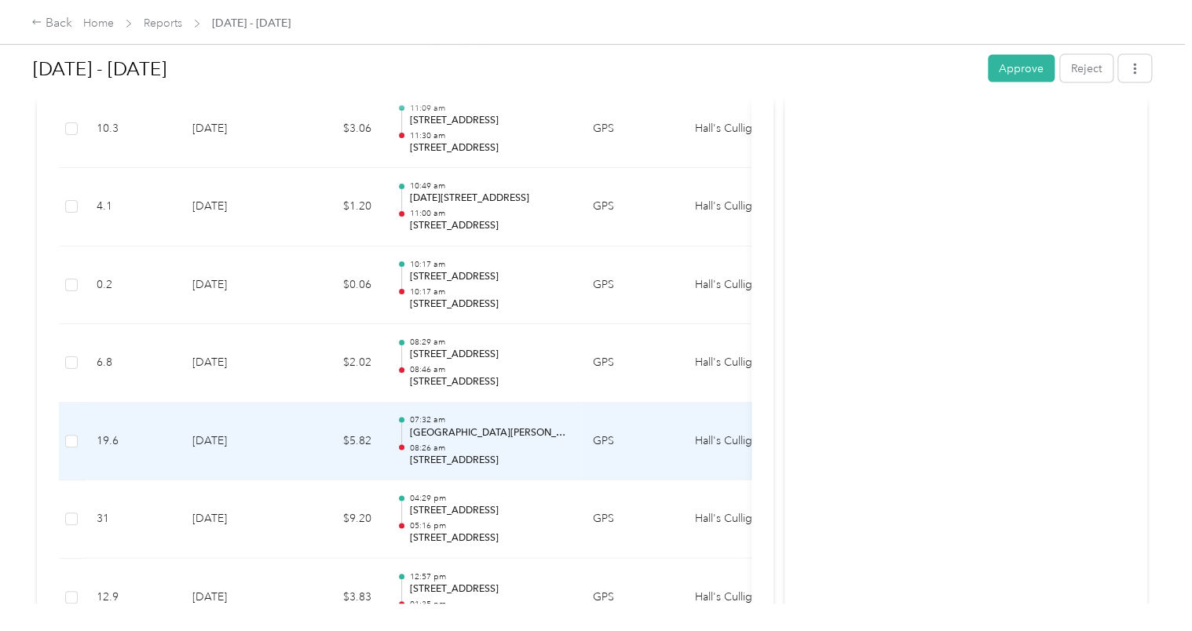
scroll to position [1962, 0]
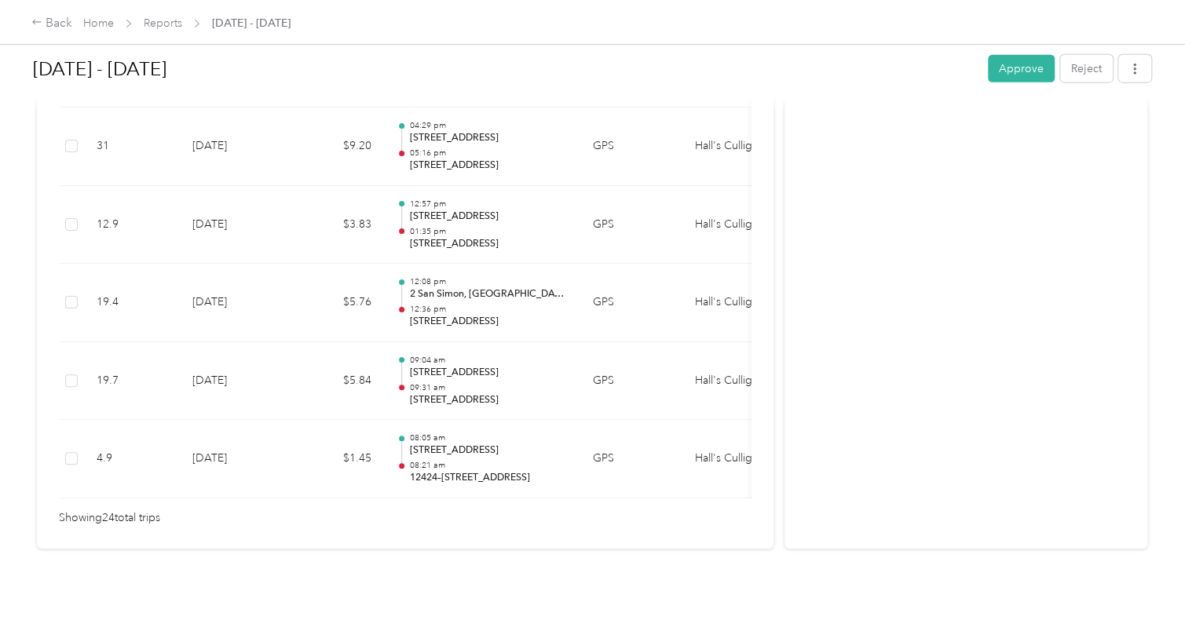
drag, startPoint x: 1008, startPoint y: 71, endPoint x: 993, endPoint y: 55, distance: 21.7
click at [1008, 70] on button "Approve" at bounding box center [1021, 68] width 67 height 27
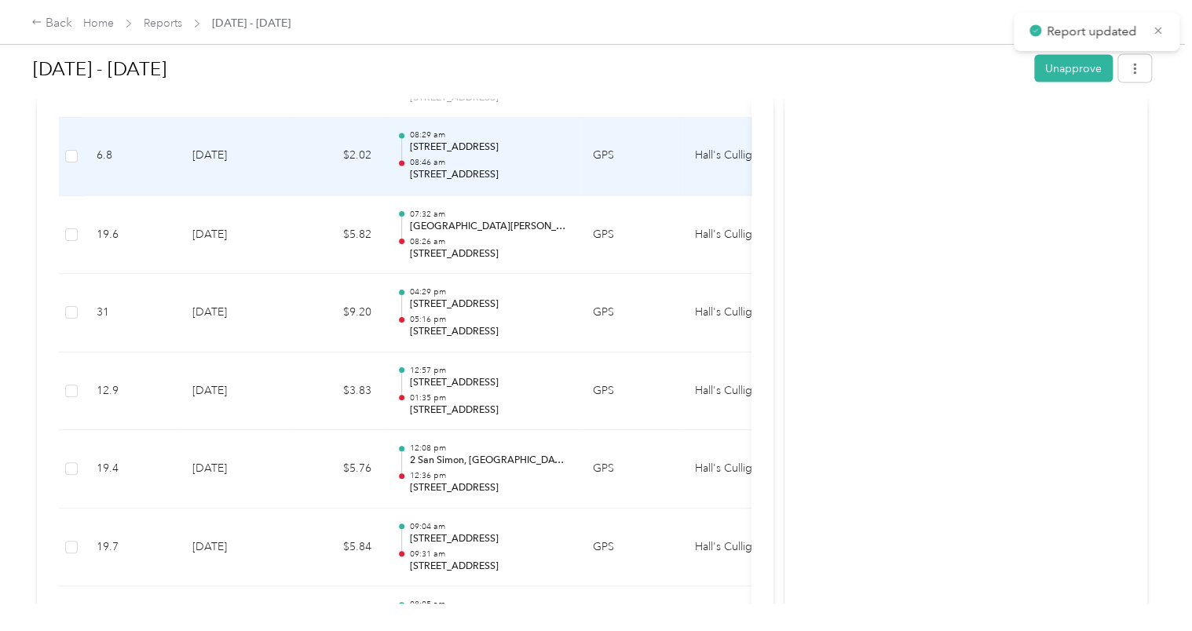
scroll to position [1491, 0]
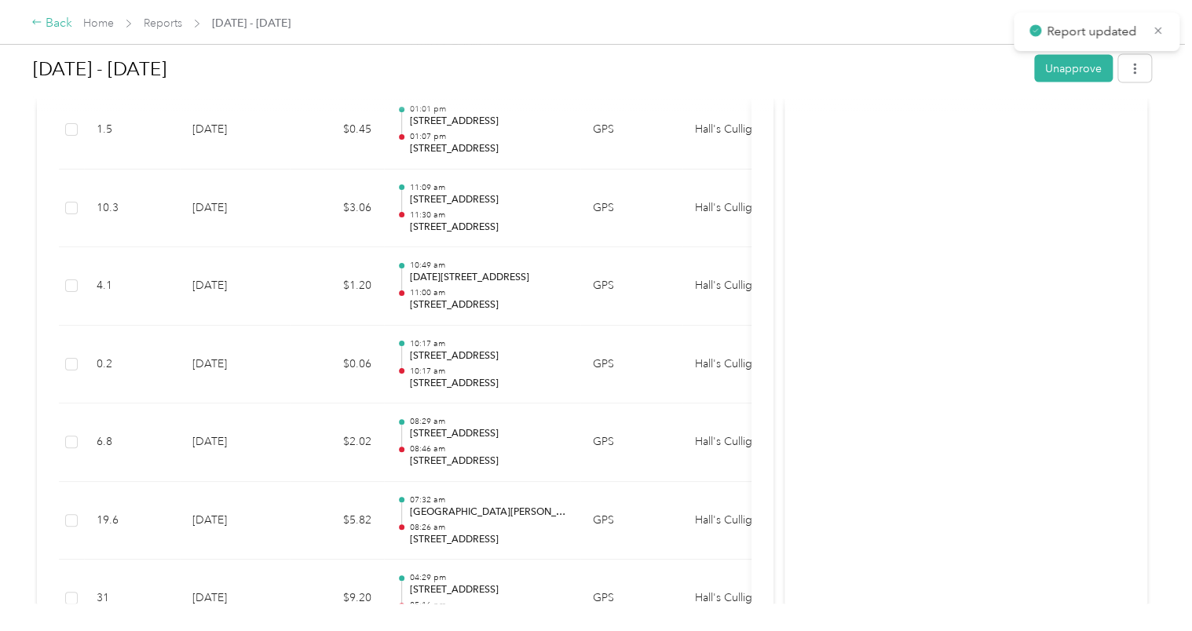
click at [49, 22] on div "Back" at bounding box center [51, 23] width 41 height 19
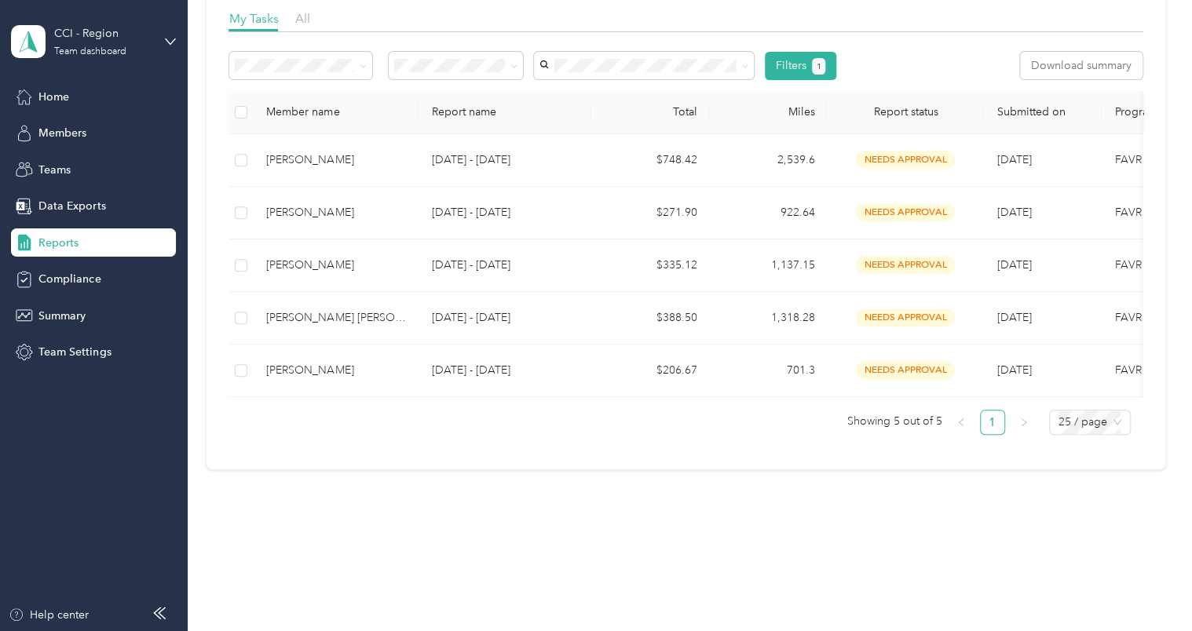
scroll to position [251, 0]
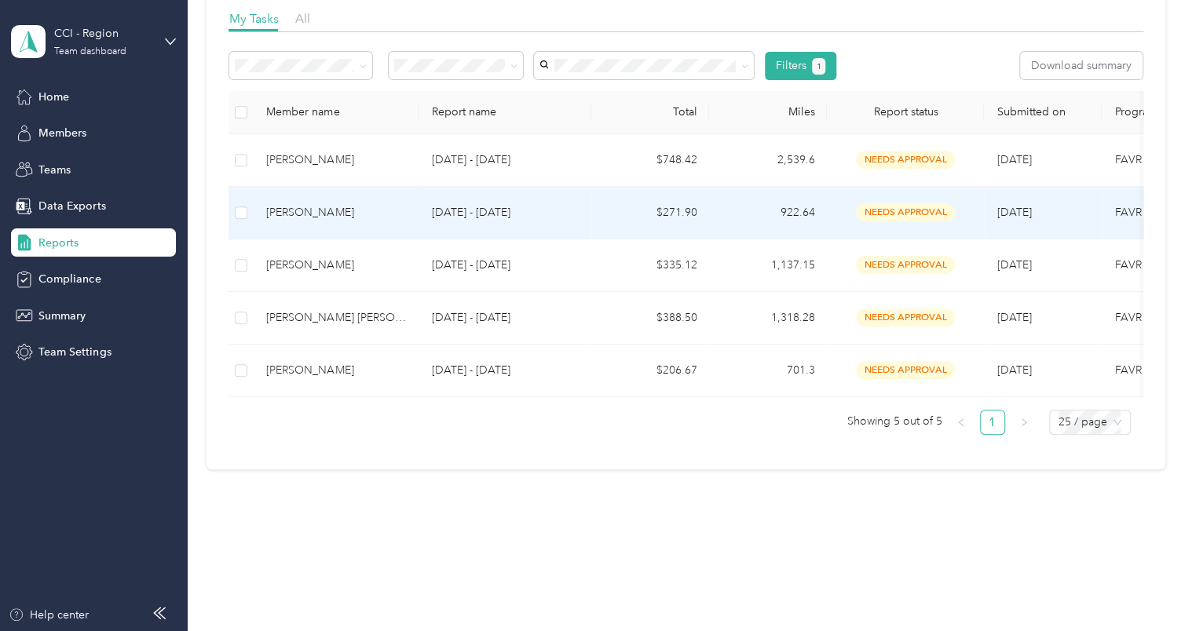
click at [291, 204] on div "[PERSON_NAME]" at bounding box center [336, 212] width 140 height 17
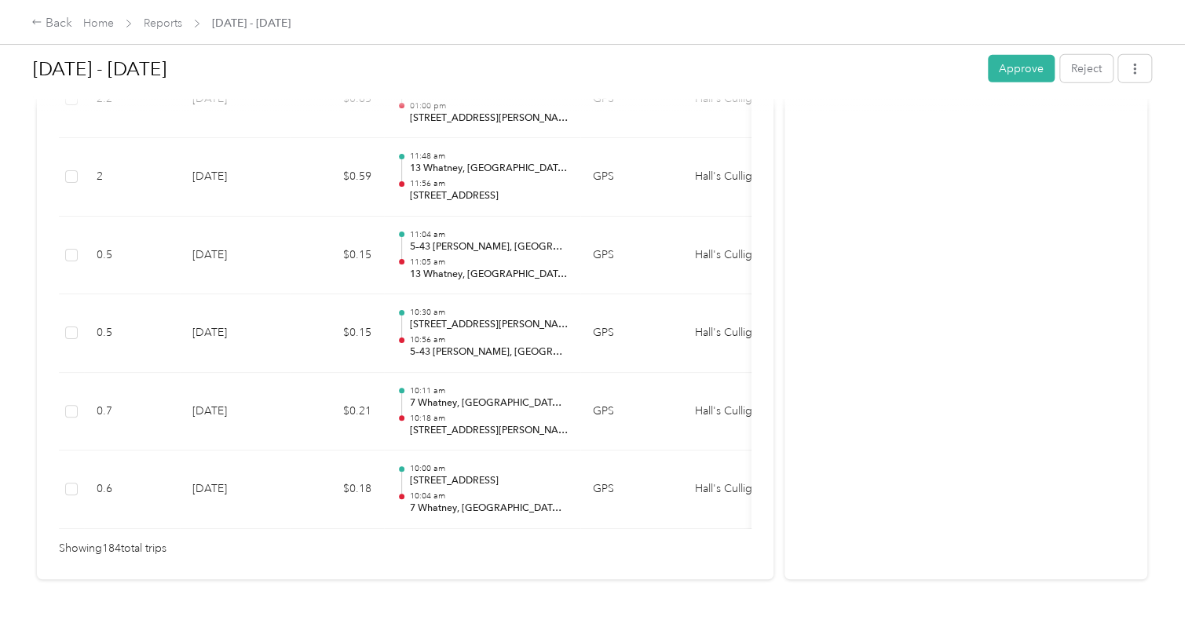
scroll to position [14436, 0]
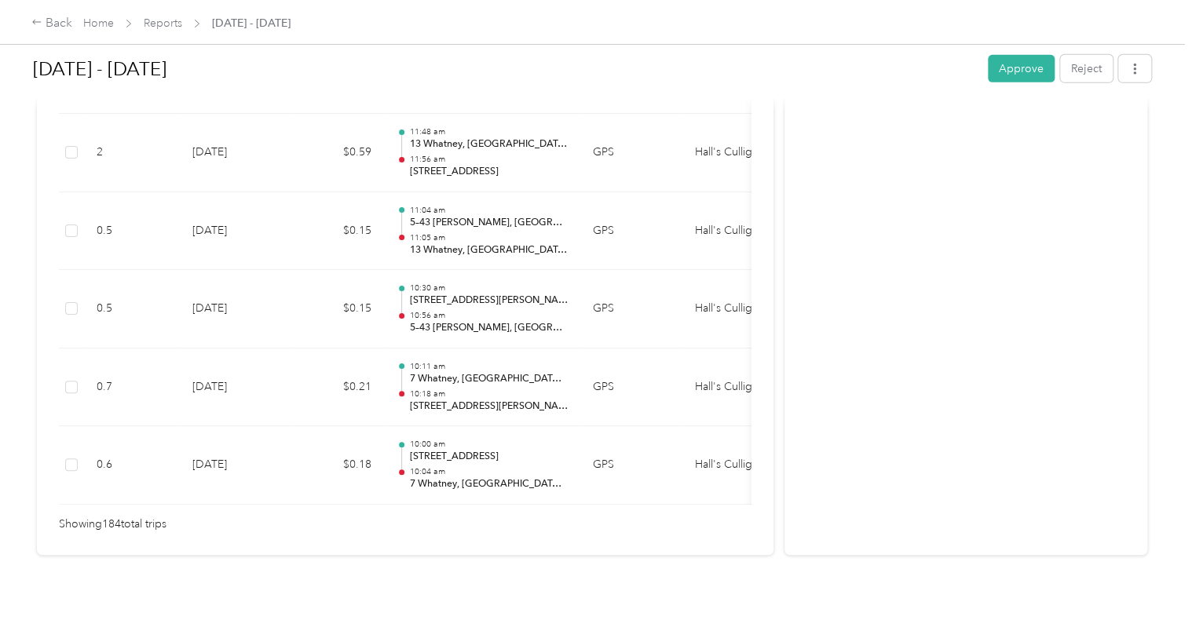
click at [1005, 71] on button "Approve" at bounding box center [1021, 68] width 67 height 27
click at [60, 25] on div "Back" at bounding box center [51, 23] width 41 height 19
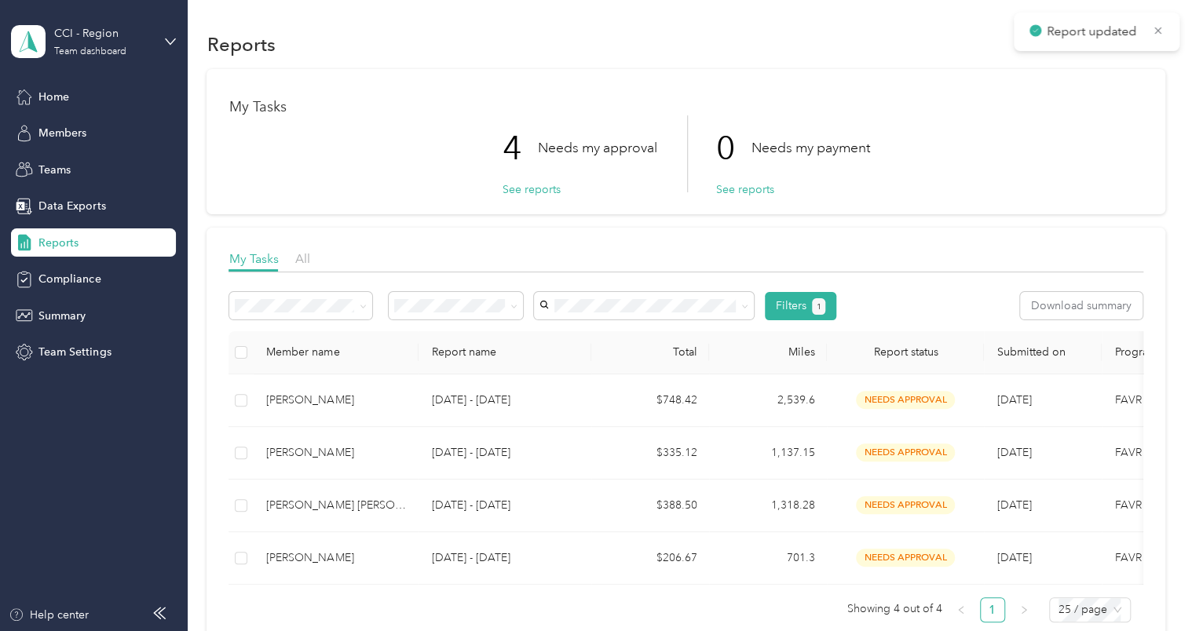
scroll to position [199, 0]
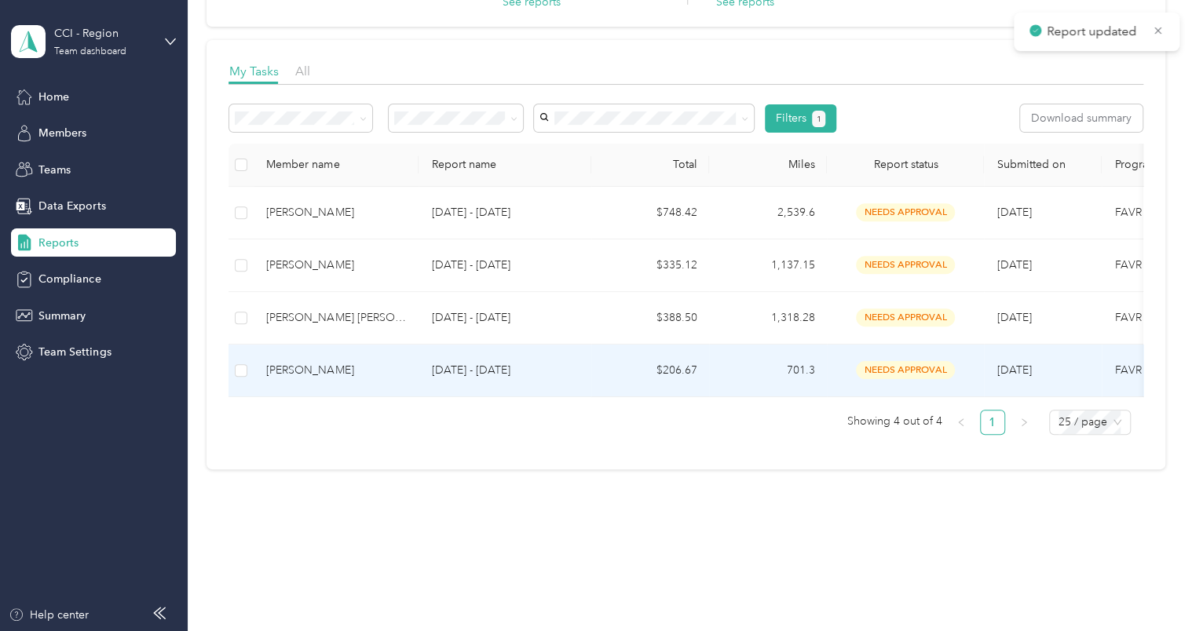
click at [312, 362] on div "[PERSON_NAME]" at bounding box center [336, 370] width 140 height 17
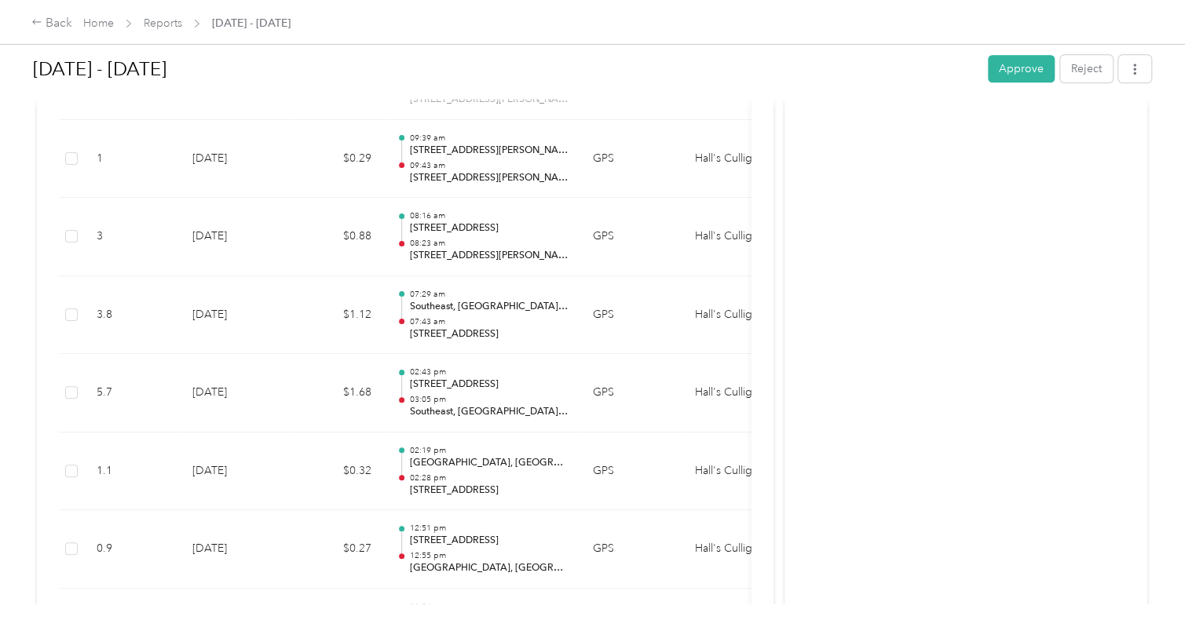
scroll to position [849, 0]
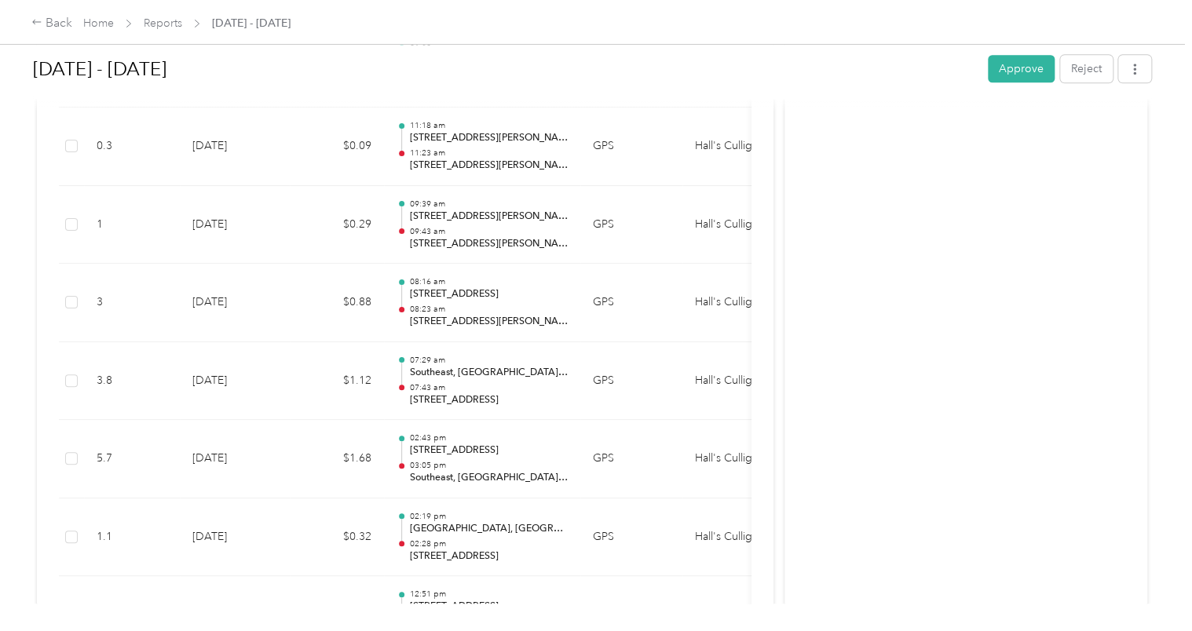
click at [1017, 78] on button "Approve" at bounding box center [1021, 68] width 67 height 27
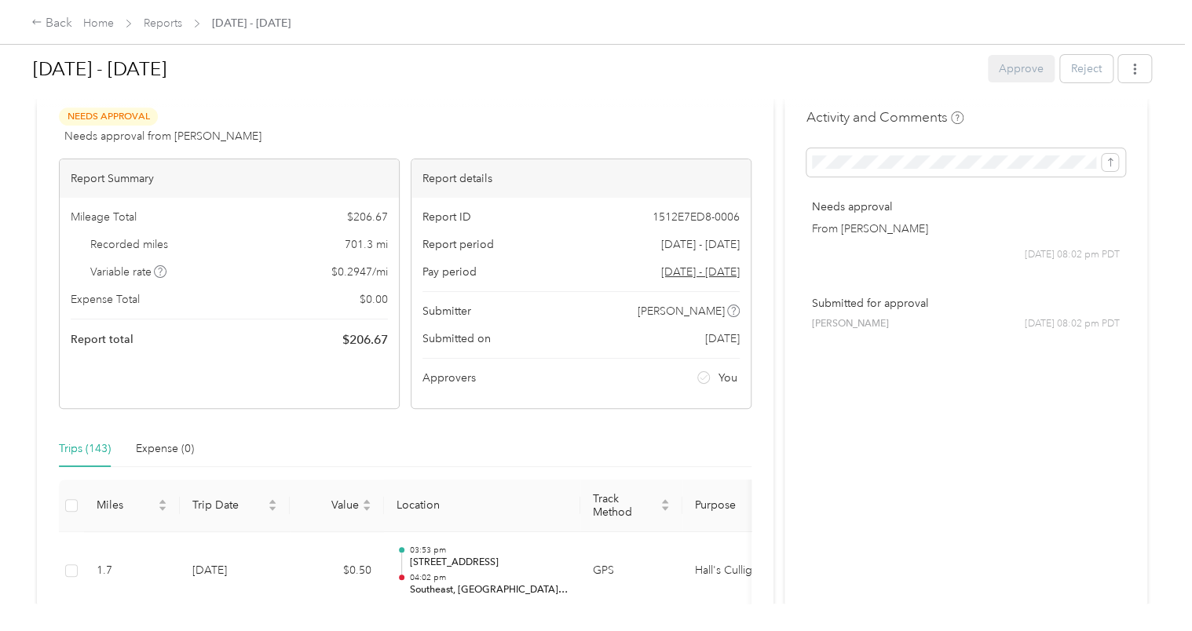
scroll to position [0, 0]
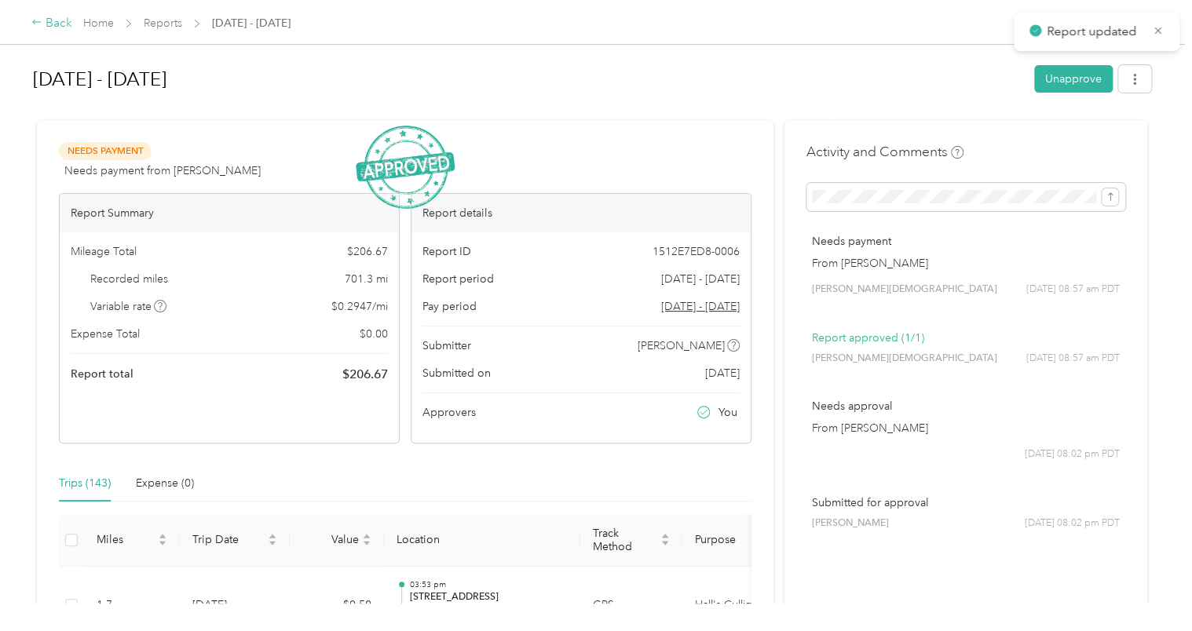
click at [57, 24] on div "Back" at bounding box center [51, 23] width 41 height 19
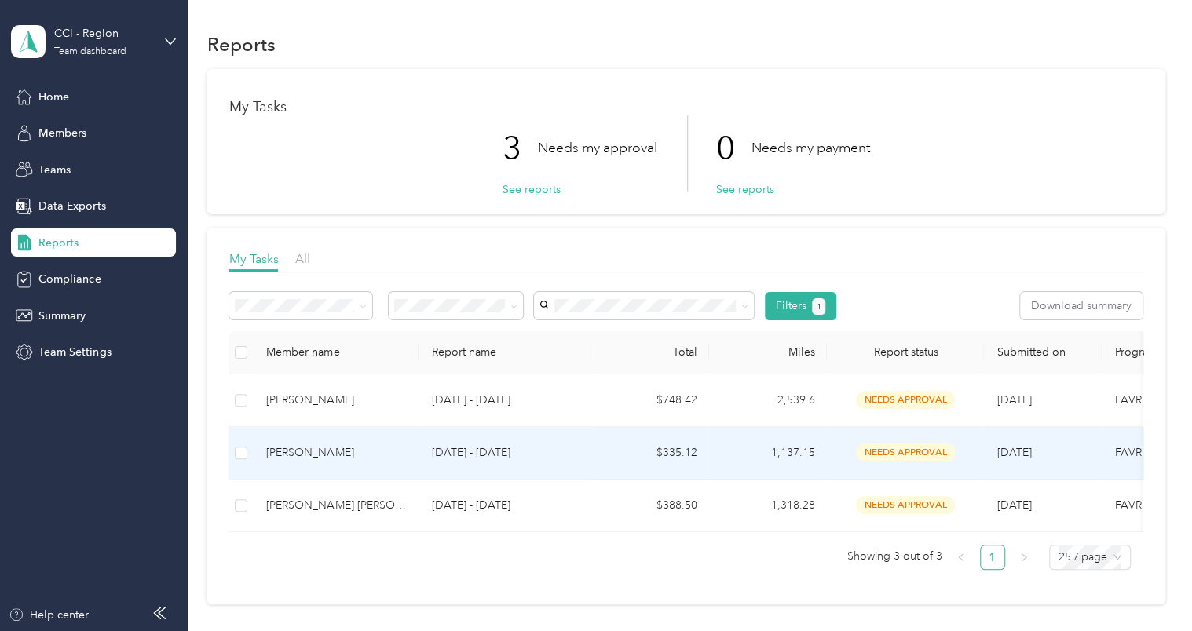
click at [308, 450] on div "[PERSON_NAME]" at bounding box center [336, 452] width 140 height 17
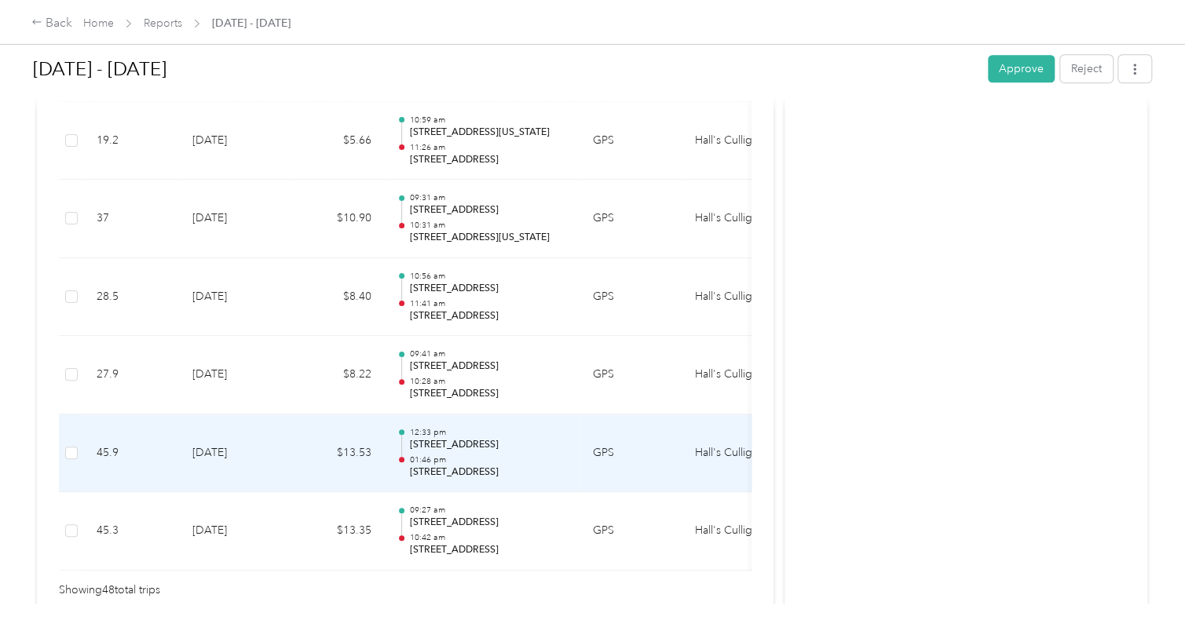
scroll to position [3833, 0]
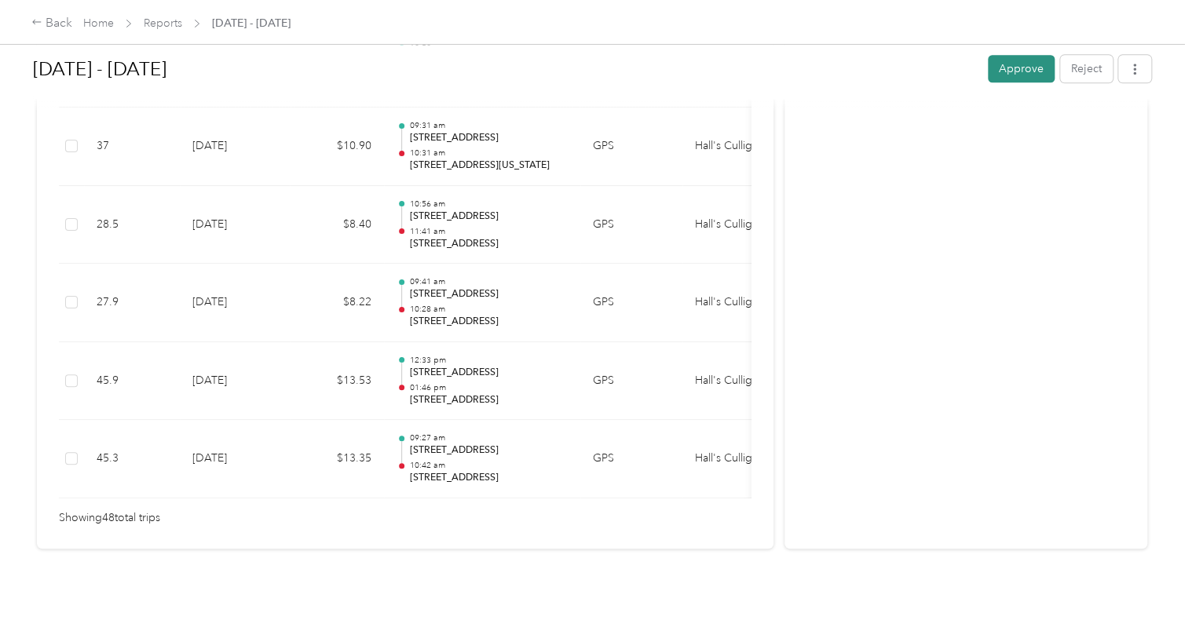
click at [1024, 71] on button "Approve" at bounding box center [1021, 68] width 67 height 27
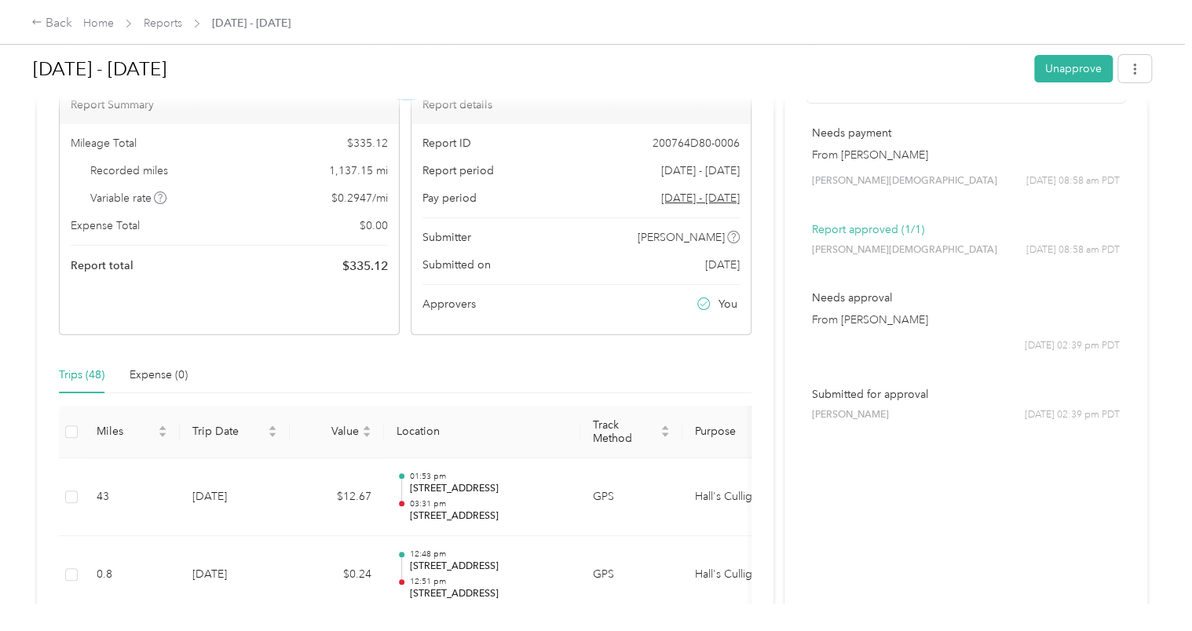
scroll to position [0, 0]
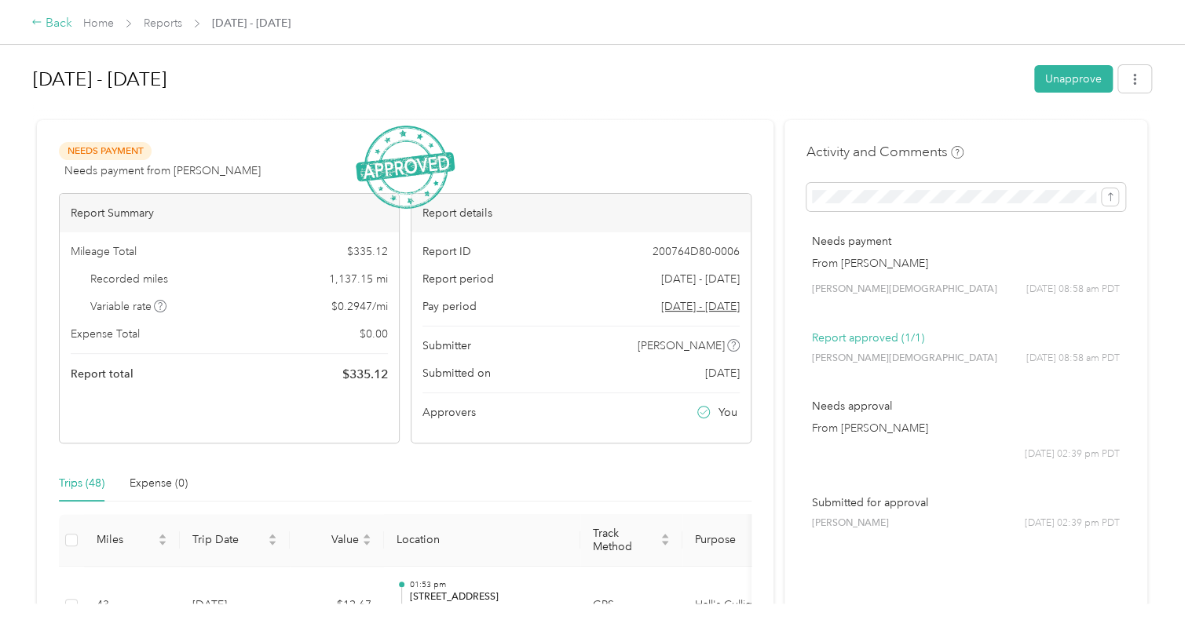
click at [60, 22] on div "Back" at bounding box center [51, 23] width 41 height 19
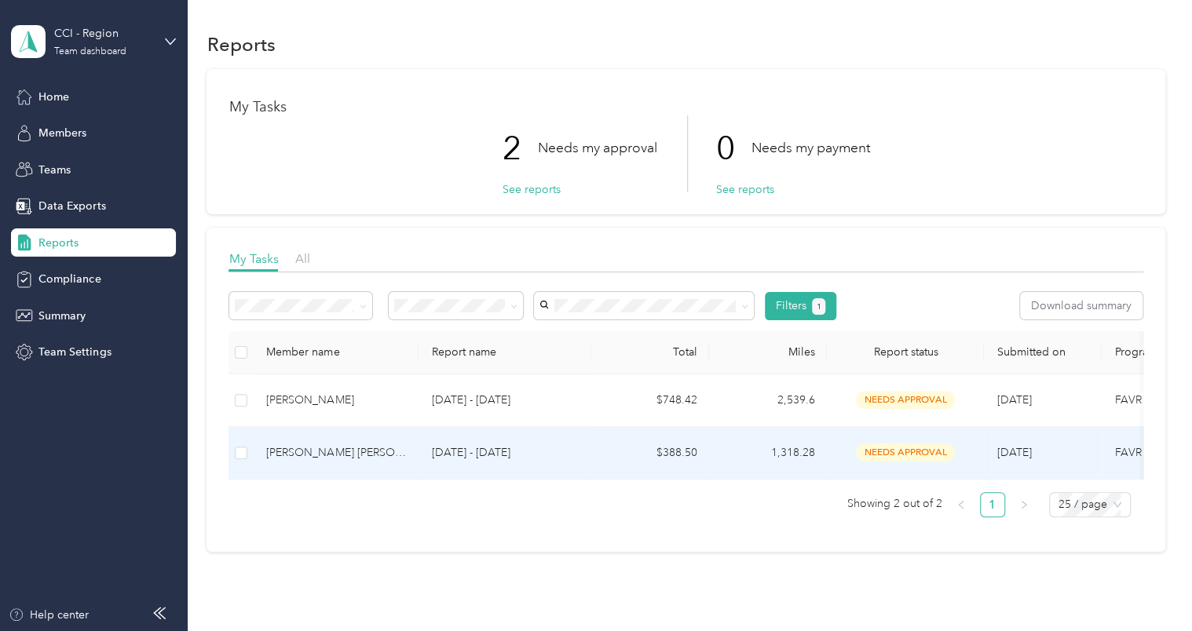
click at [316, 459] on div "[PERSON_NAME] [PERSON_NAME]" at bounding box center [336, 452] width 140 height 17
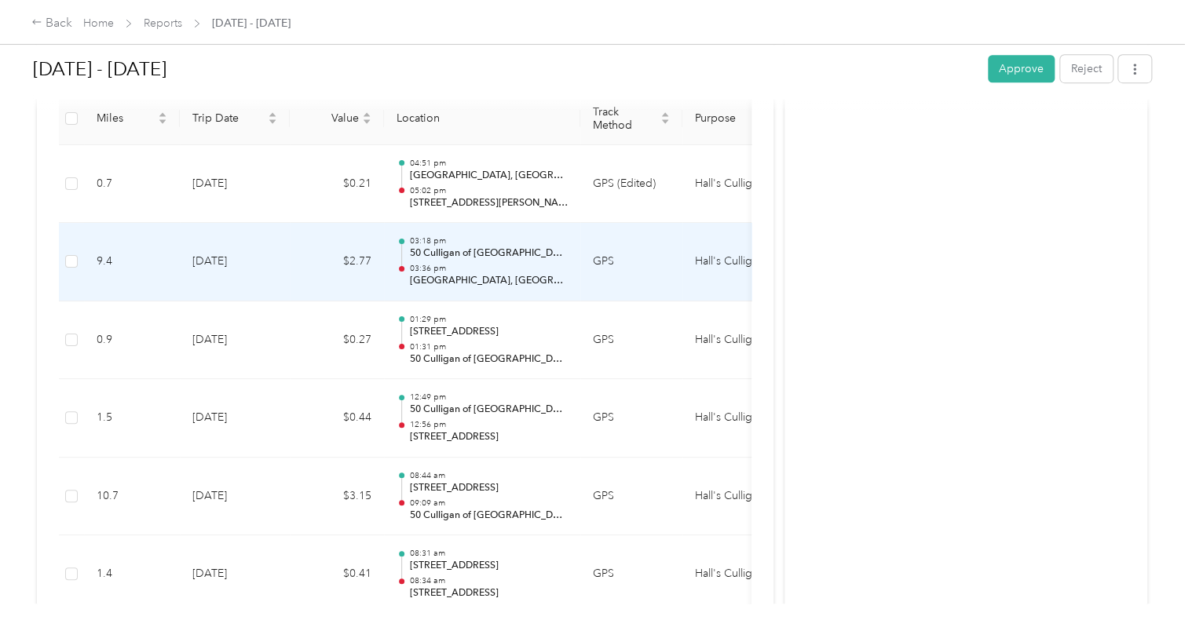
scroll to position [314, 0]
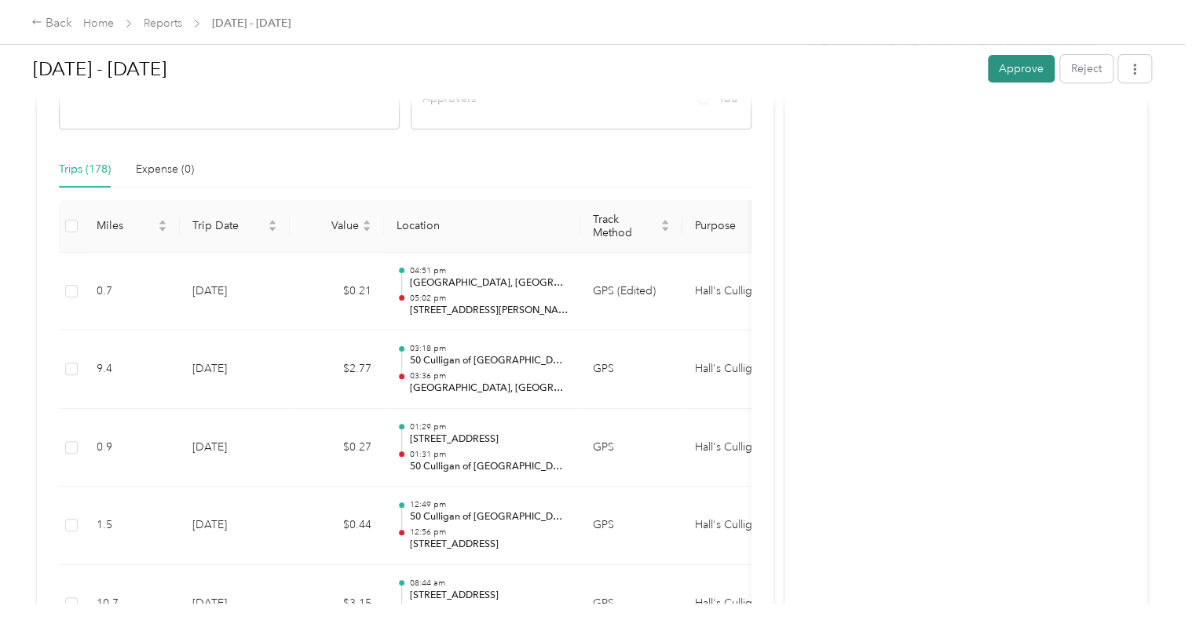
click at [1018, 71] on button "Approve" at bounding box center [1021, 68] width 67 height 27
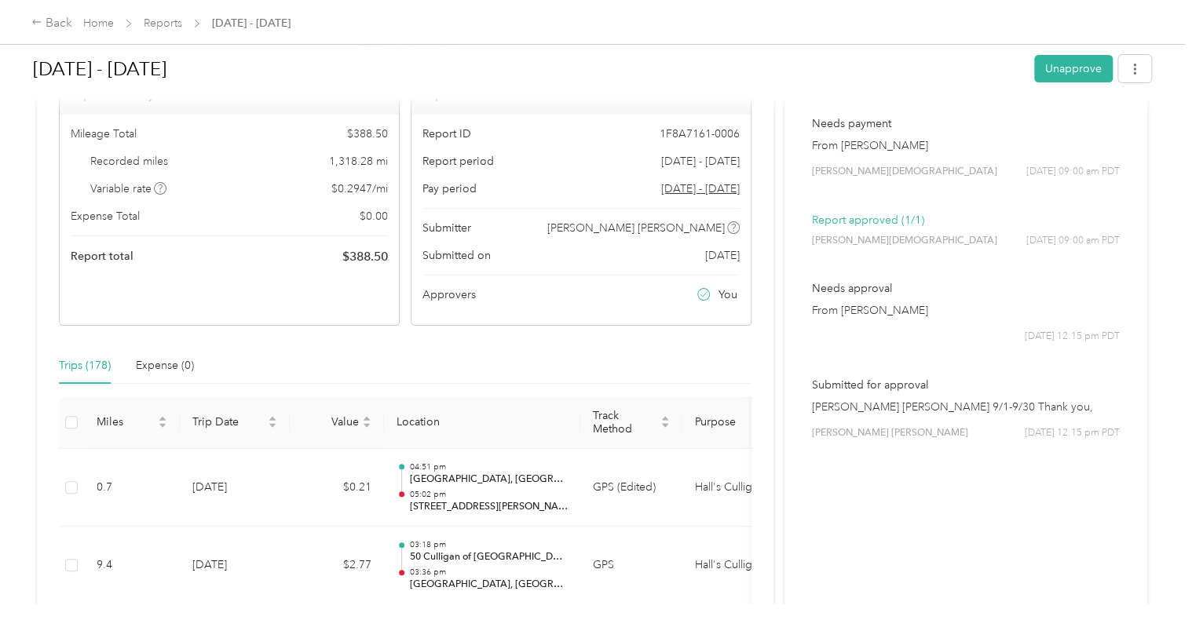
scroll to position [0, 0]
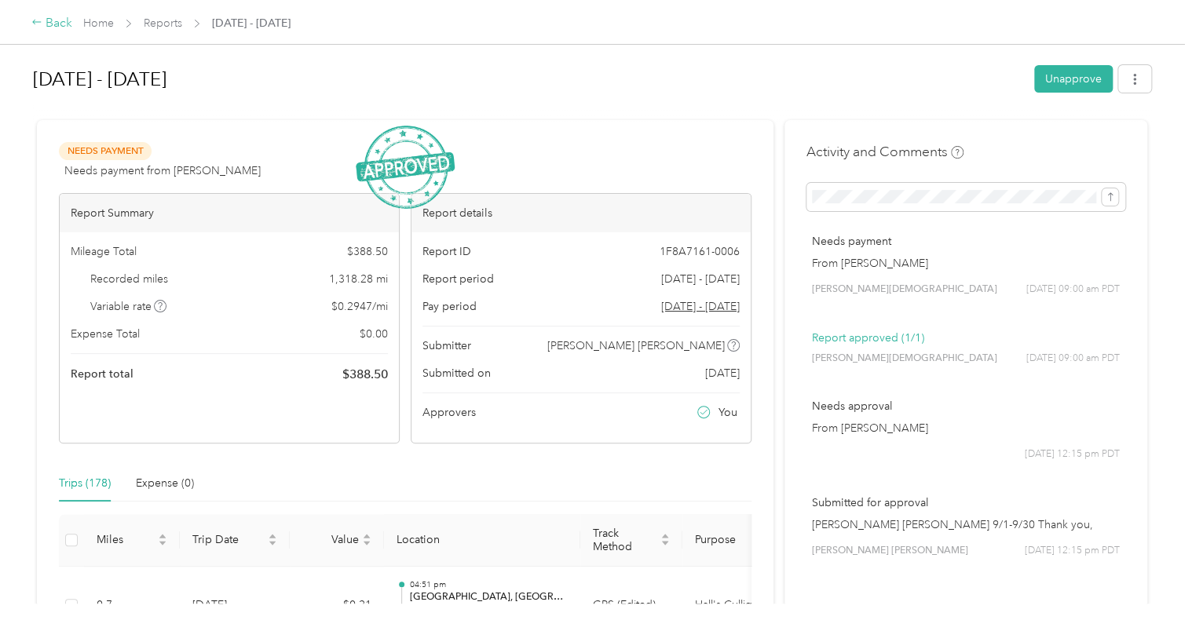
click at [59, 28] on div "Back" at bounding box center [51, 23] width 41 height 19
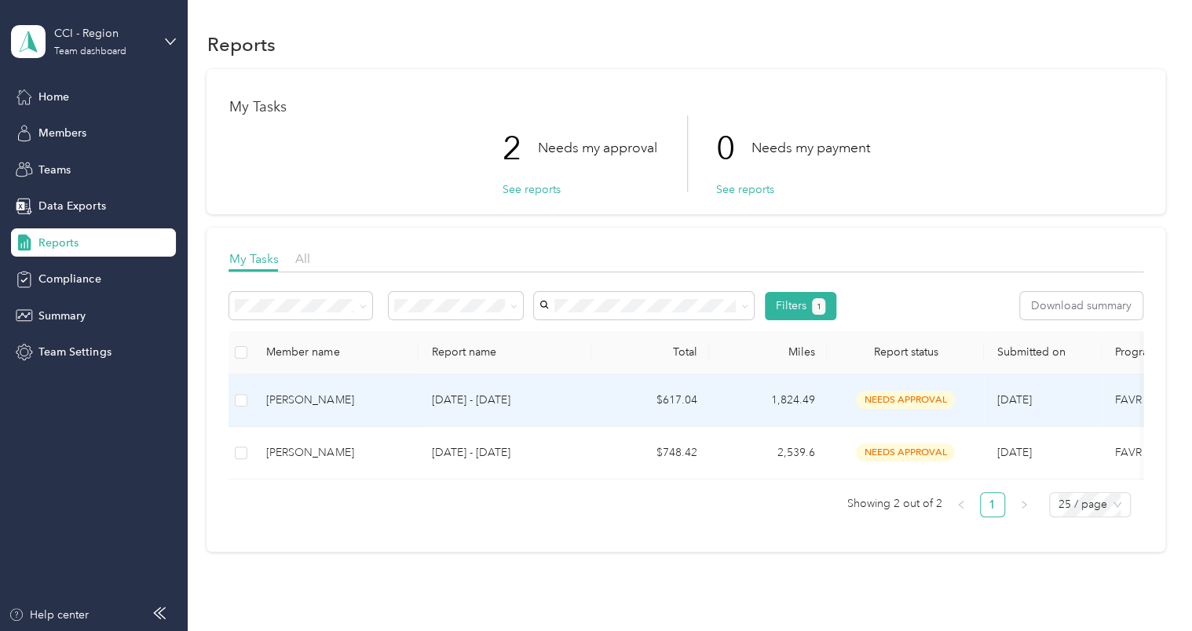
click at [316, 396] on div "[PERSON_NAME]" at bounding box center [336, 400] width 140 height 17
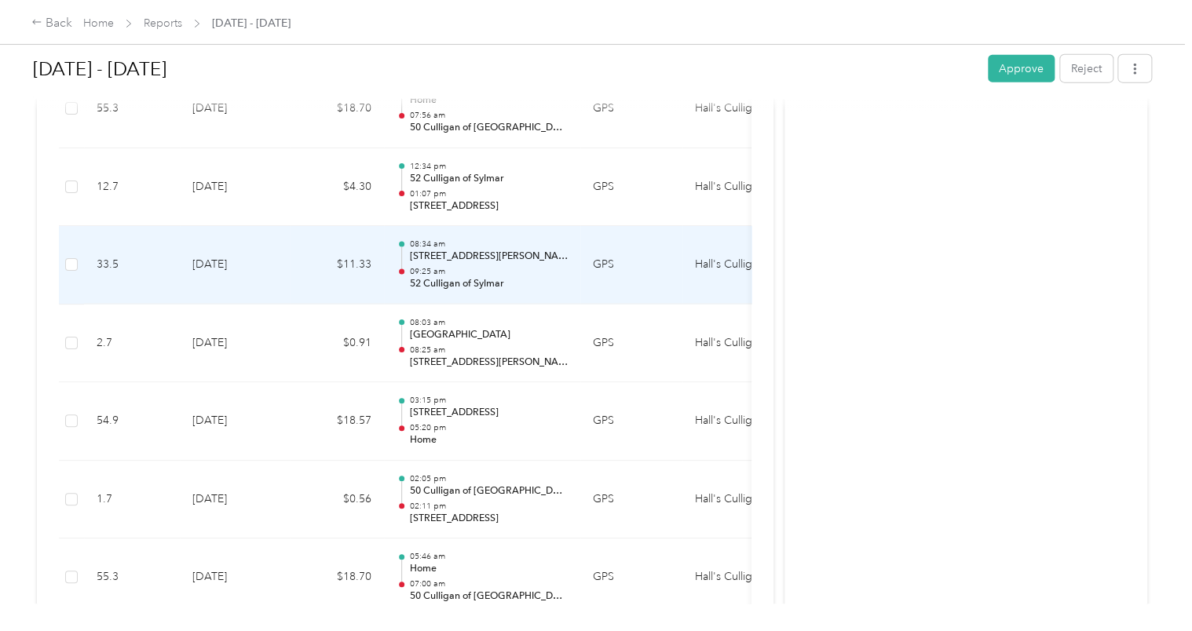
scroll to position [1797, 0]
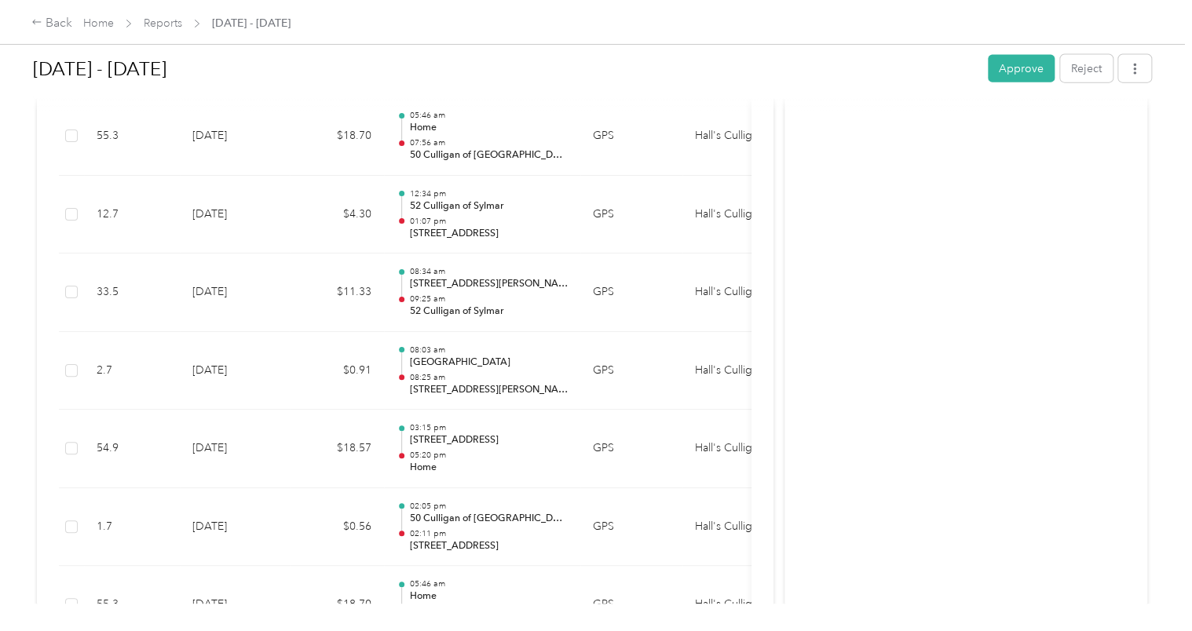
click at [923, 134] on div "Activity and Comments Needs approval From [PERSON_NAME] [DATE] 09:01 am PDT Sub…" at bounding box center [965, 55] width 363 height 3465
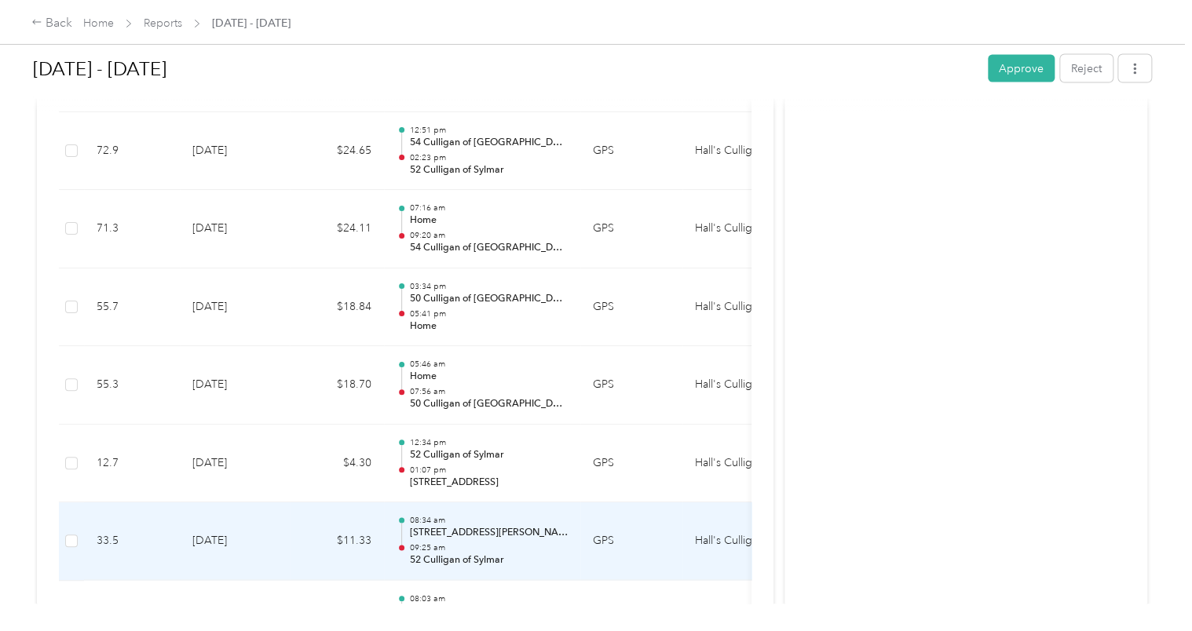
scroll to position [1562, 0]
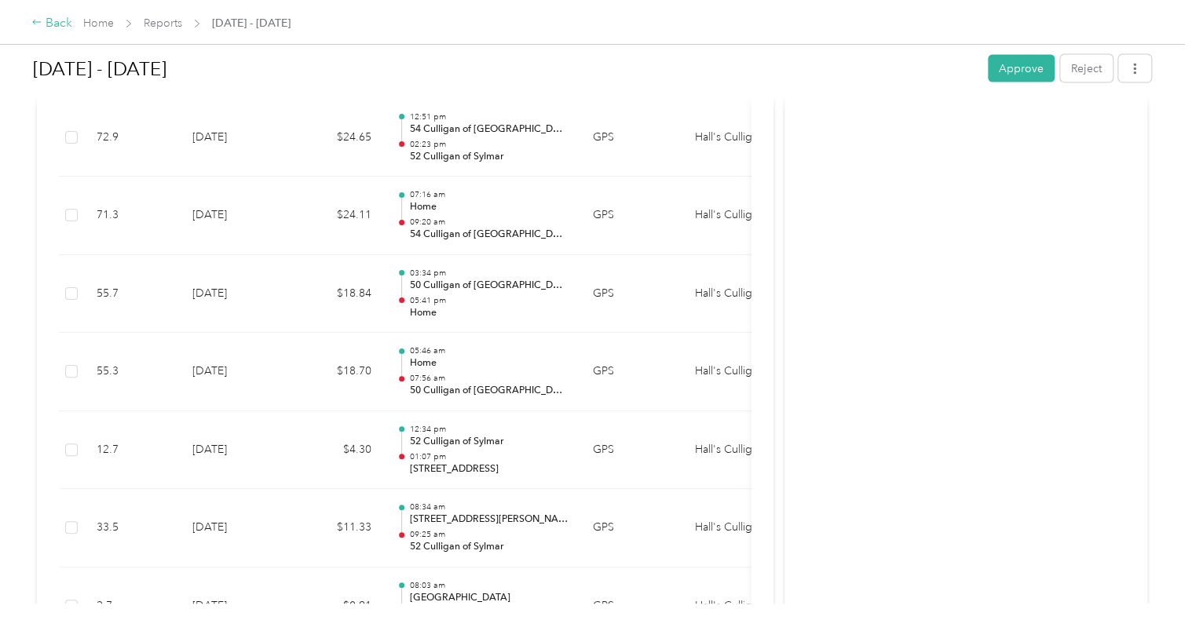
click at [57, 19] on div "Back" at bounding box center [51, 23] width 41 height 19
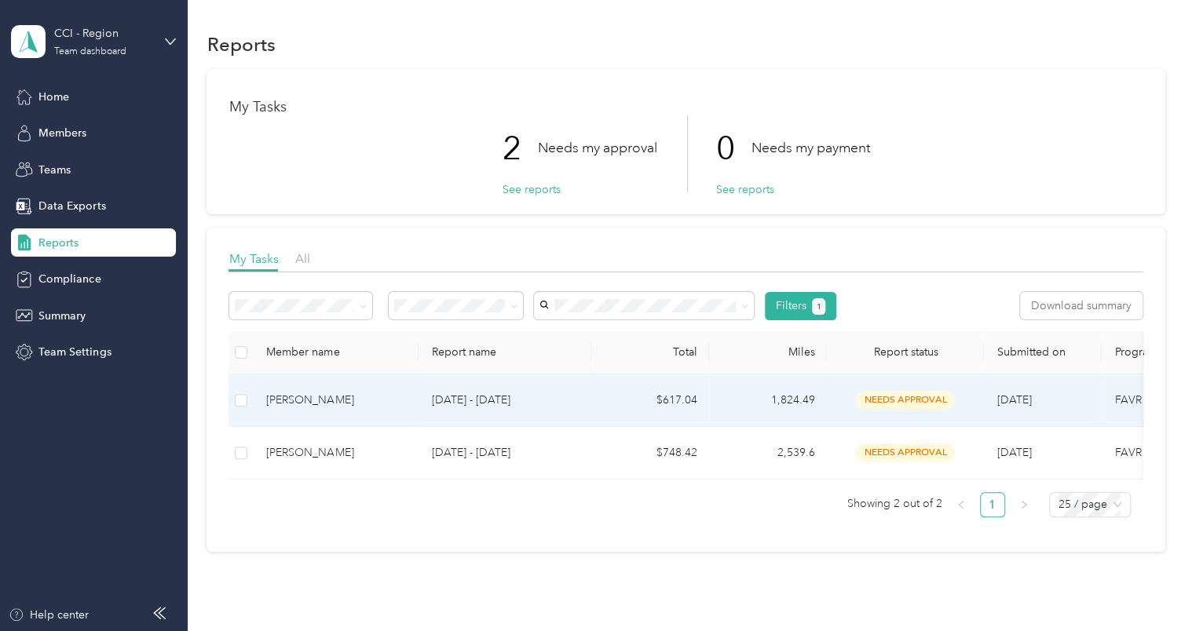
click at [314, 400] on div "[PERSON_NAME]" at bounding box center [336, 400] width 140 height 17
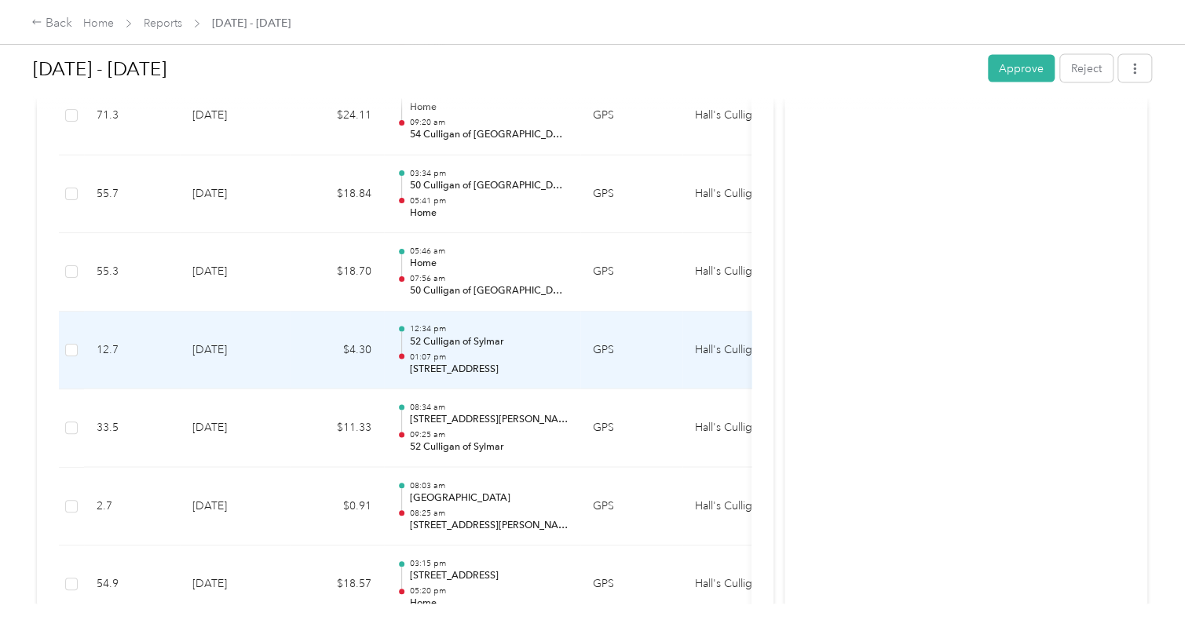
scroll to position [1740, 0]
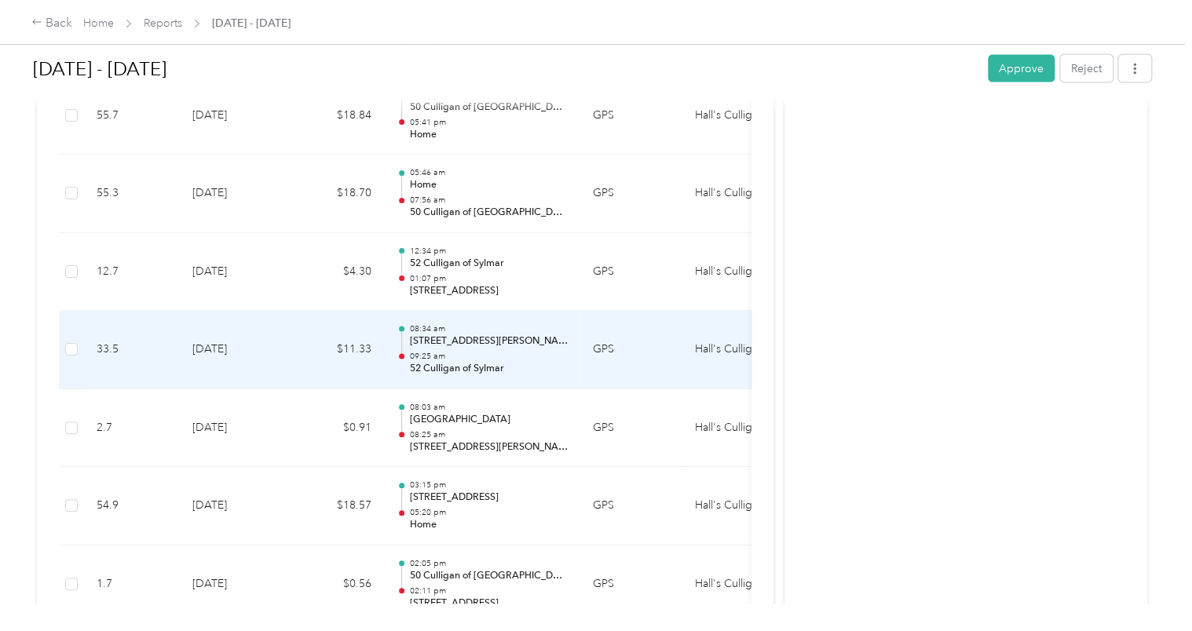
click at [449, 342] on p "[STREET_ADDRESS][PERSON_NAME]" at bounding box center [488, 341] width 159 height 14
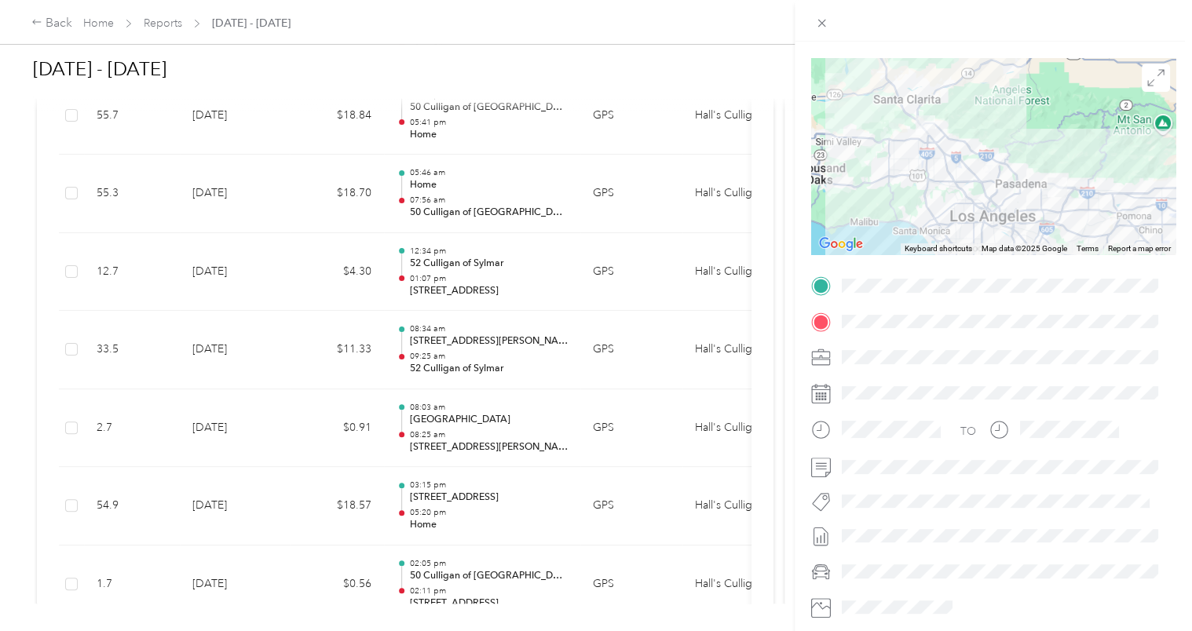
scroll to position [0, 0]
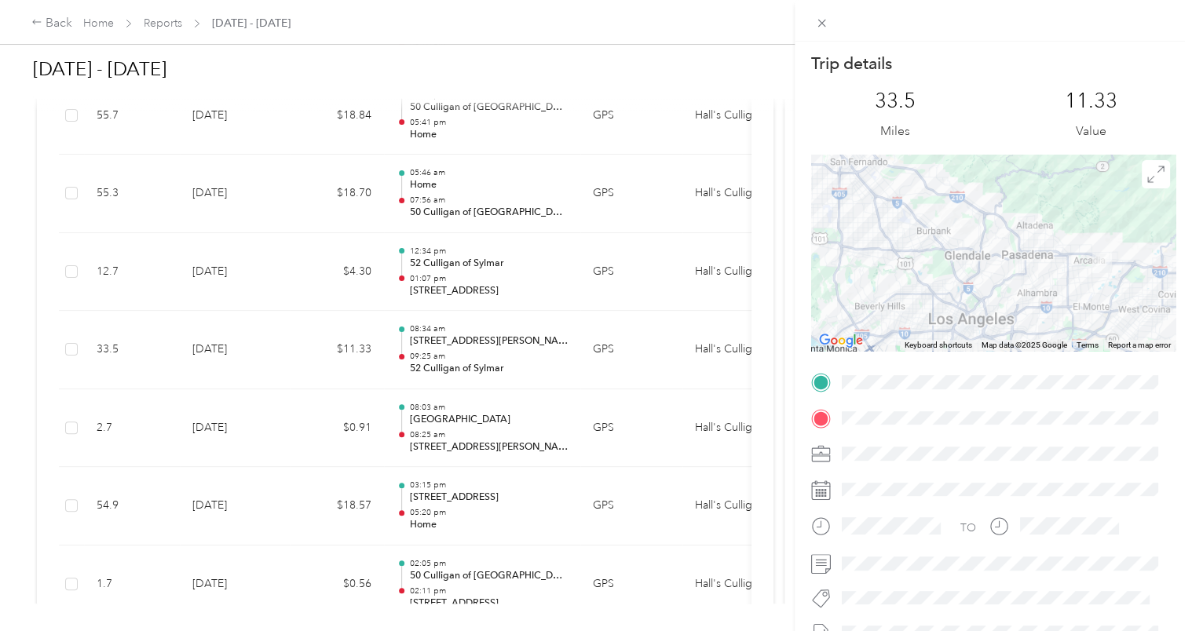
click at [64, 26] on div "Trip details This trip cannot be edited because it is either under review, appr…" at bounding box center [596, 315] width 1192 height 631
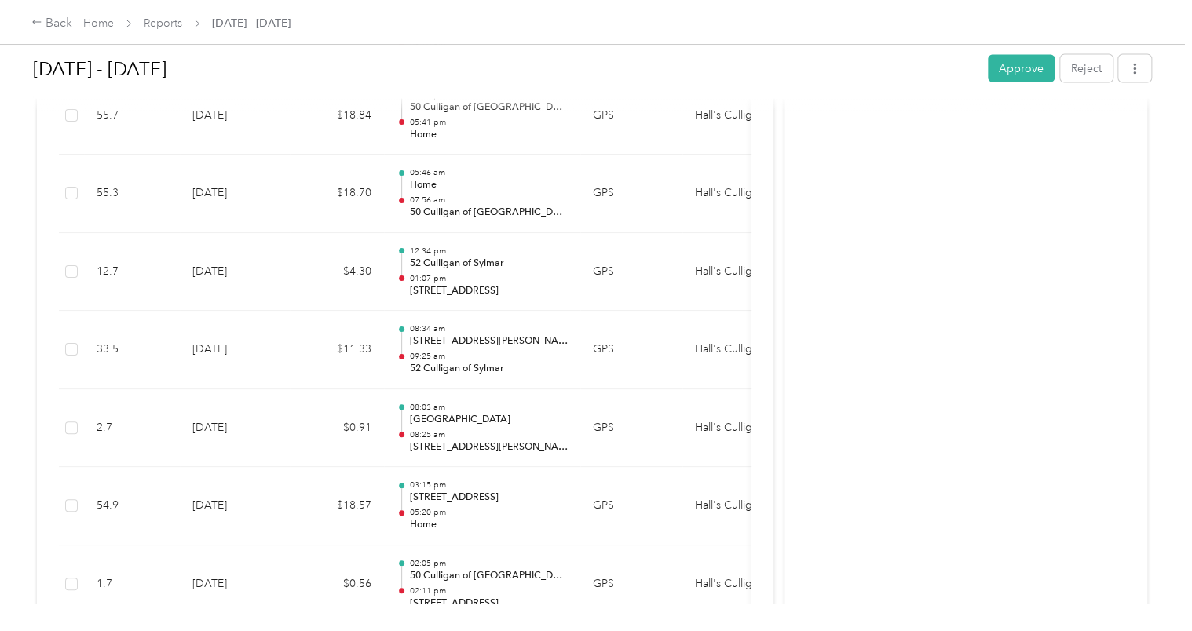
click at [1028, 72] on button "Approve" at bounding box center [1021, 68] width 67 height 27
click at [56, 25] on div "Back" at bounding box center [51, 23] width 41 height 19
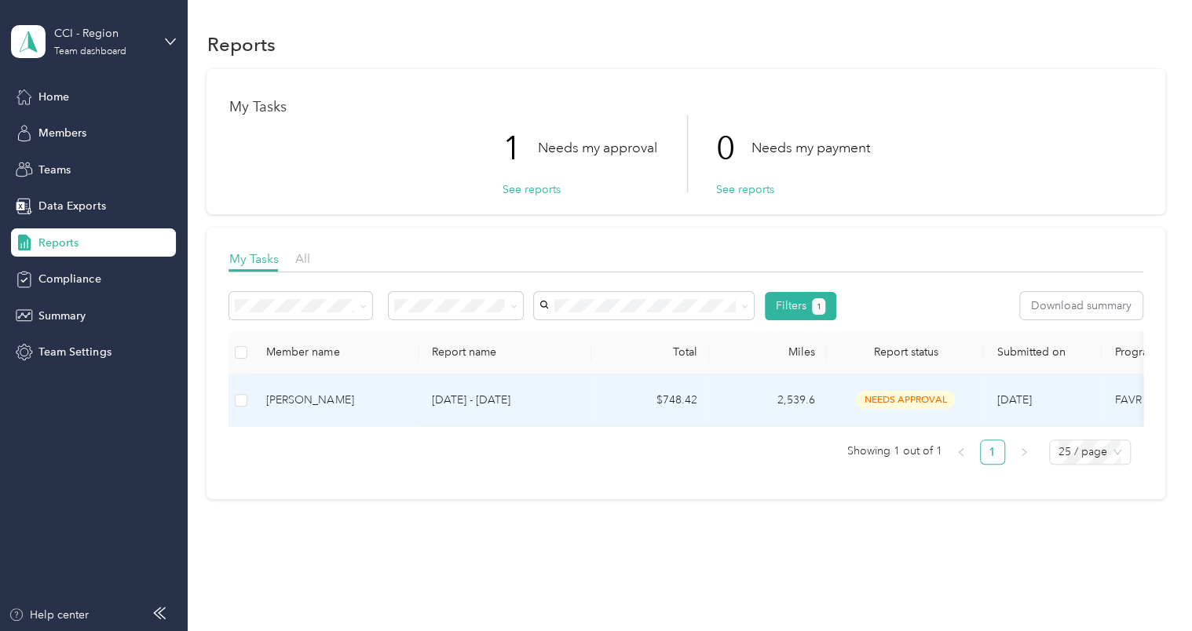
click at [305, 396] on div "[PERSON_NAME]" at bounding box center [336, 400] width 140 height 17
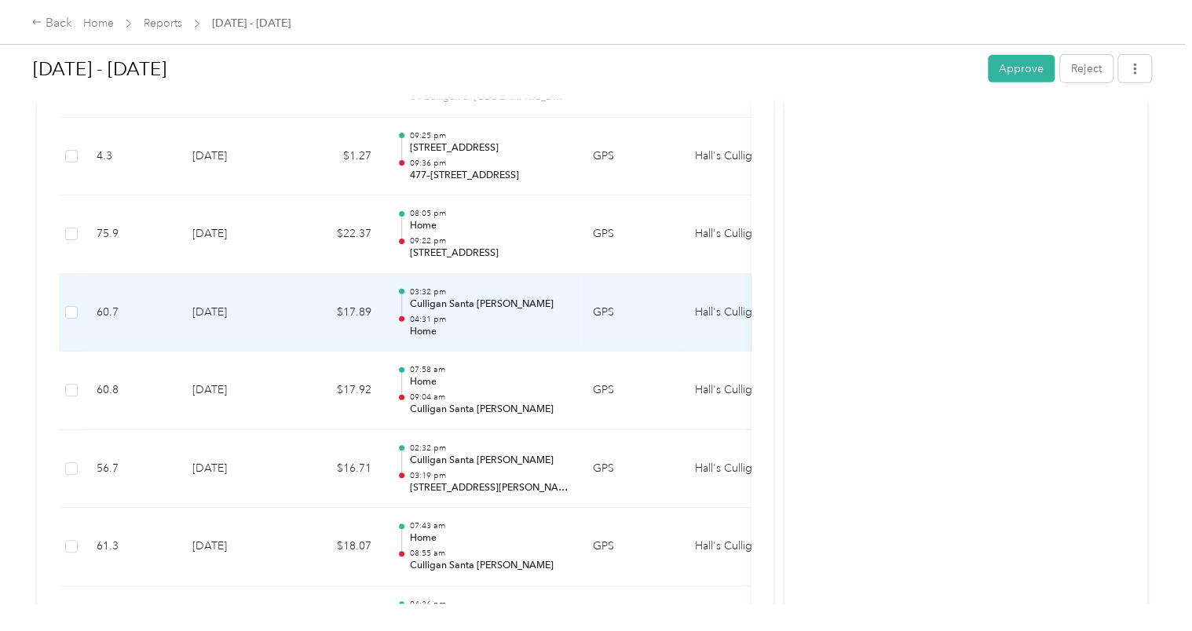
scroll to position [5078, 0]
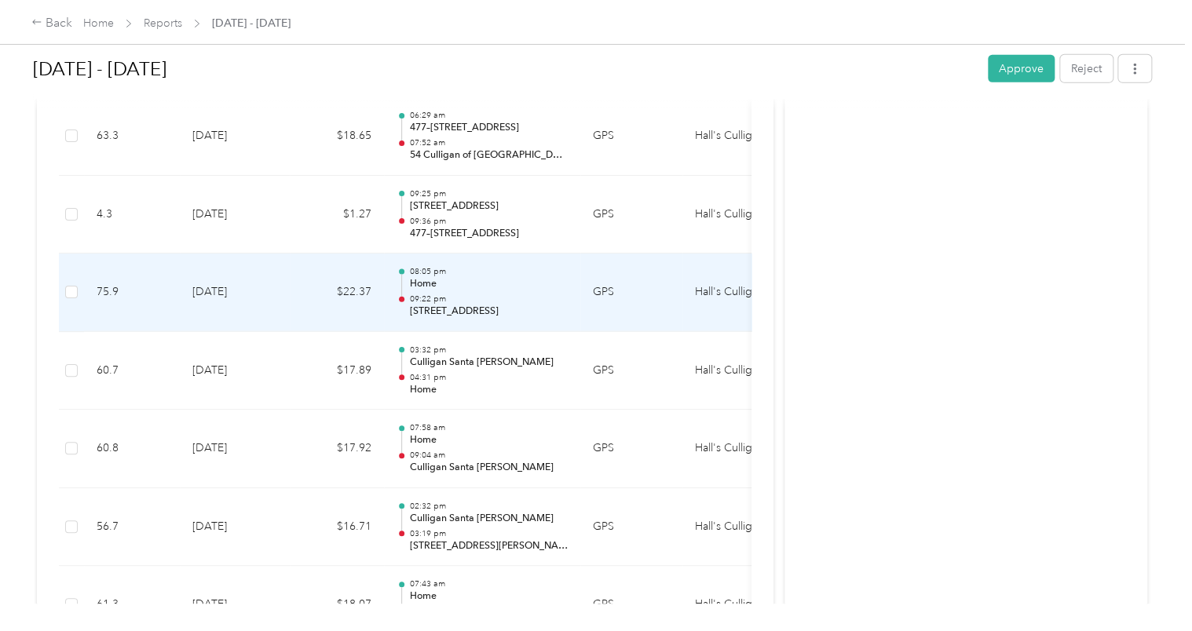
click at [433, 277] on p "Home" at bounding box center [488, 284] width 159 height 14
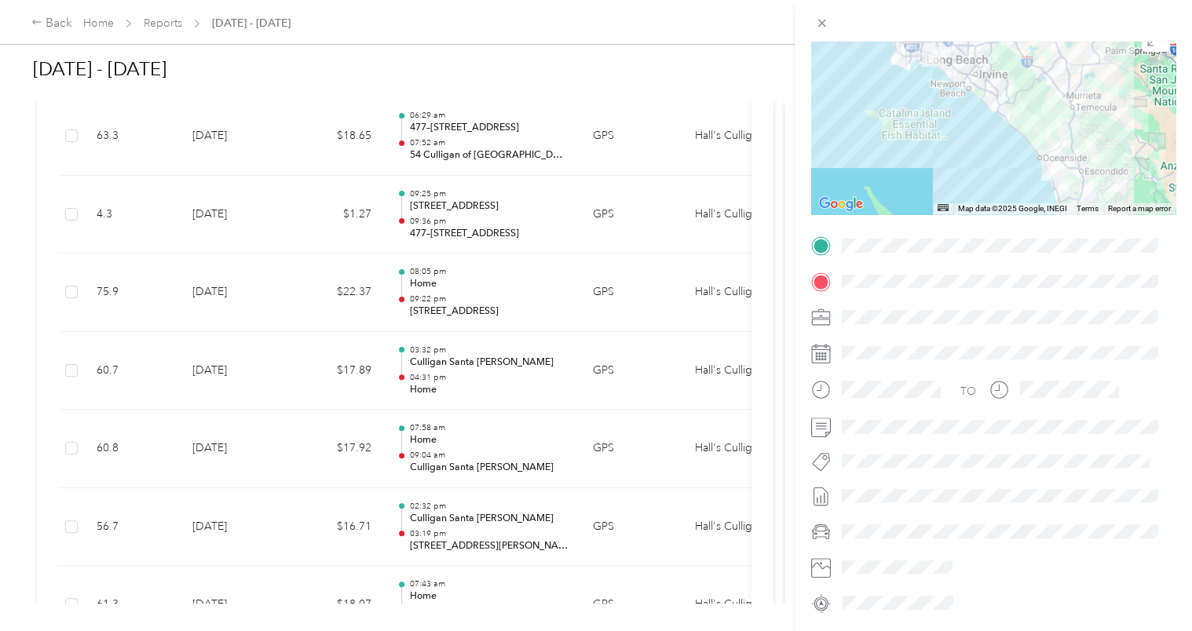
scroll to position [189, 0]
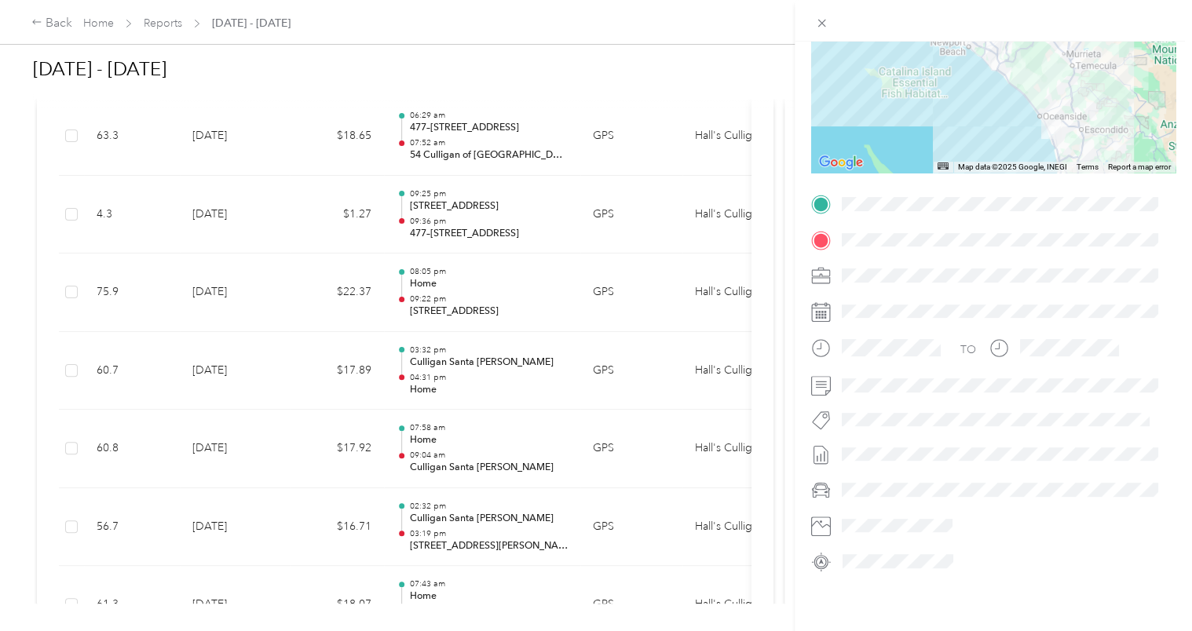
click at [465, 258] on div "Trip details This trip cannot be edited because it is either under review, appr…" at bounding box center [596, 315] width 1192 height 631
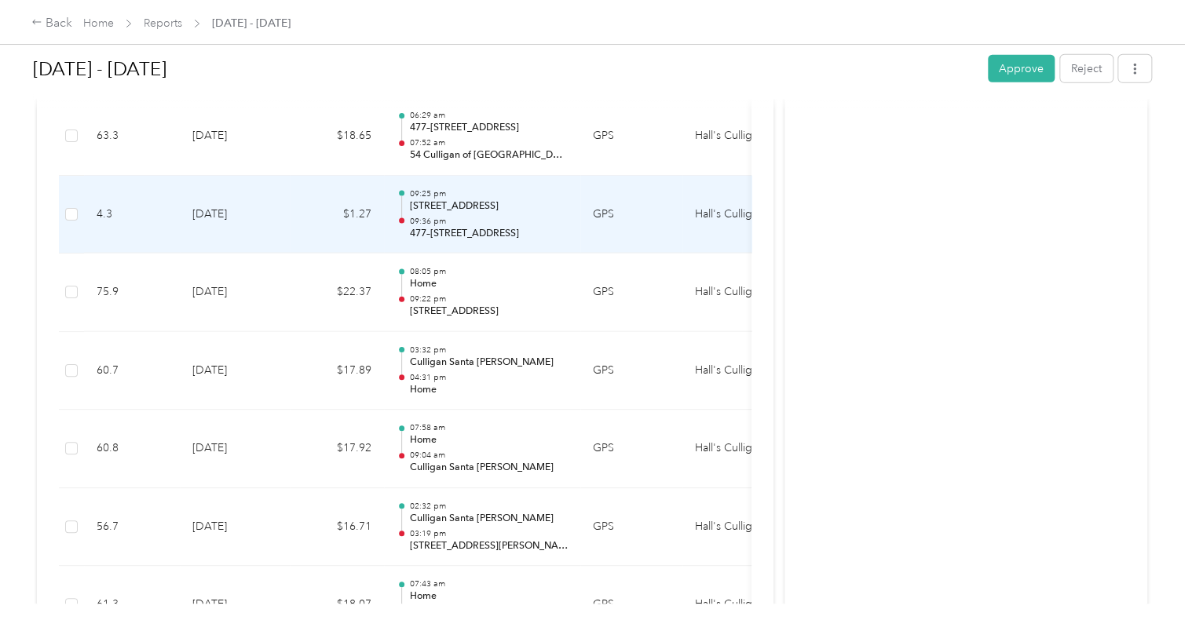
click at [509, 216] on p "09:36 pm" at bounding box center [488, 221] width 159 height 11
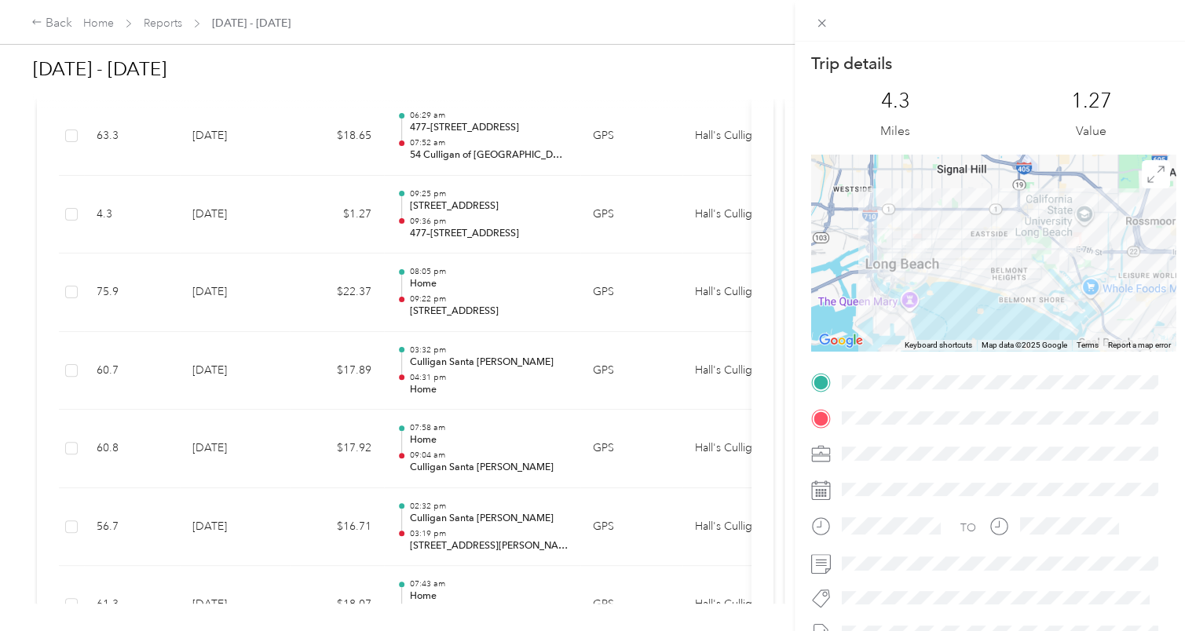
click at [509, 162] on div "Trip details This trip cannot be edited because it is either under review, appr…" at bounding box center [596, 315] width 1192 height 631
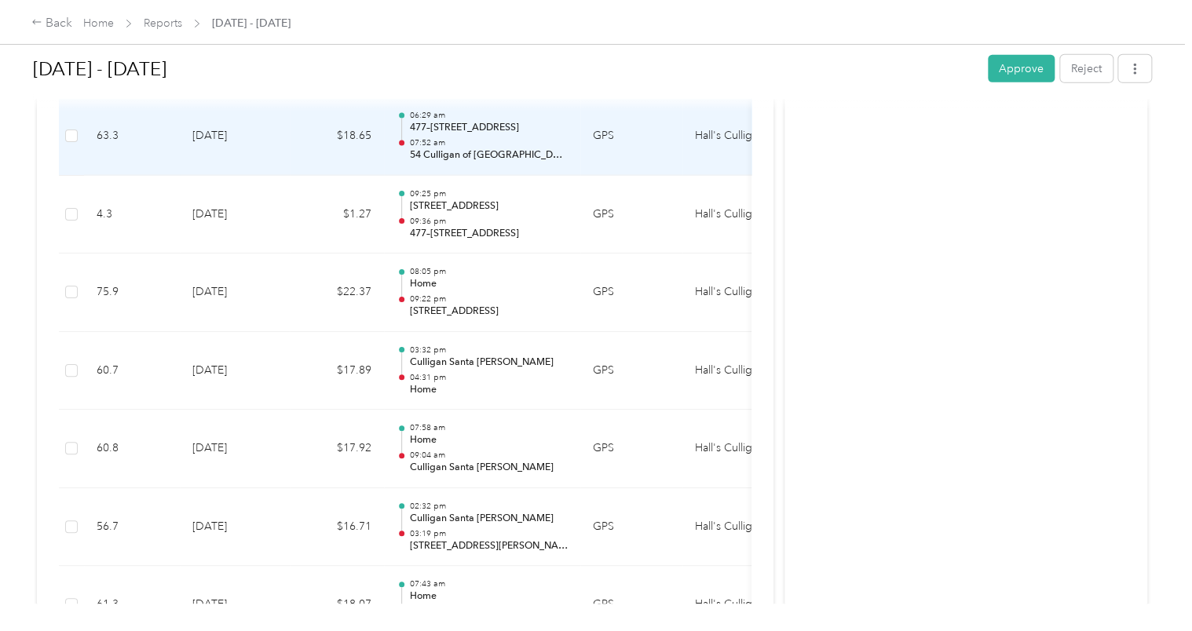
click at [511, 148] on p "54 Culligan of [GEOGRAPHIC_DATA]" at bounding box center [488, 155] width 159 height 14
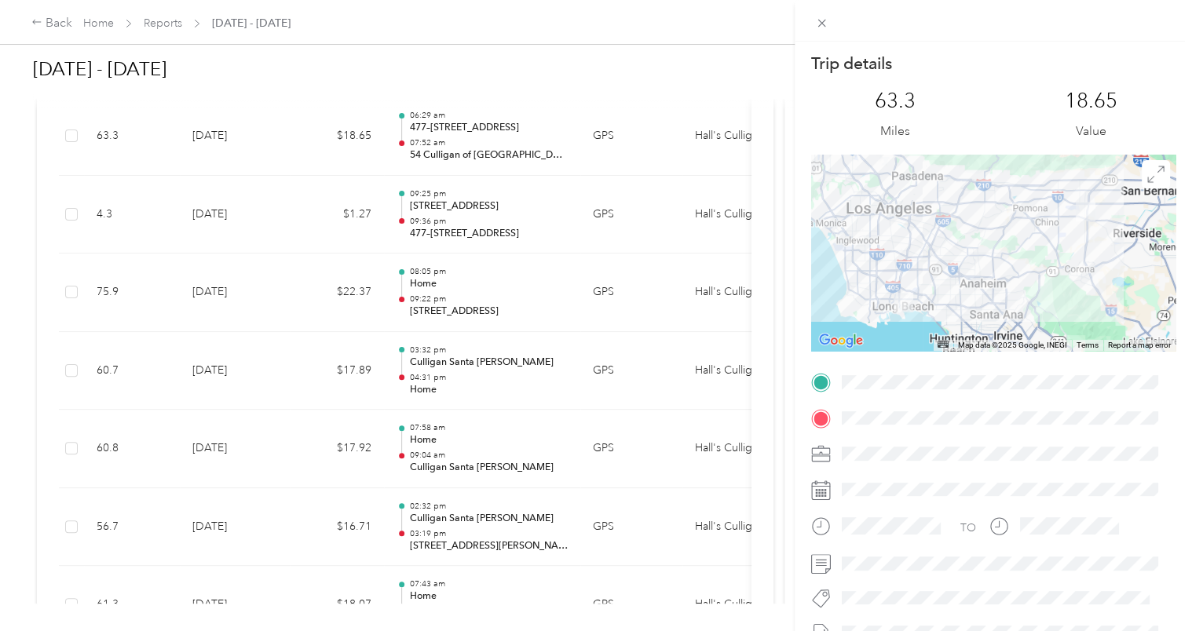
click at [543, 141] on div "Trip details This trip cannot be edited because it is either under review, appr…" at bounding box center [596, 315] width 1192 height 631
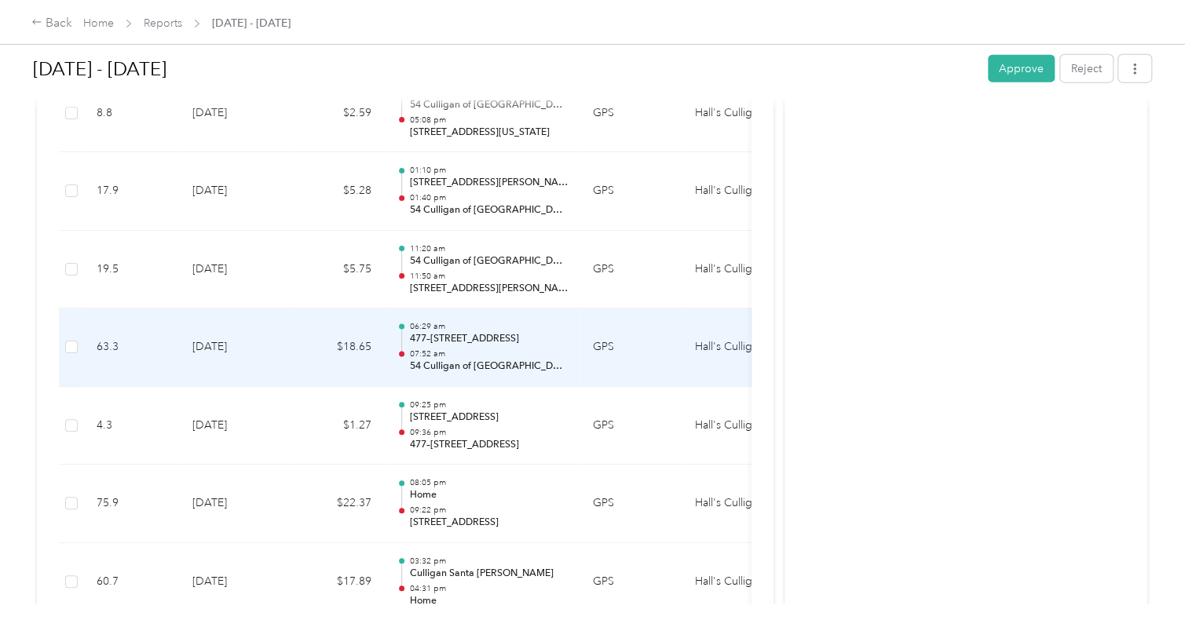
scroll to position [4843, 0]
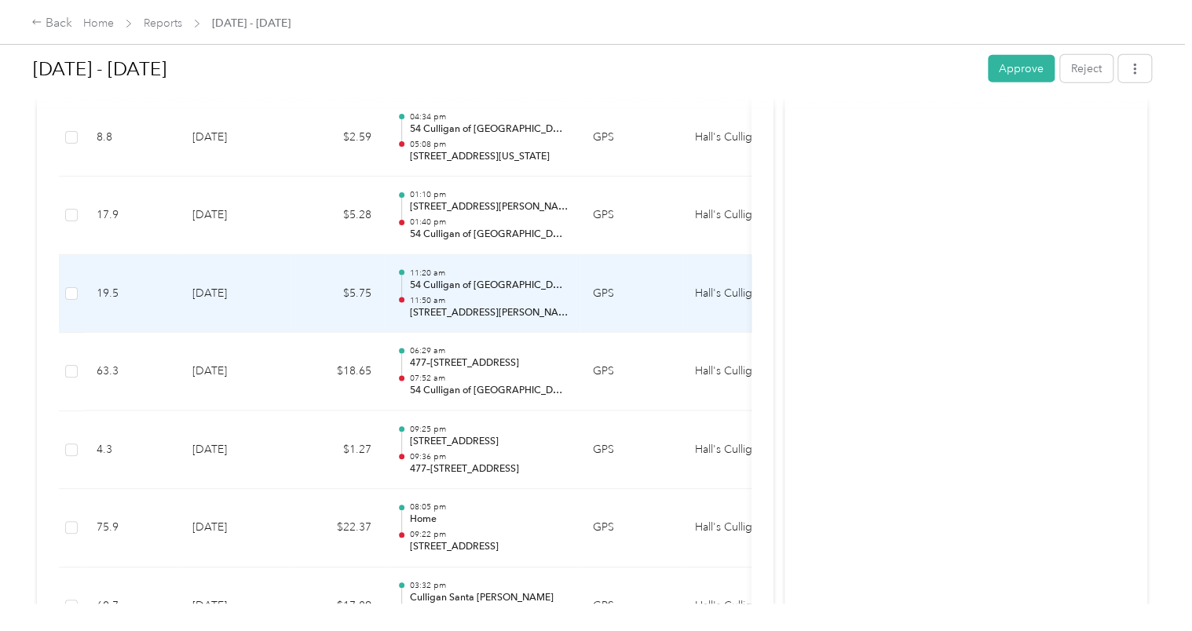
click at [496, 295] on p "11:50 am" at bounding box center [488, 300] width 159 height 11
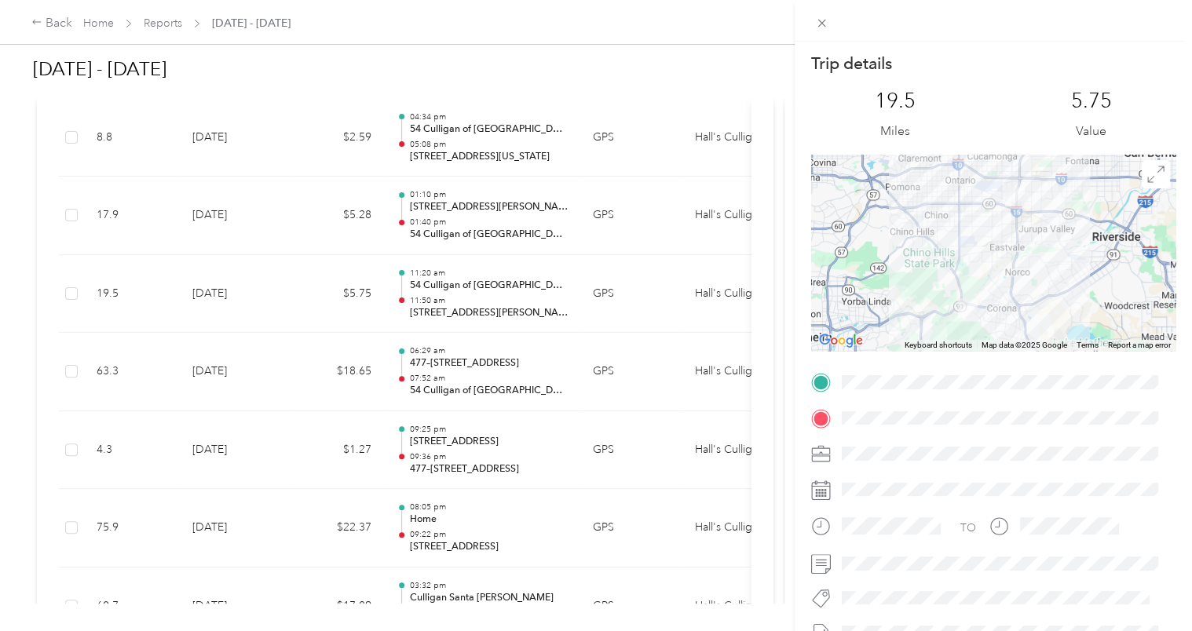
click at [519, 221] on div "Trip details This trip cannot be edited because it is either under review, appr…" at bounding box center [596, 315] width 1192 height 631
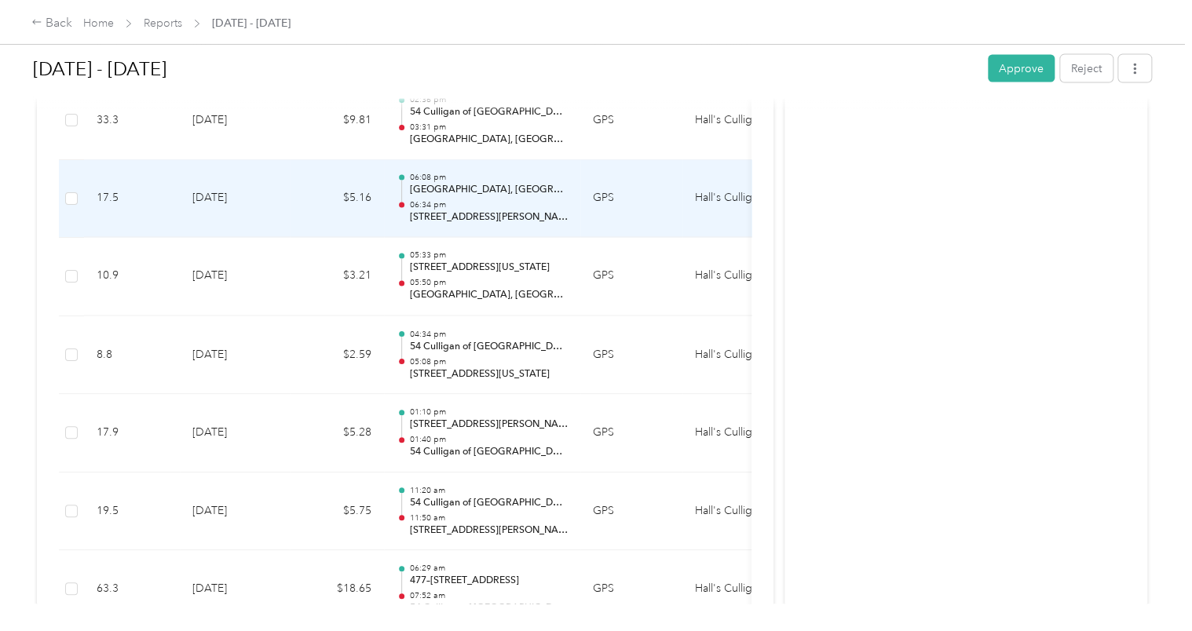
scroll to position [4607, 0]
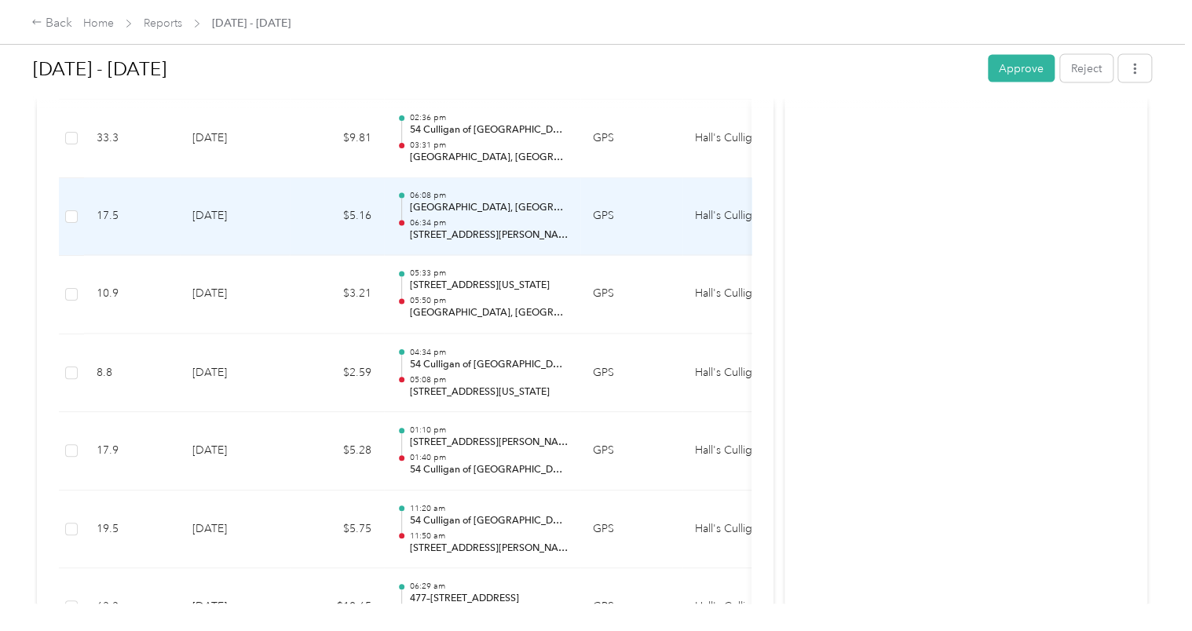
click at [472, 218] on p "06:34 pm" at bounding box center [488, 223] width 159 height 11
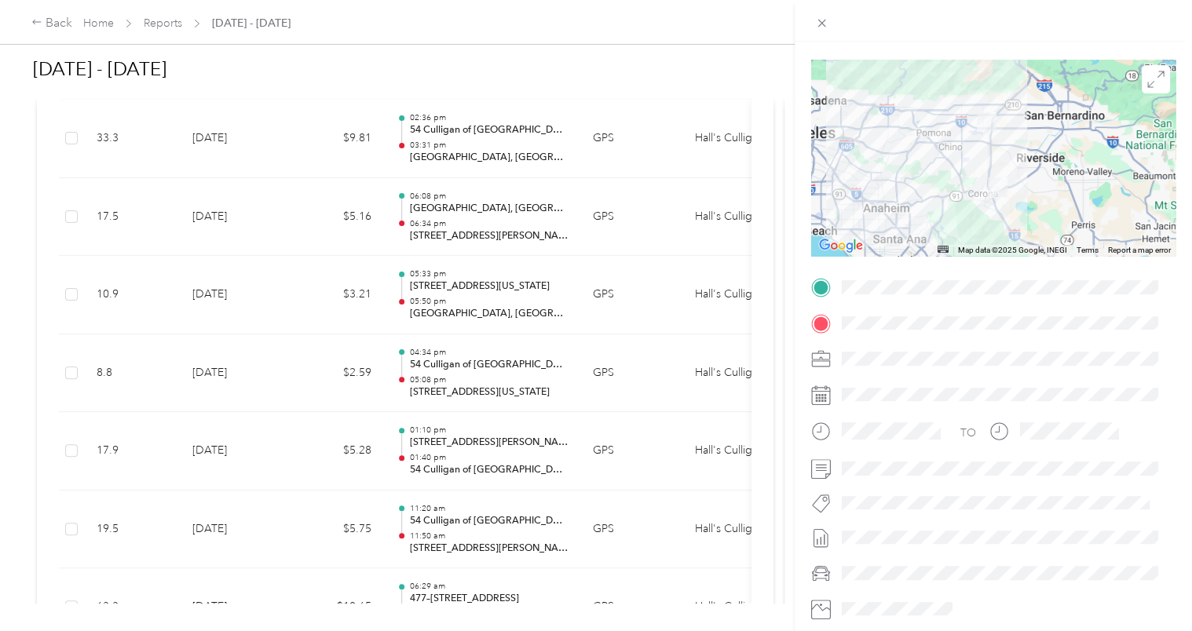
scroll to position [189, 0]
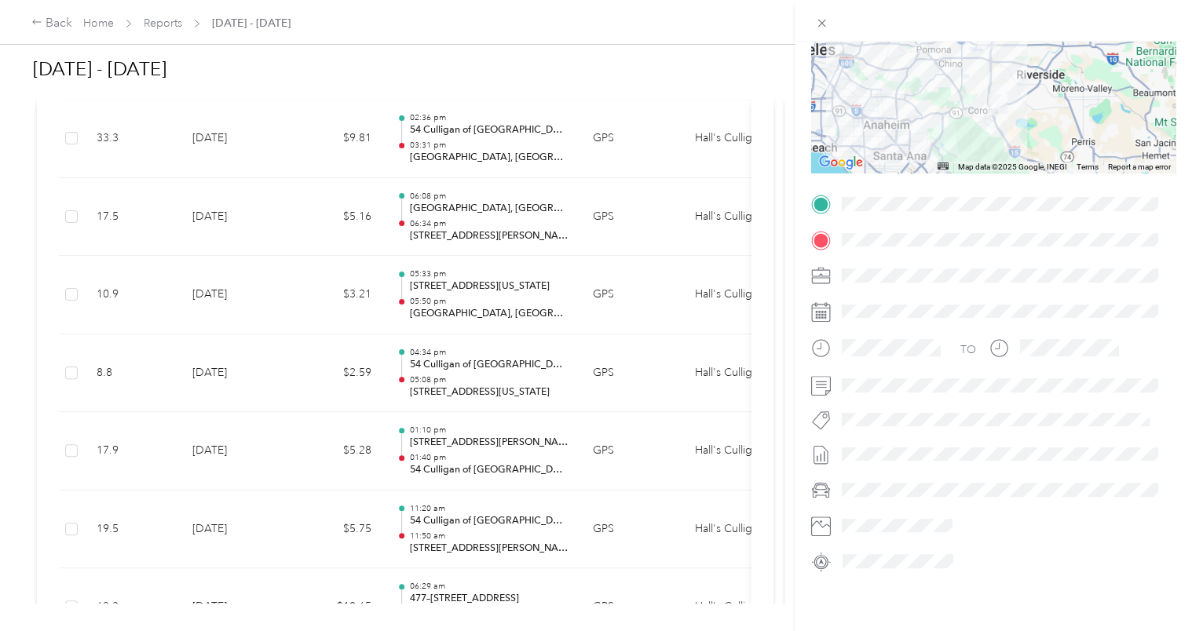
click at [491, 203] on div "Trip details This trip cannot be edited because it is either under review, appr…" at bounding box center [596, 315] width 1192 height 631
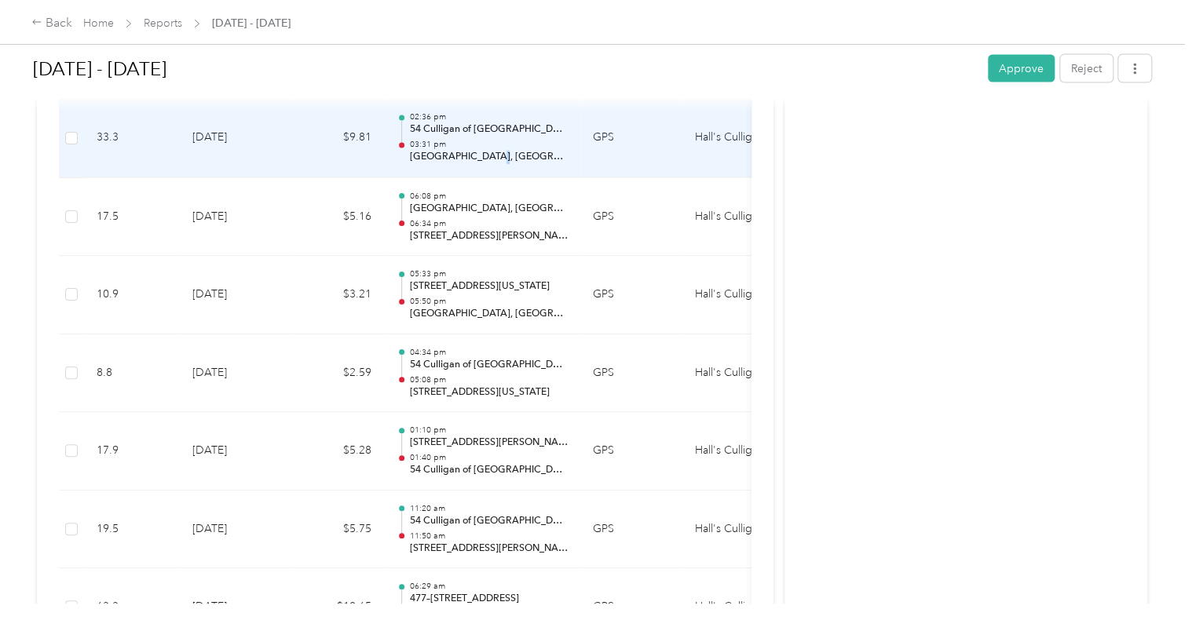
click at [502, 151] on p "[GEOGRAPHIC_DATA], [GEOGRAPHIC_DATA]" at bounding box center [488, 158] width 159 height 14
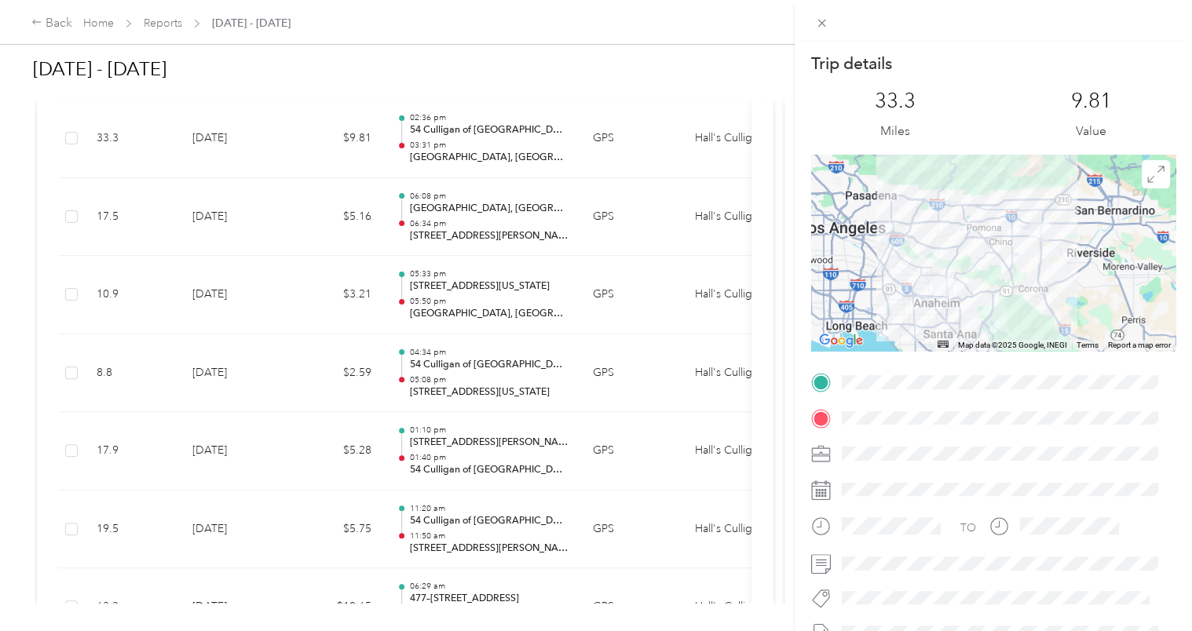
click at [481, 192] on div "Trip details This trip cannot be edited because it is either under review, appr…" at bounding box center [596, 315] width 1192 height 631
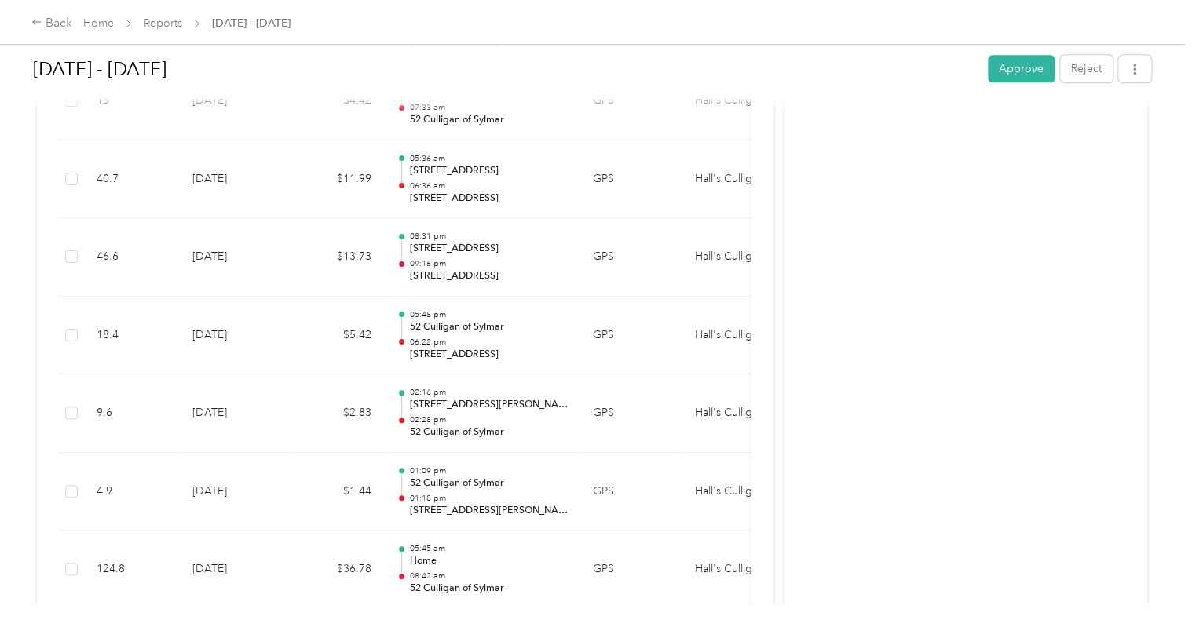
scroll to position [367, 0]
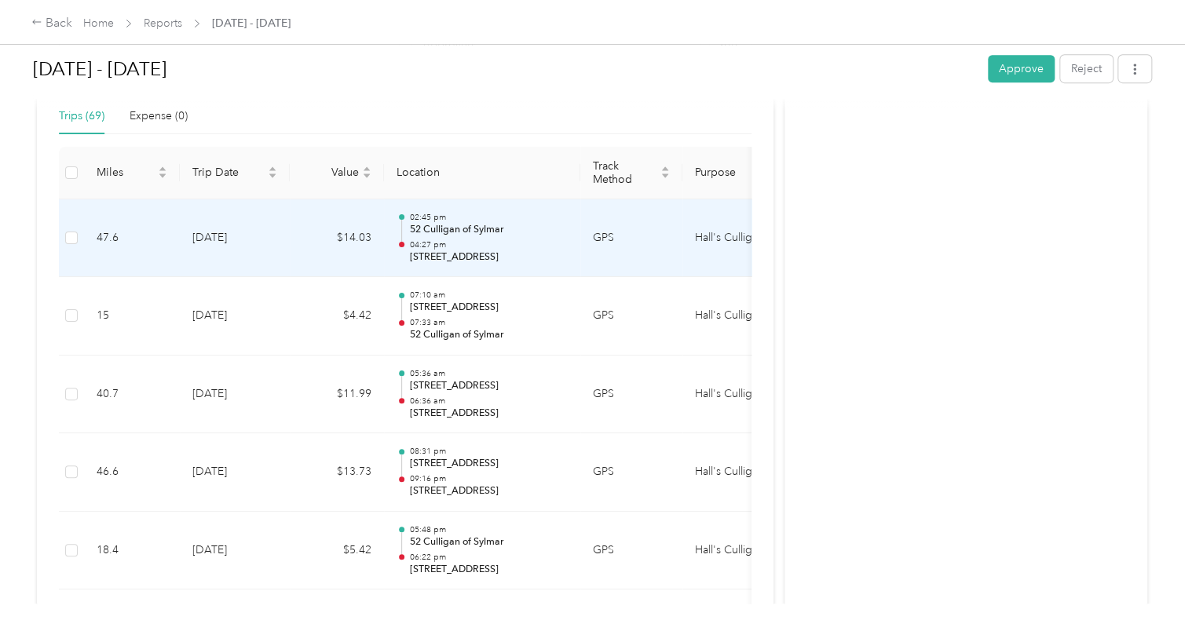
click at [489, 247] on p "04:27 pm" at bounding box center [488, 244] width 159 height 11
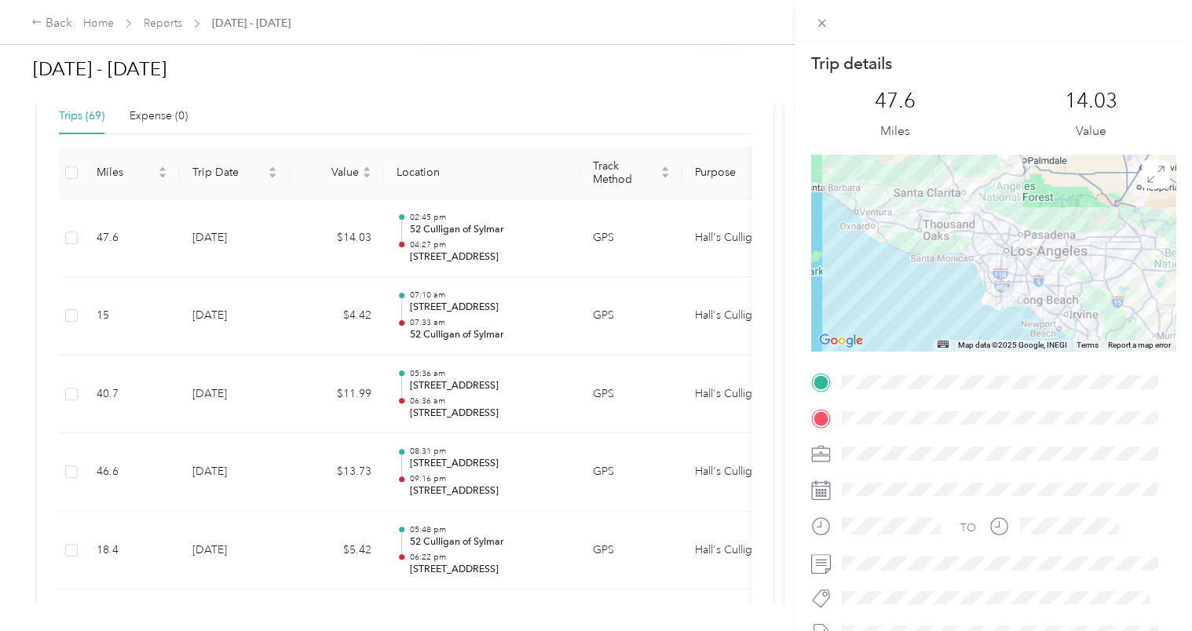
click at [46, 21] on div "Trip details This trip cannot be edited because it is either under review, appr…" at bounding box center [596, 315] width 1192 height 631
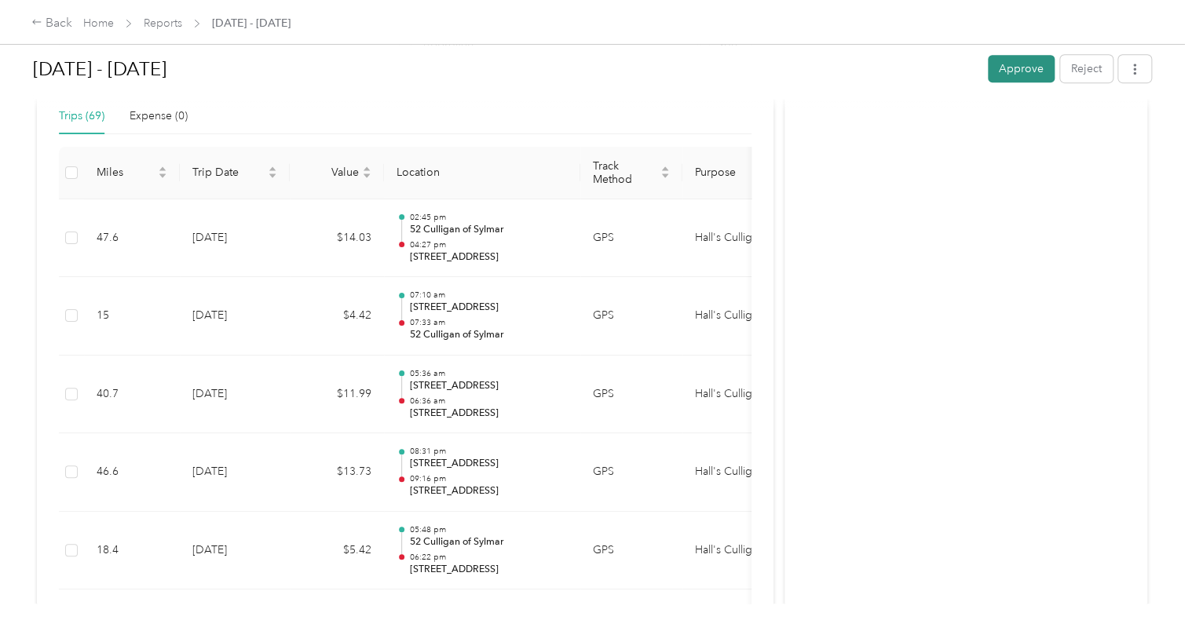
click at [1007, 74] on button "Approve" at bounding box center [1021, 68] width 67 height 27
click at [104, 27] on link "Home" at bounding box center [98, 22] width 31 height 13
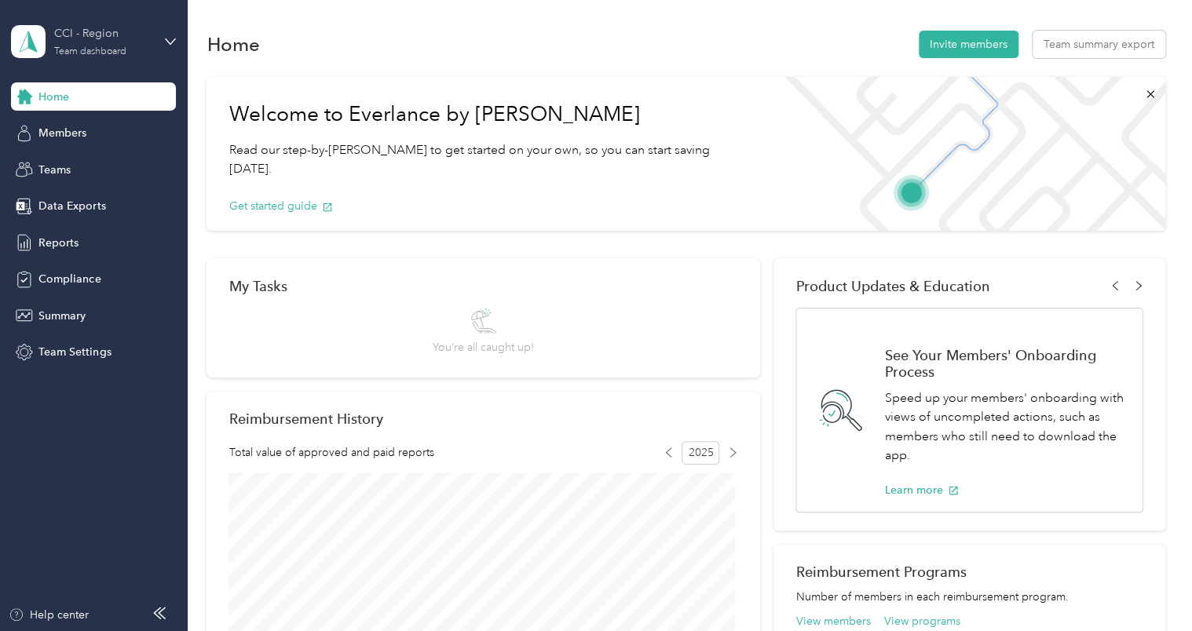
click at [115, 47] on div "Team dashboard" at bounding box center [90, 51] width 72 height 9
click at [79, 129] on div "Team dashboard" at bounding box center [68, 129] width 86 height 16
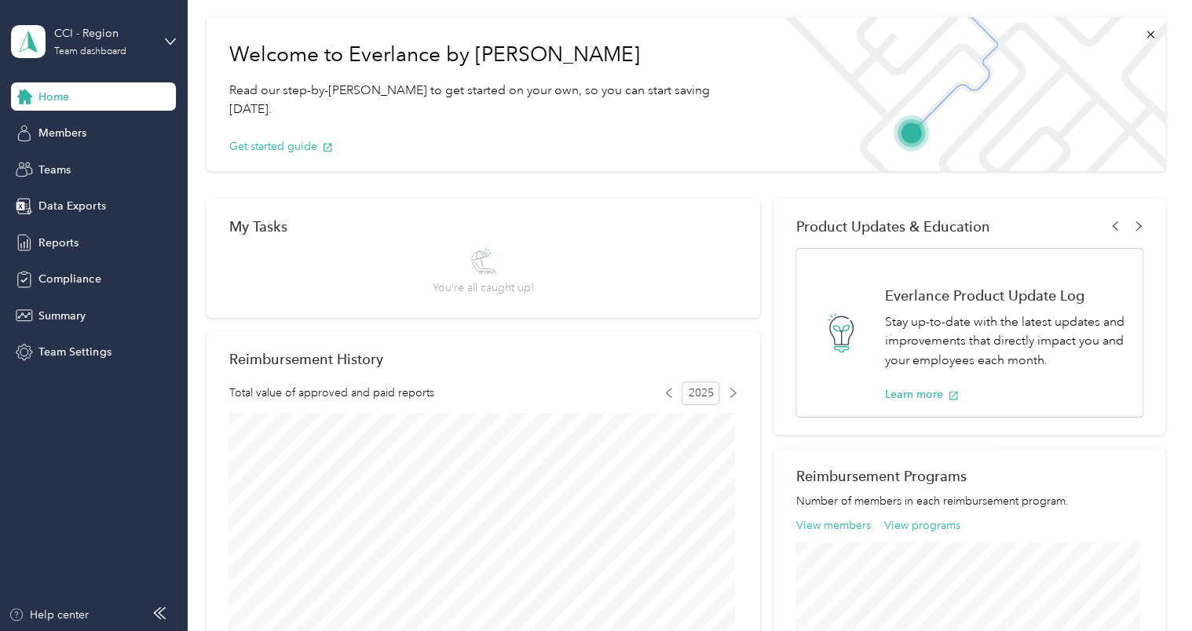
scroll to position [22, 0]
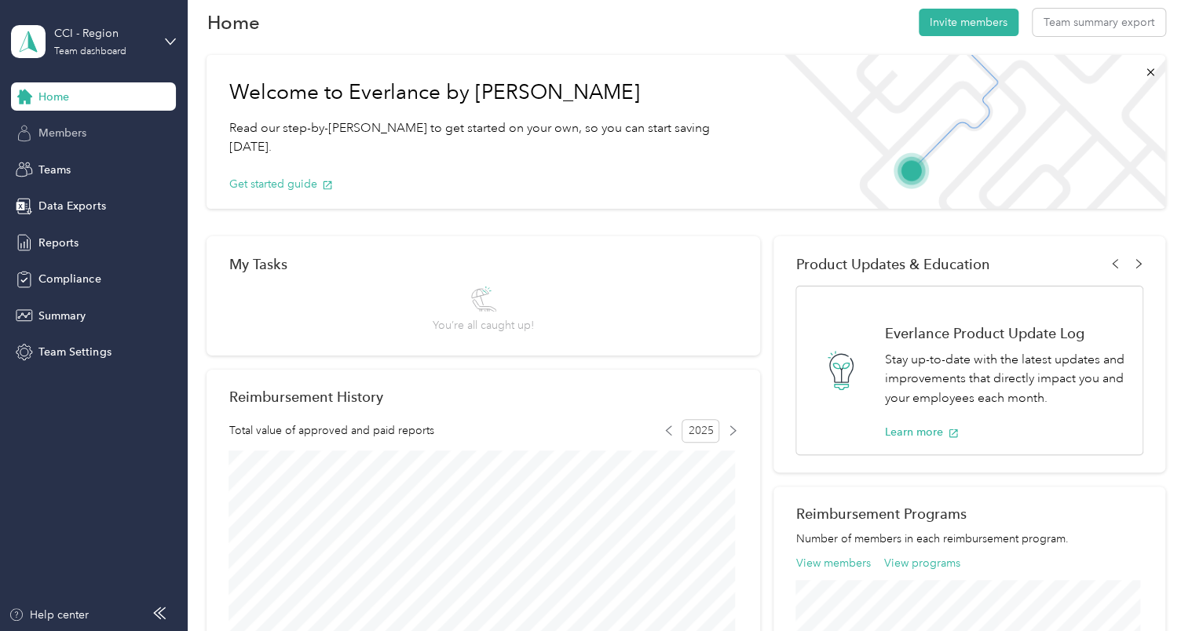
click at [68, 136] on span "Members" at bounding box center [62, 133] width 48 height 16
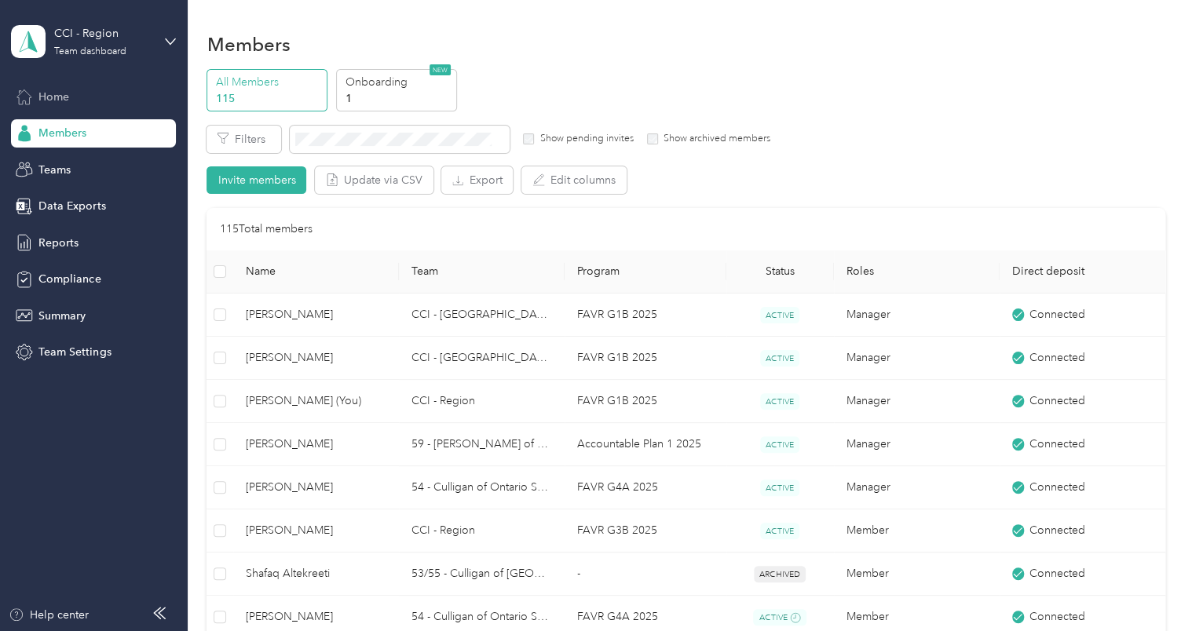
click at [50, 101] on span "Home" at bounding box center [53, 97] width 31 height 16
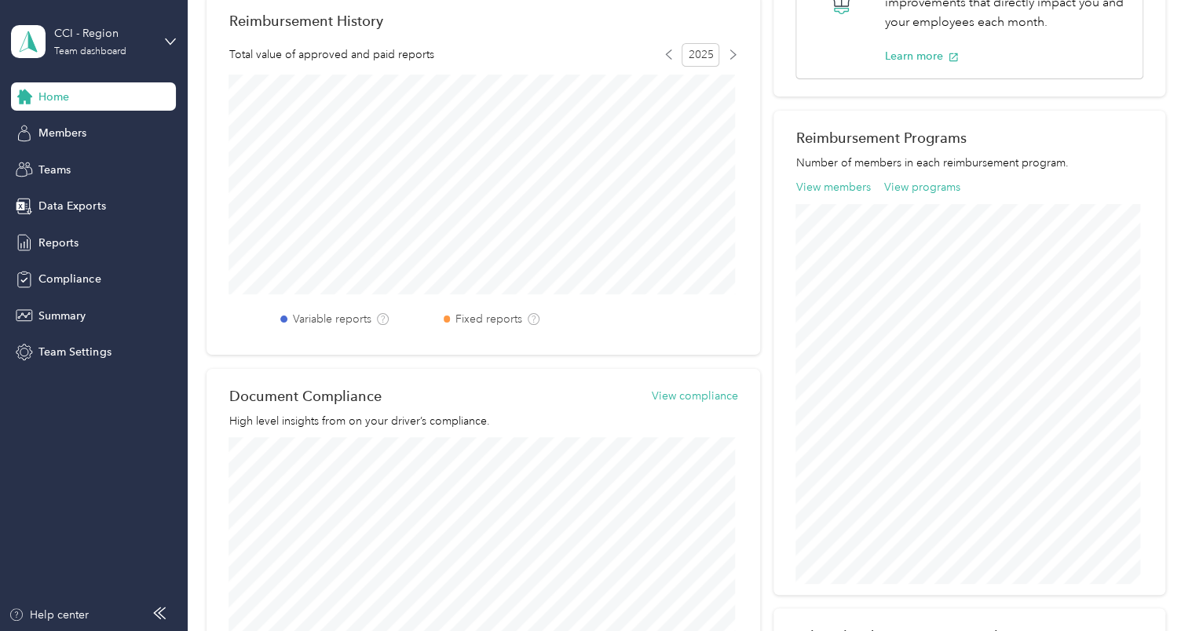
scroll to position [336, 0]
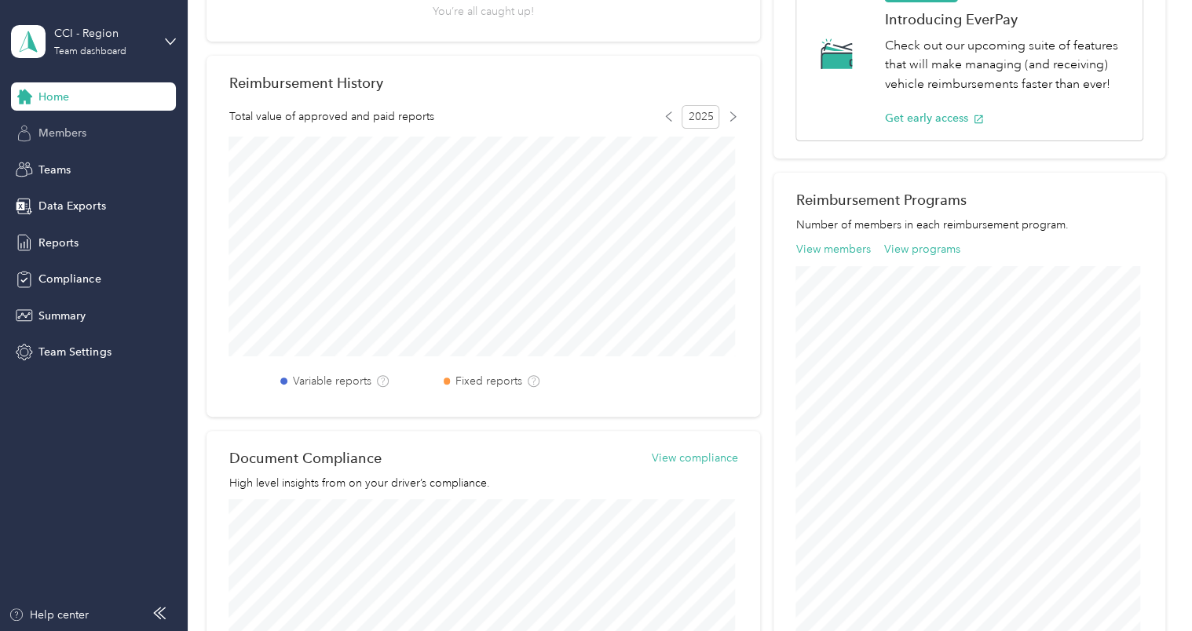
click at [79, 138] on span "Members" at bounding box center [62, 133] width 48 height 16
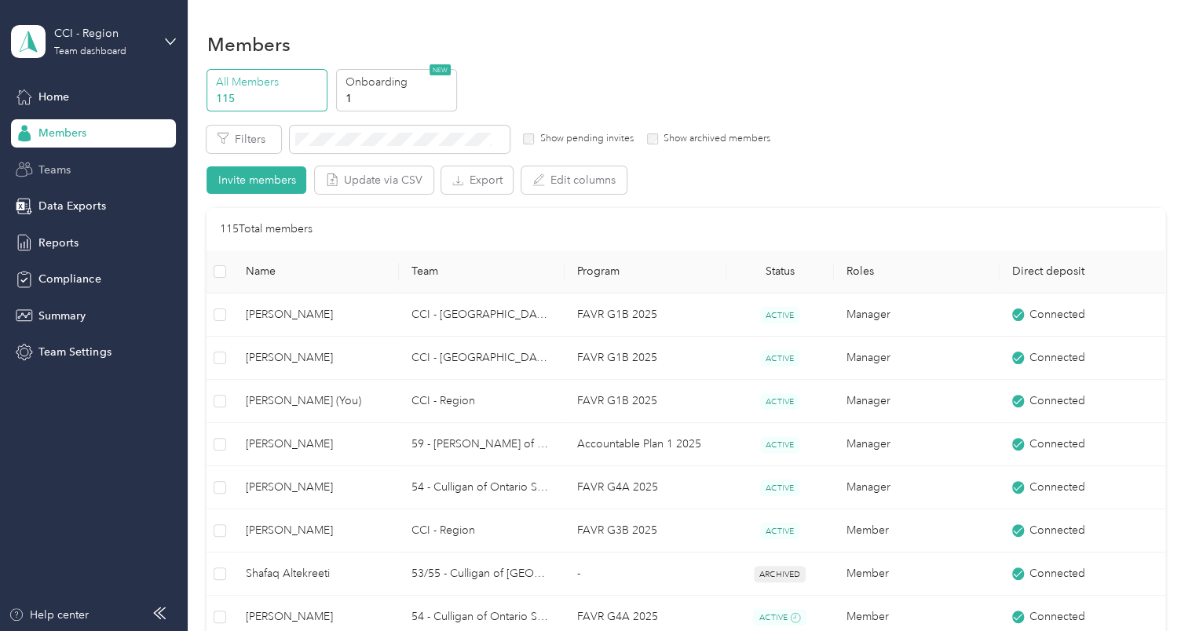
click at [74, 173] on div "Teams" at bounding box center [93, 169] width 165 height 28
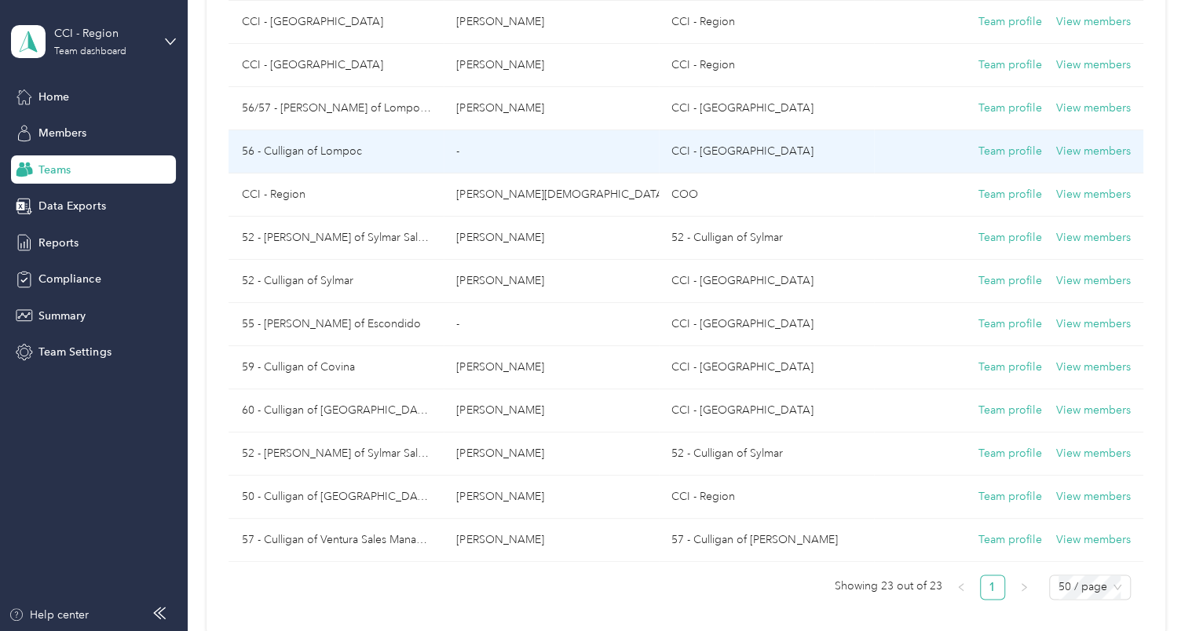
scroll to position [841, 0]
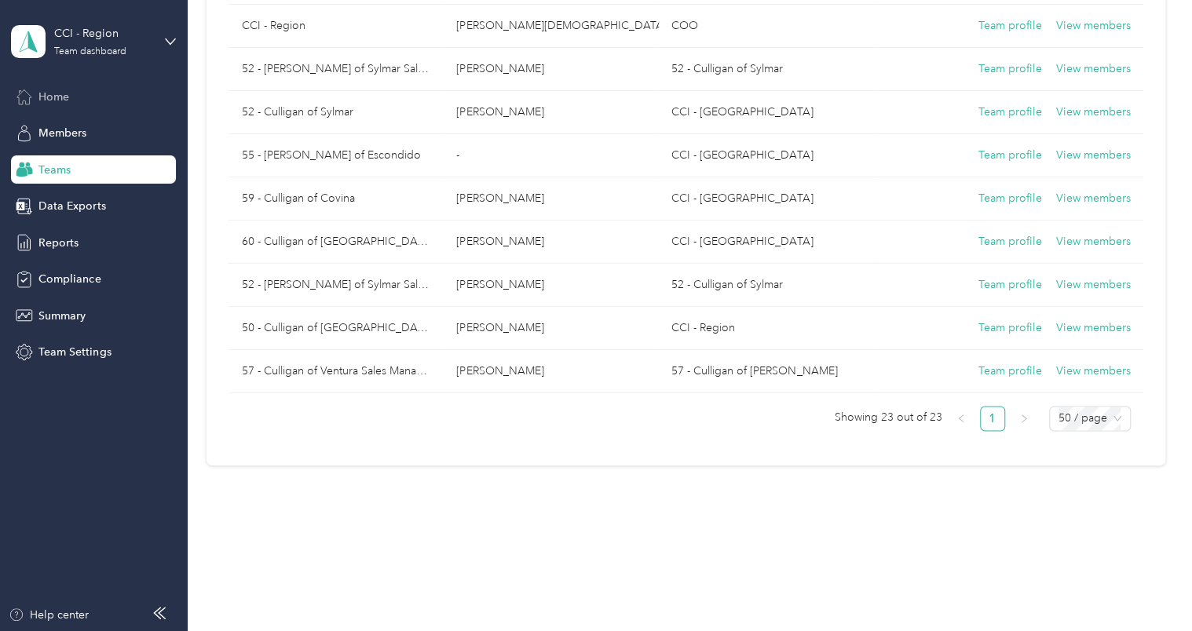
click at [60, 103] on span "Home" at bounding box center [53, 97] width 31 height 16
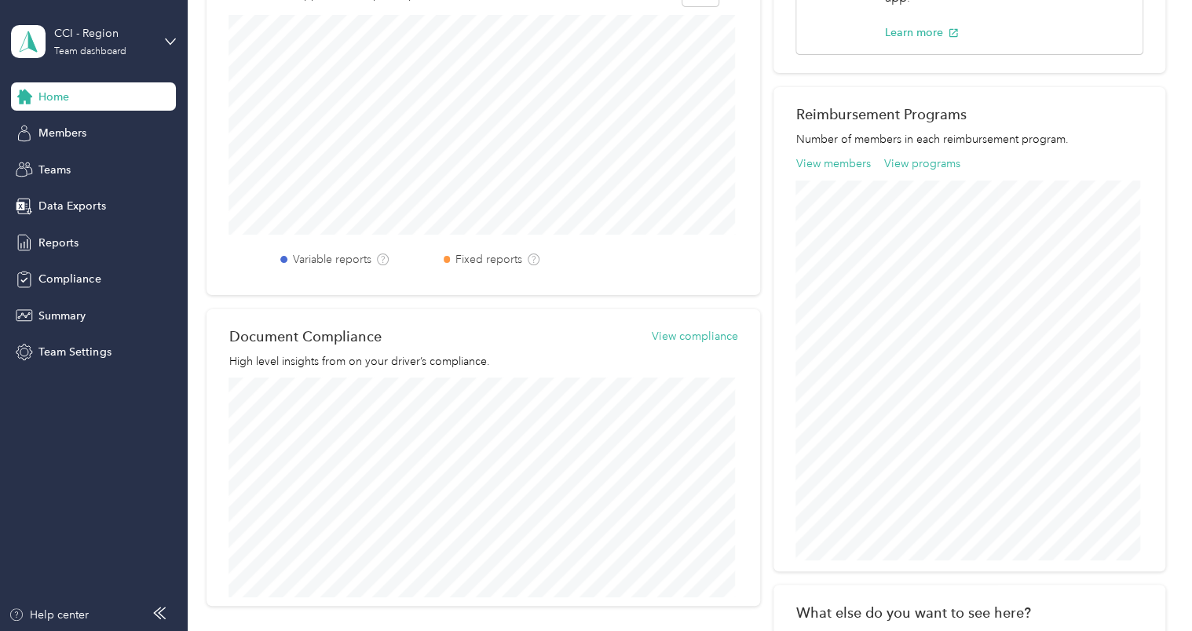
scroll to position [451, 0]
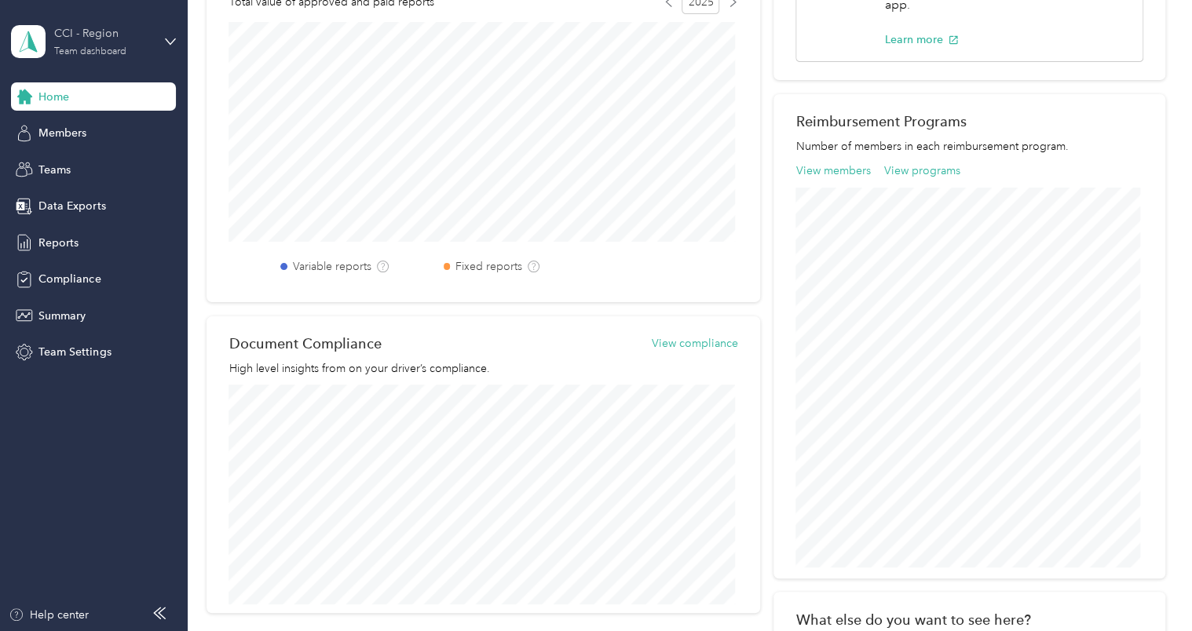
click at [124, 50] on div "Team dashboard" at bounding box center [90, 51] width 72 height 9
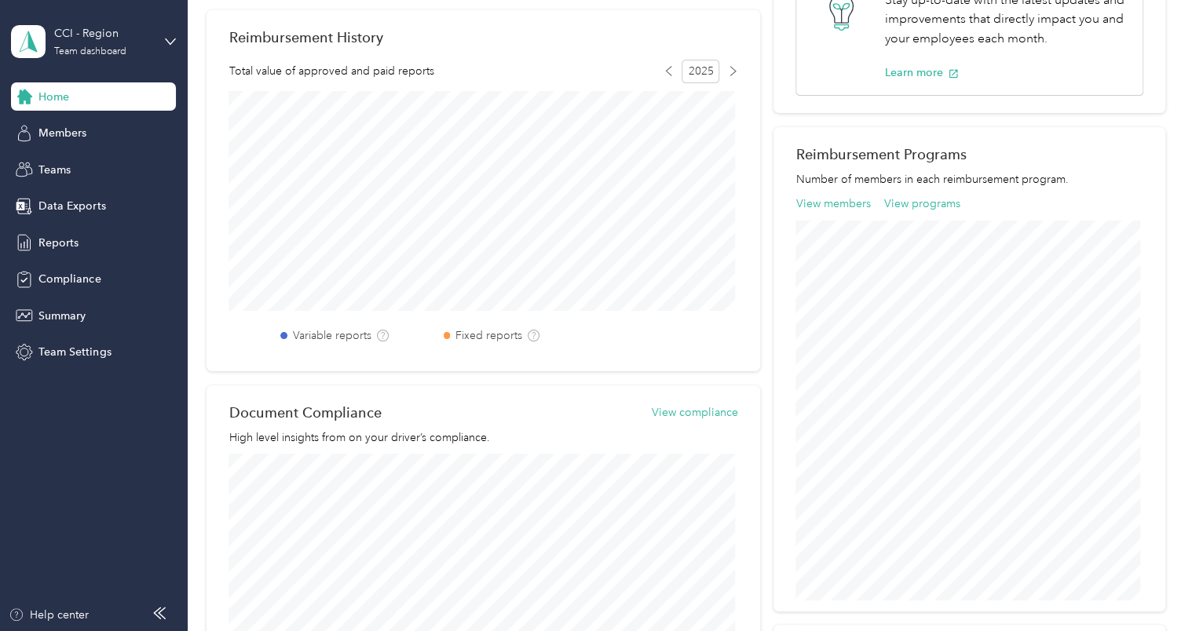
scroll to position [58, 0]
